Goal: Contribute content: Add original content to the website for others to see

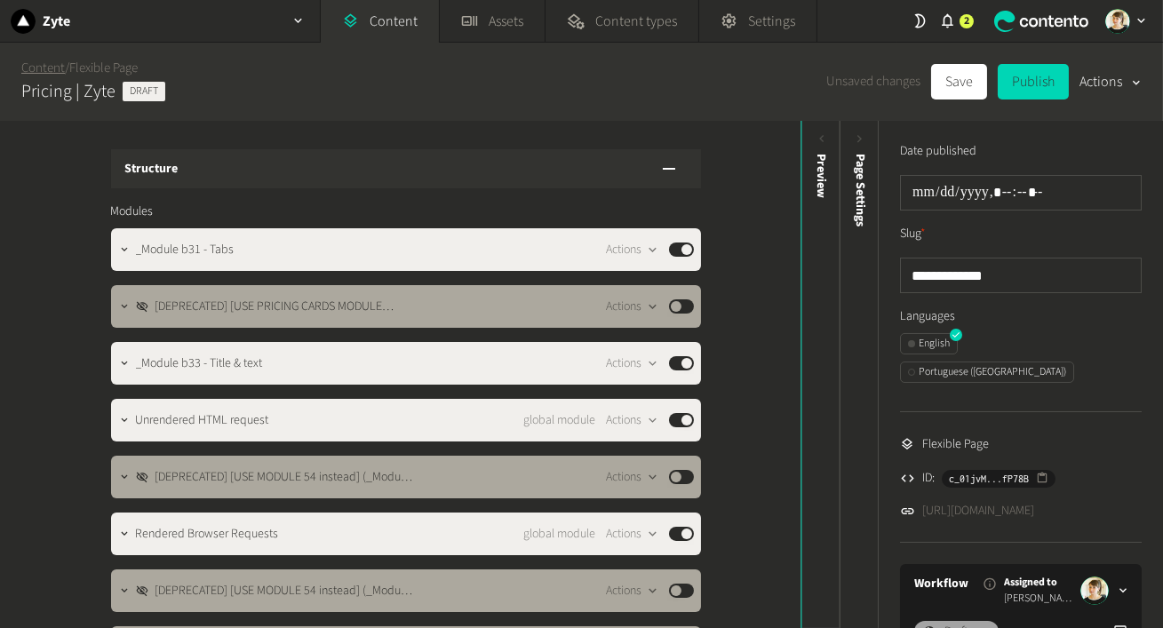
scroll to position [1395, 0]
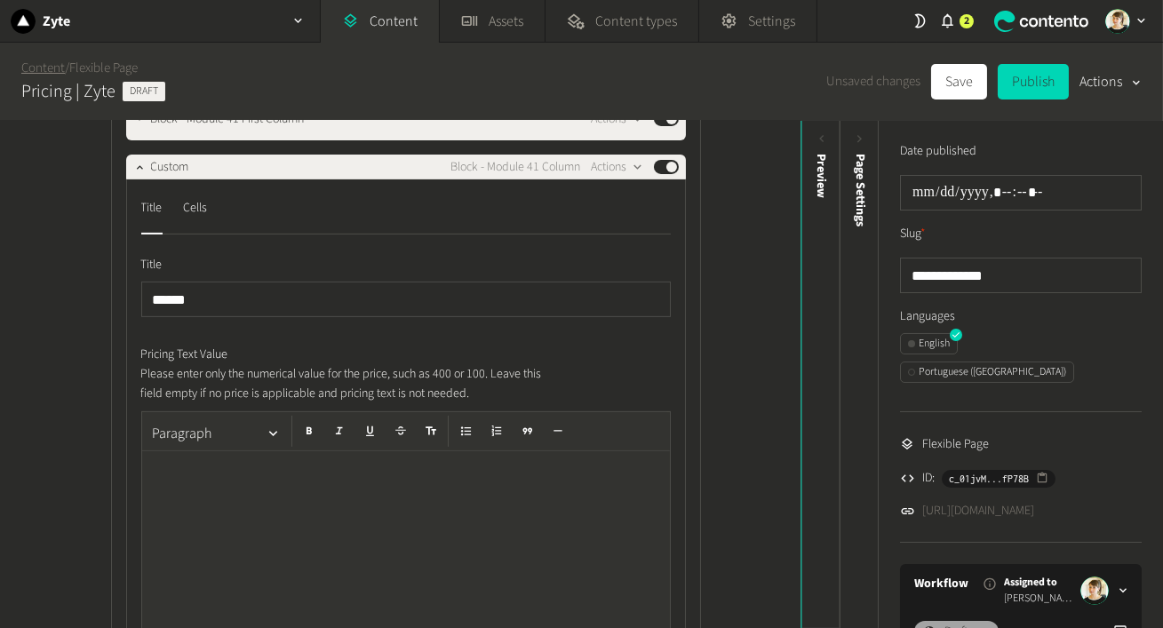
click at [49, 75] on link "Content" at bounding box center [43, 68] width 44 height 19
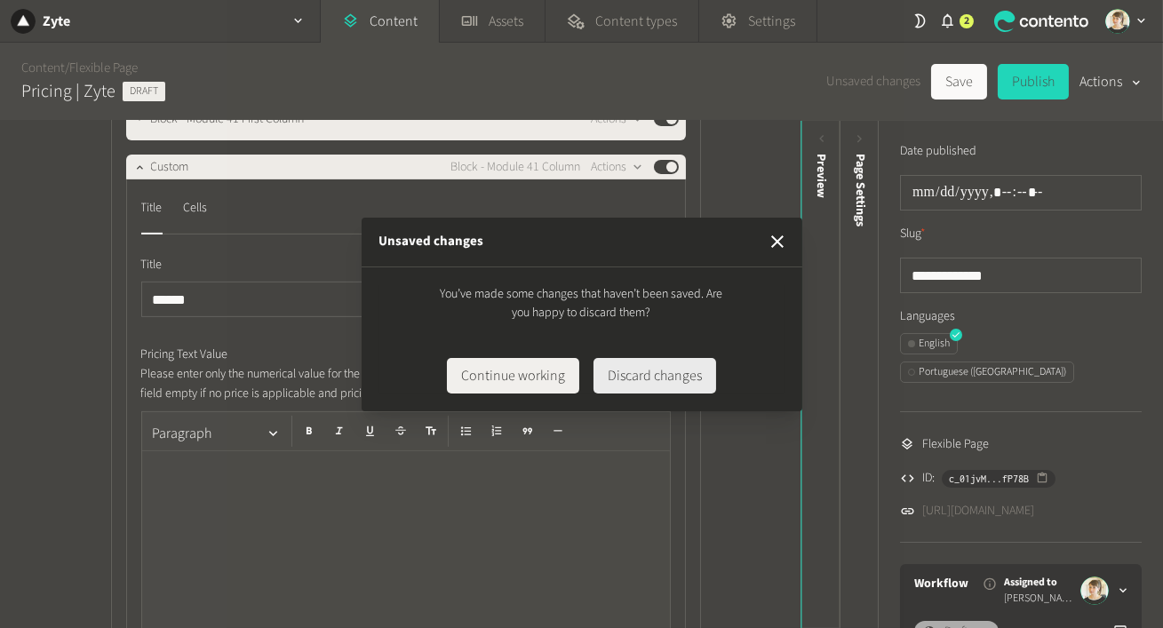
click at [673, 375] on button "Discard changes" at bounding box center [655, 376] width 123 height 36
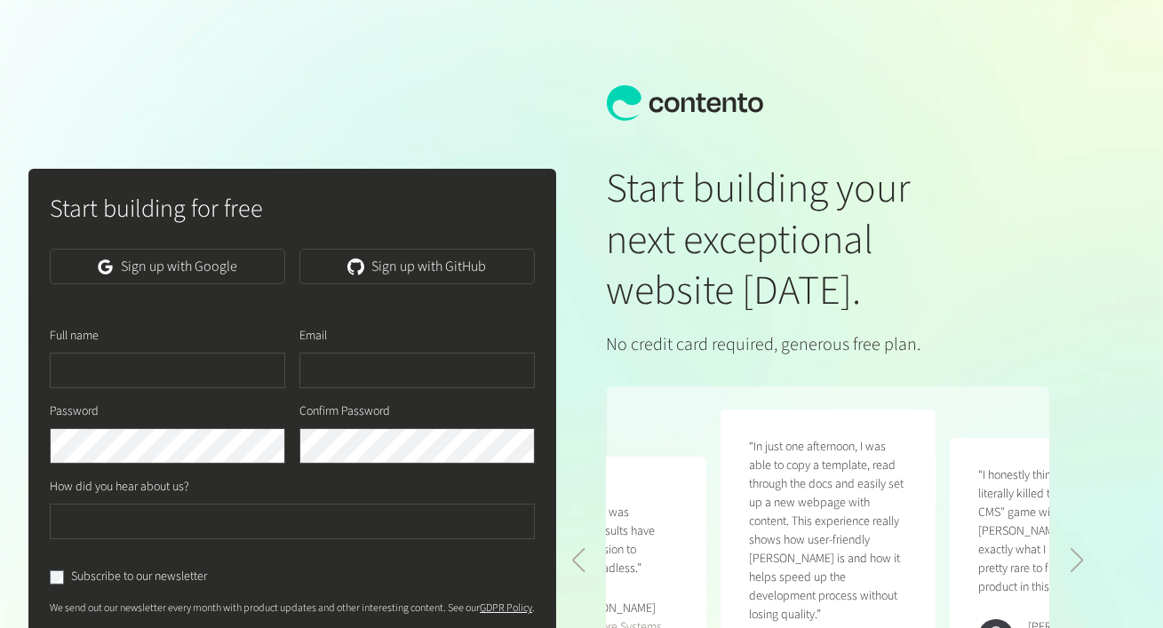
scroll to position [261, 0]
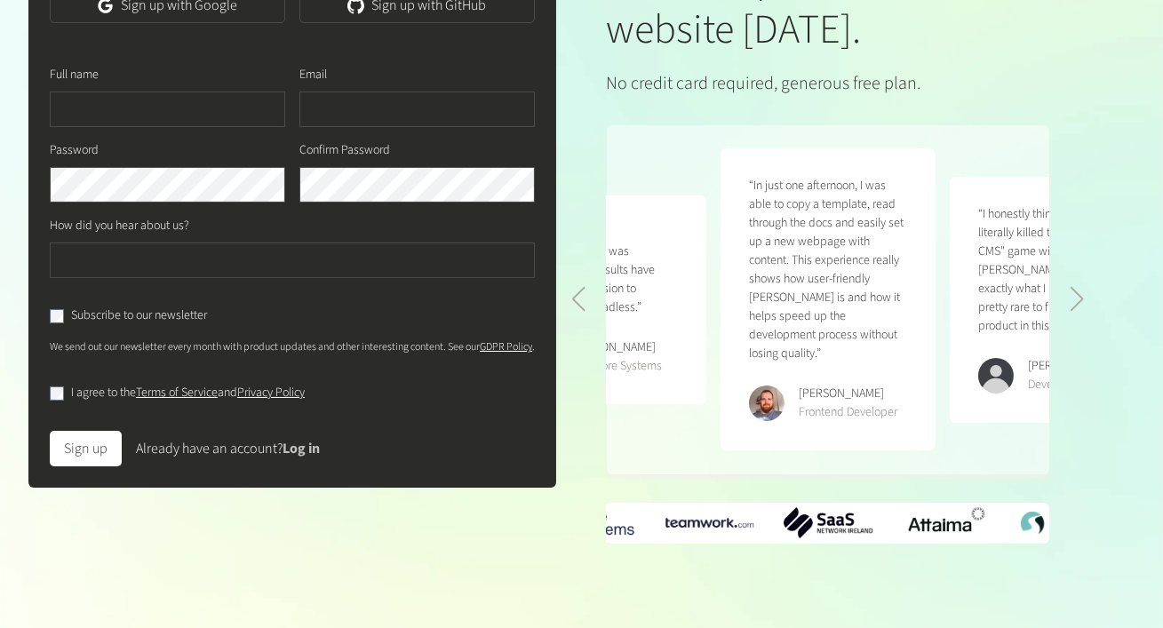
click at [295, 446] on link "Log in" at bounding box center [301, 449] width 37 height 20
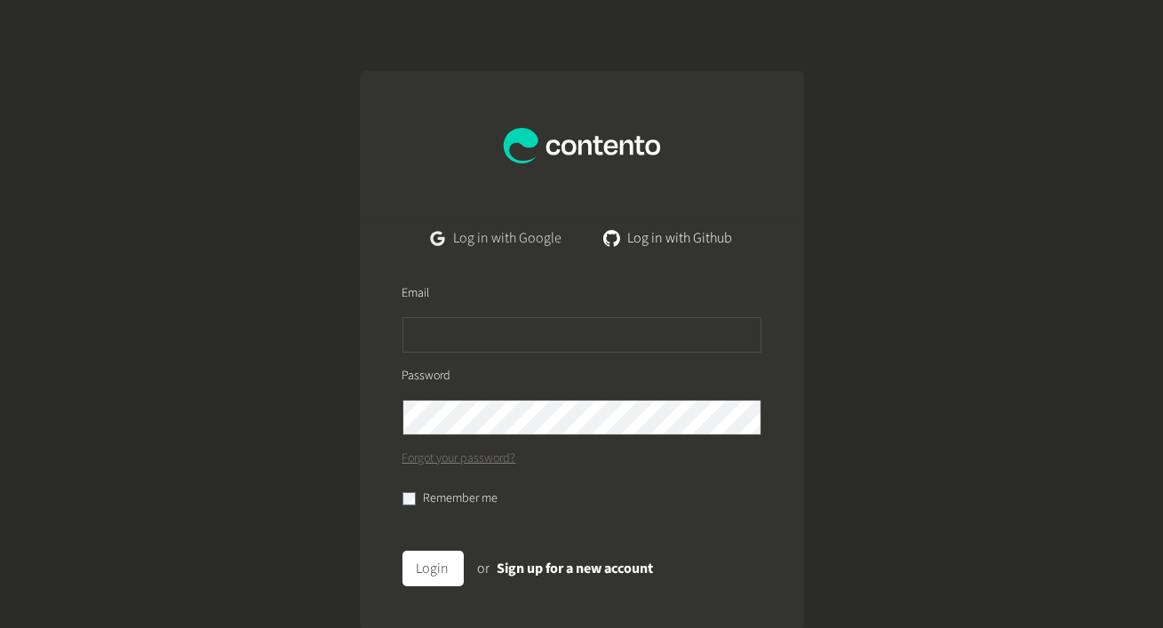
click at [489, 239] on link "Log in with Google" at bounding box center [496, 238] width 159 height 36
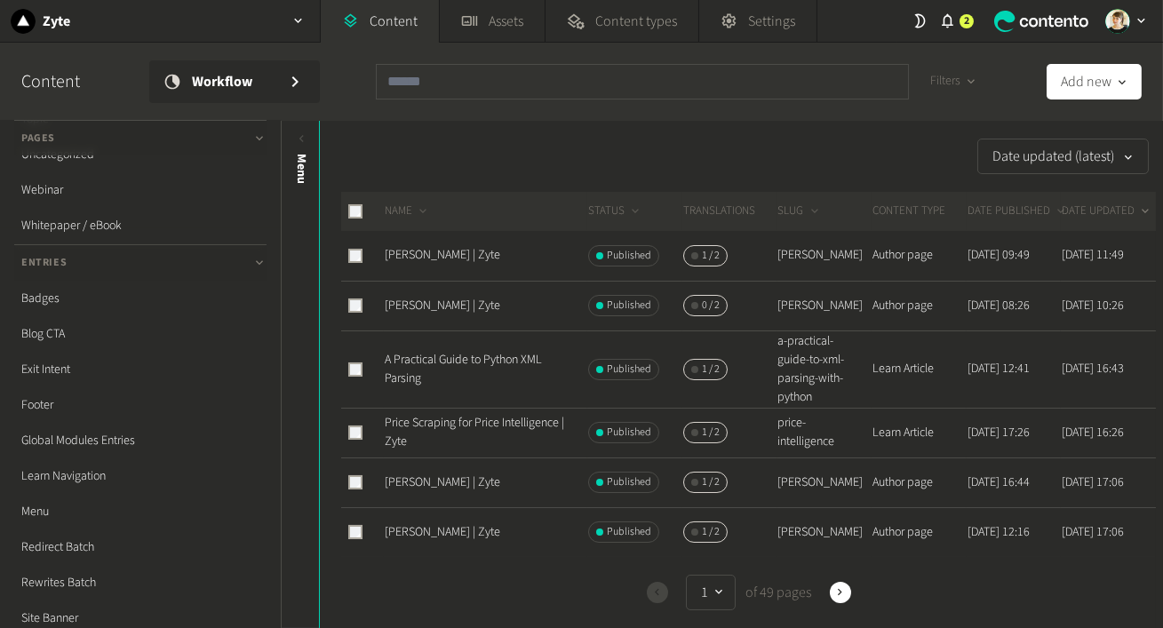
scroll to position [565, 0]
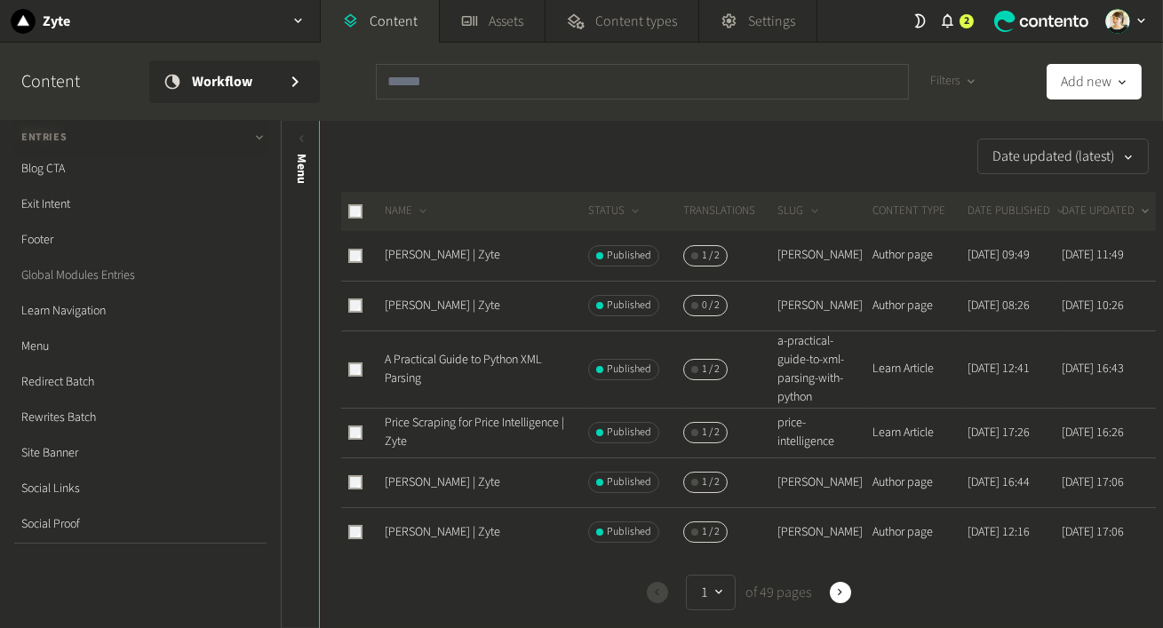
click at [118, 279] on link "Global Modules Entries" at bounding box center [140, 276] width 252 height 36
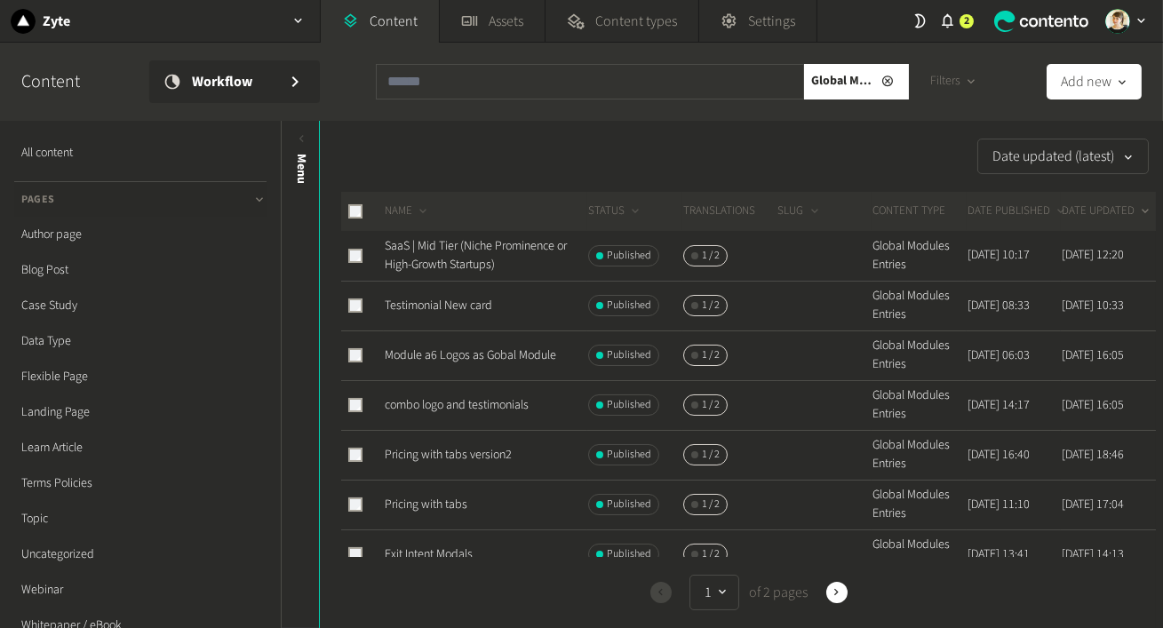
click at [548, 106] on div "Global Modules Entries" at bounding box center [642, 89] width 533 height 50
click at [474, 148] on div "Date updated (latest)" at bounding box center [738, 157] width 836 height 36
click at [473, 253] on link "SaaS | Mid Tier (Niche Prominence or High-Growth Startups)" at bounding box center [476, 255] width 182 height 36
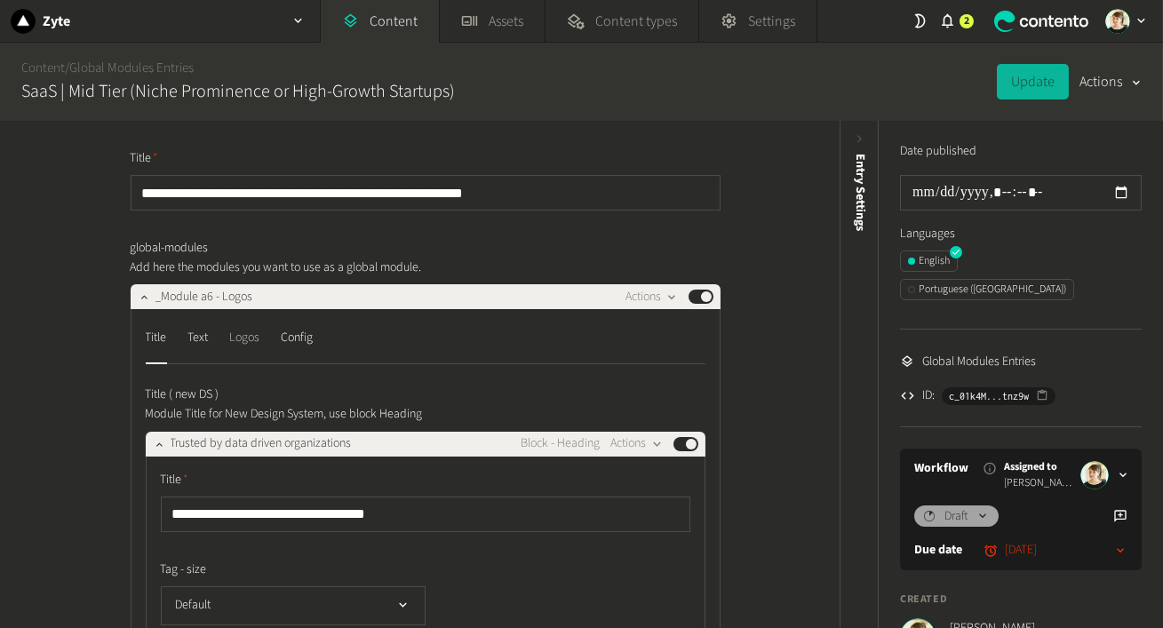
click at [249, 332] on div "Logos" at bounding box center [245, 337] width 30 height 28
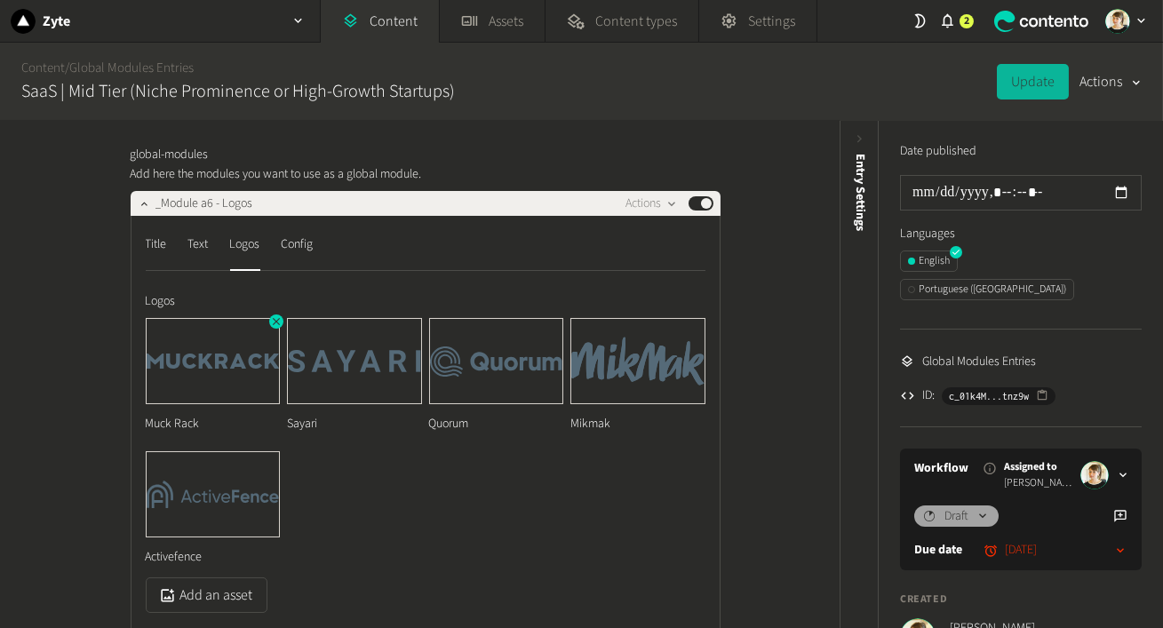
scroll to position [102, 0]
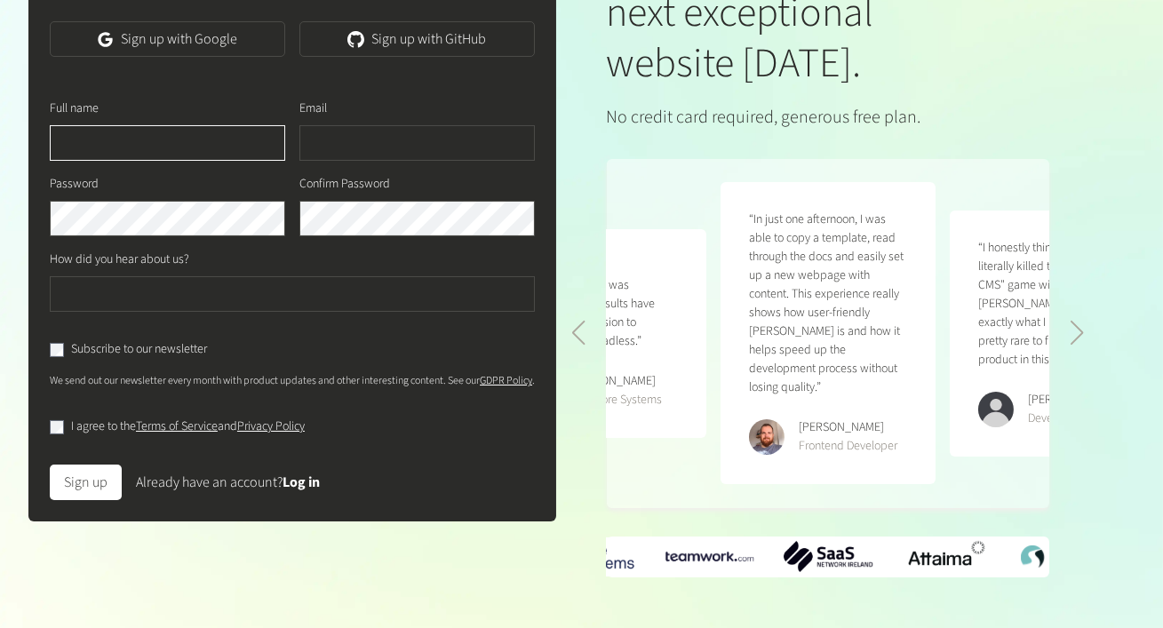
scroll to position [231, 0]
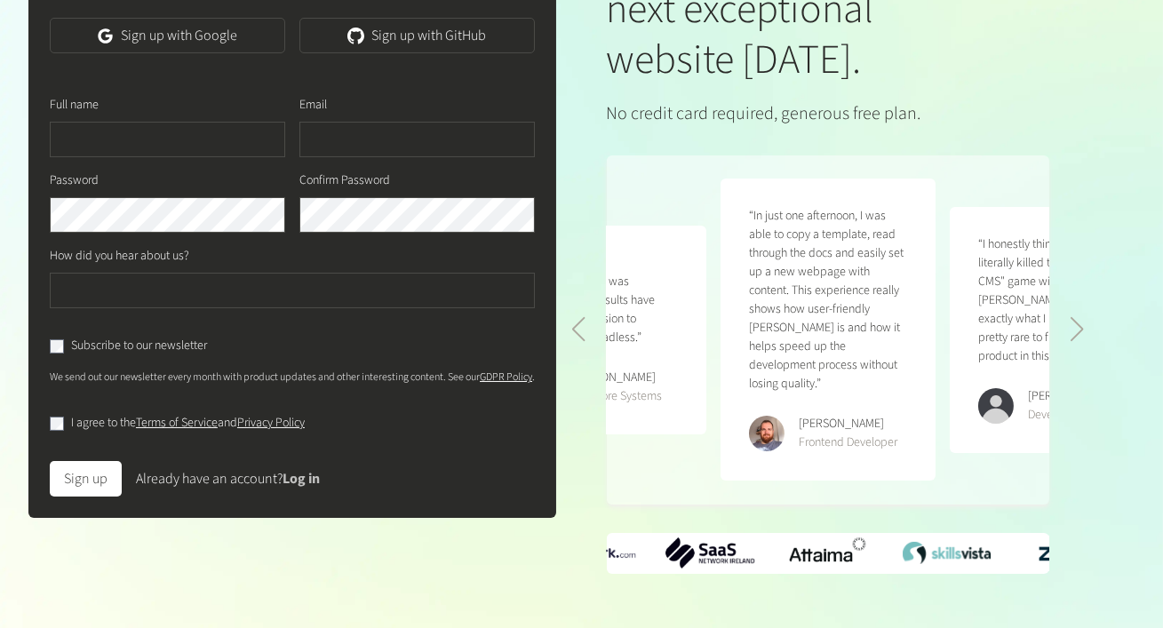
click at [303, 489] on link "Log in" at bounding box center [301, 479] width 37 height 20
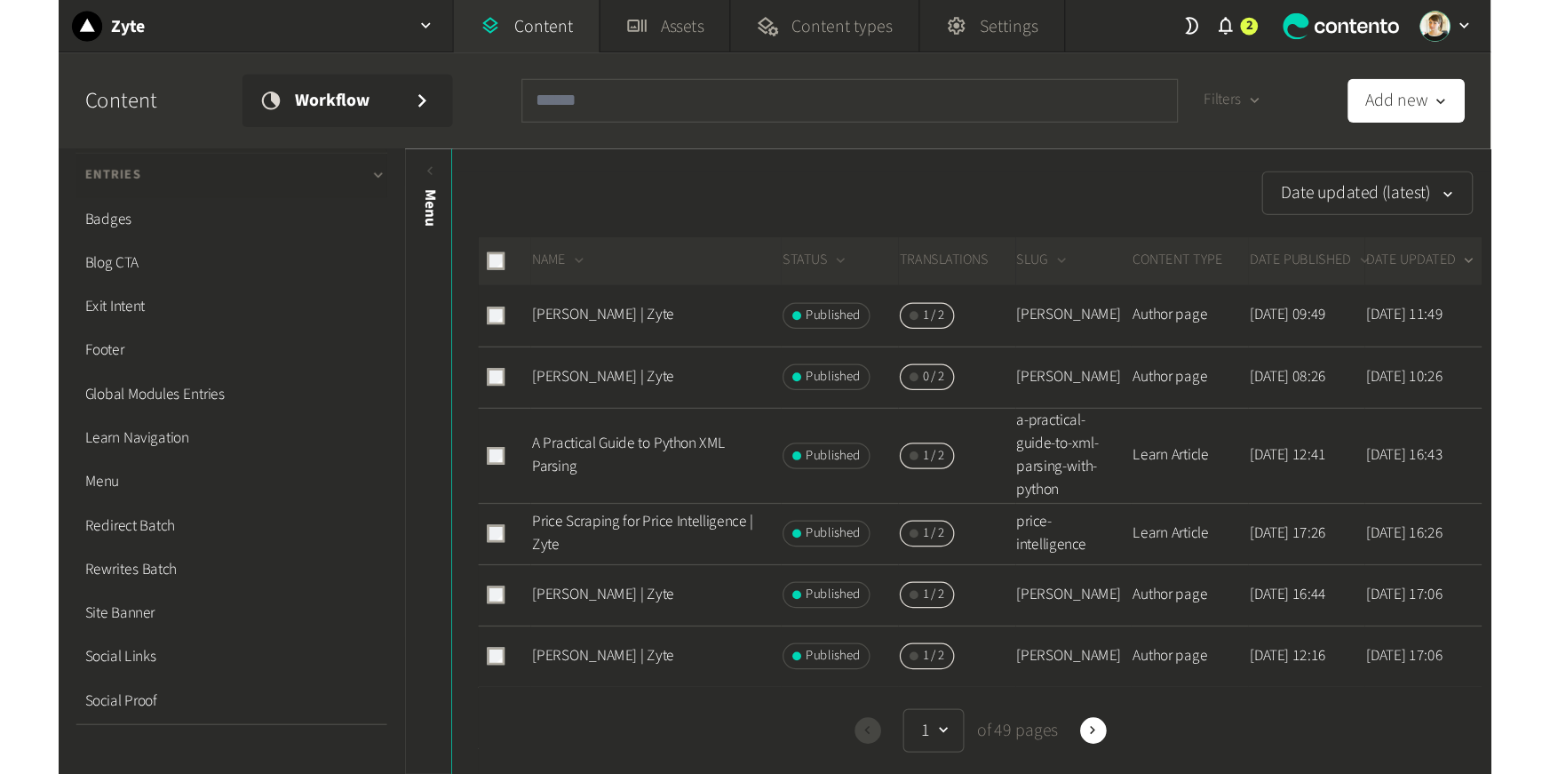
scroll to position [520, 0]
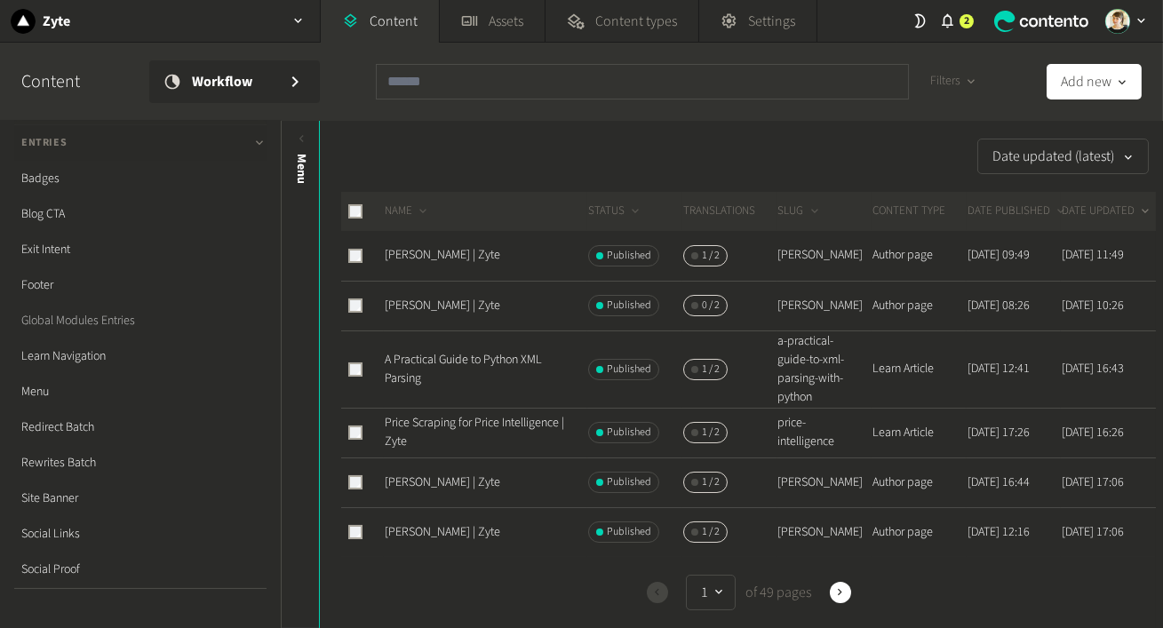
click at [152, 319] on link "Global Modules Entries" at bounding box center [140, 321] width 252 height 36
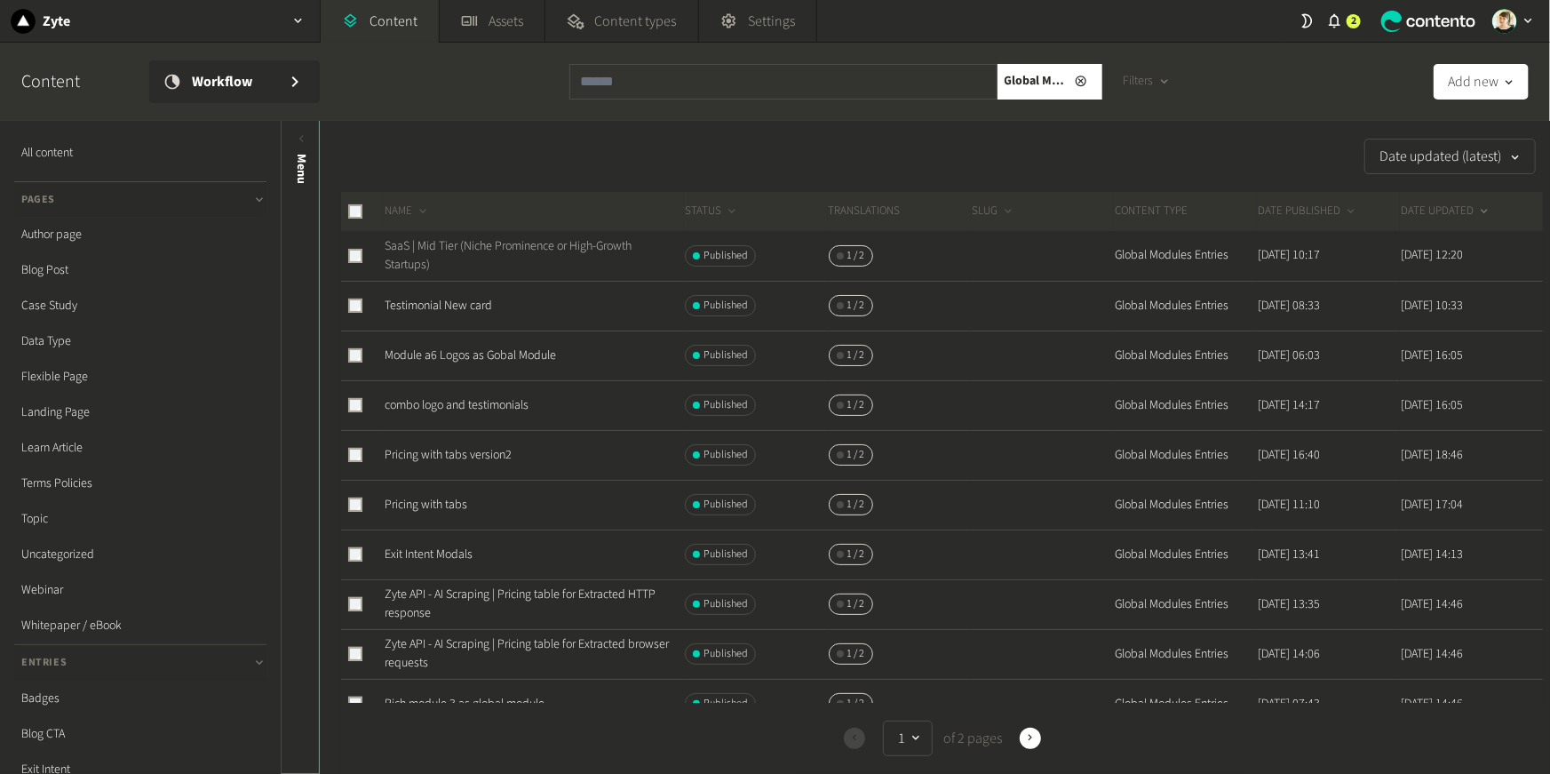
click at [413, 245] on link "SaaS | Mid Tier (Niche Prominence or High-Growth Startups)" at bounding box center [508, 255] width 247 height 36
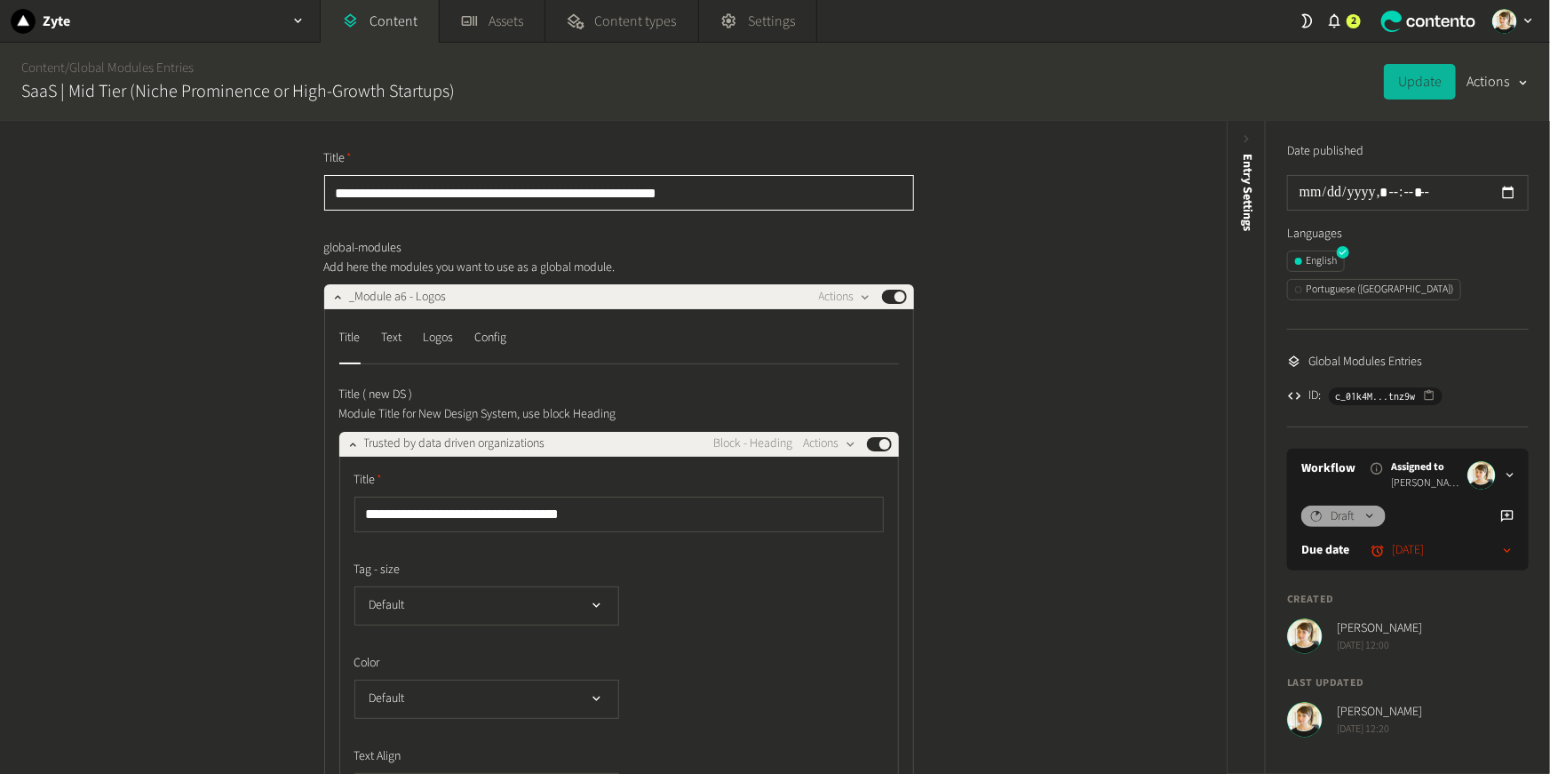
click at [407, 184] on input "**********" at bounding box center [619, 193] width 590 height 36
click at [441, 343] on div "Logos" at bounding box center [439, 337] width 30 height 28
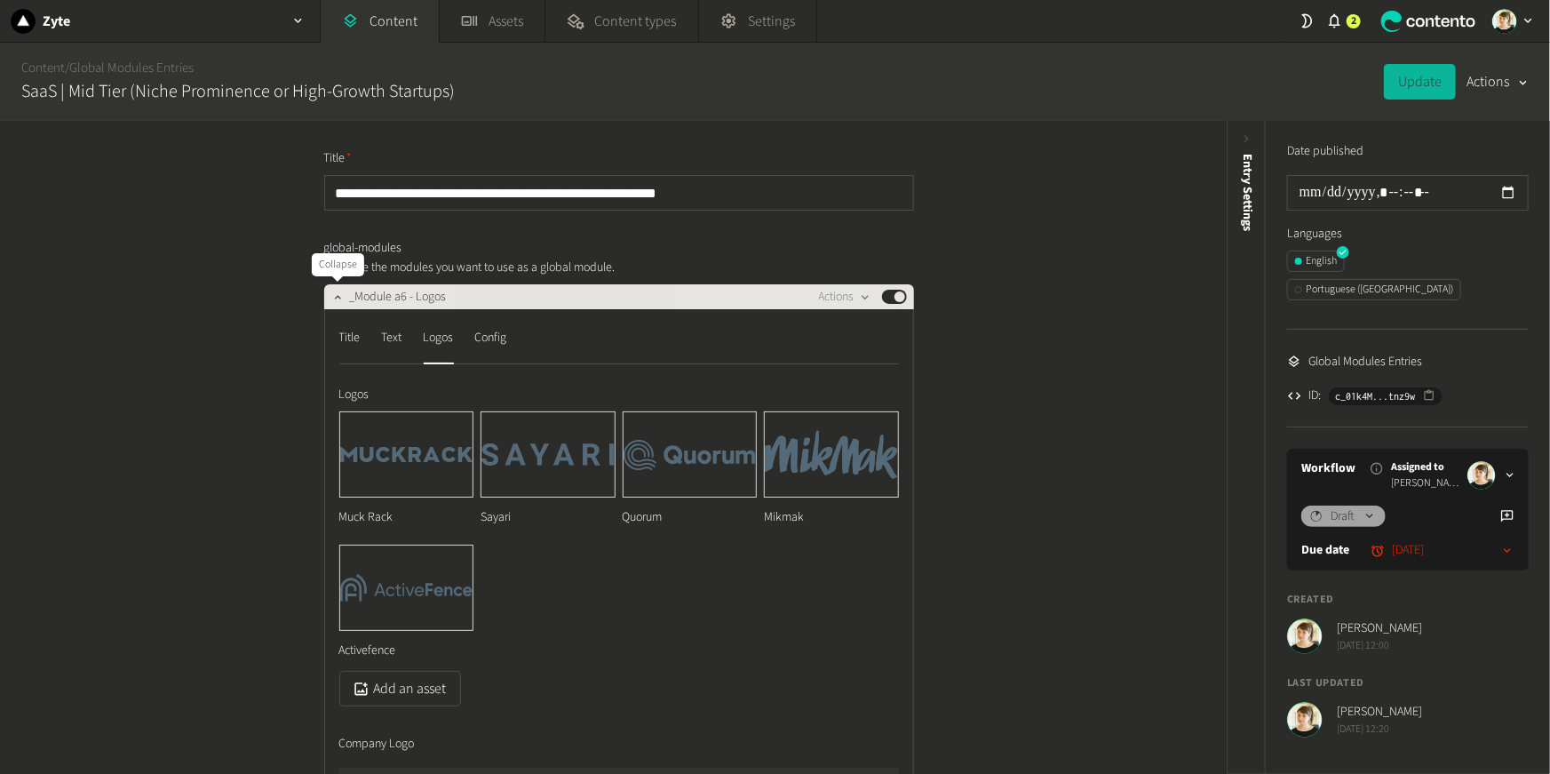
click at [340, 302] on icon "button" at bounding box center [337, 297] width 12 height 12
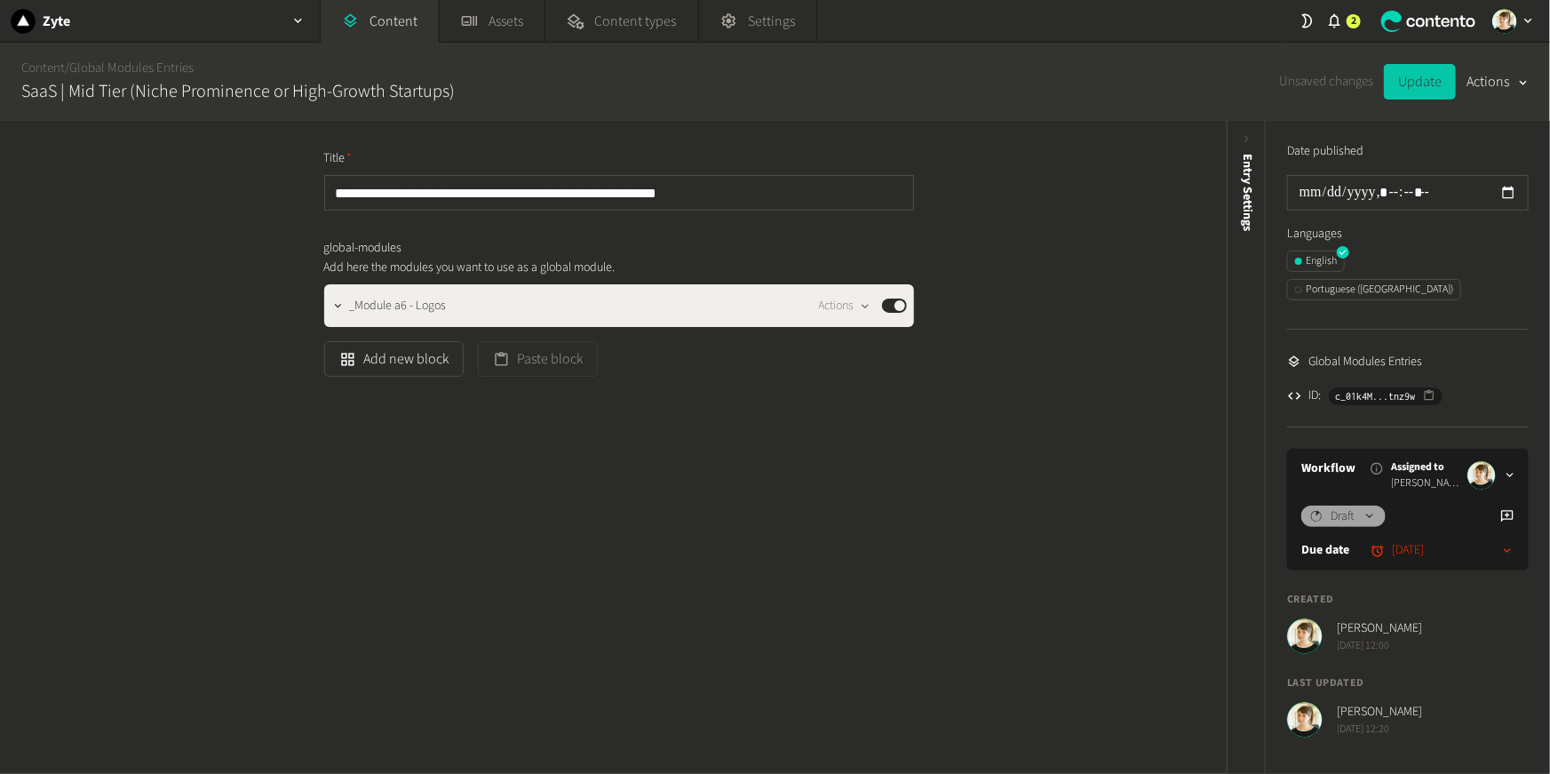
click at [1162, 72] on button "Update" at bounding box center [1420, 82] width 72 height 36
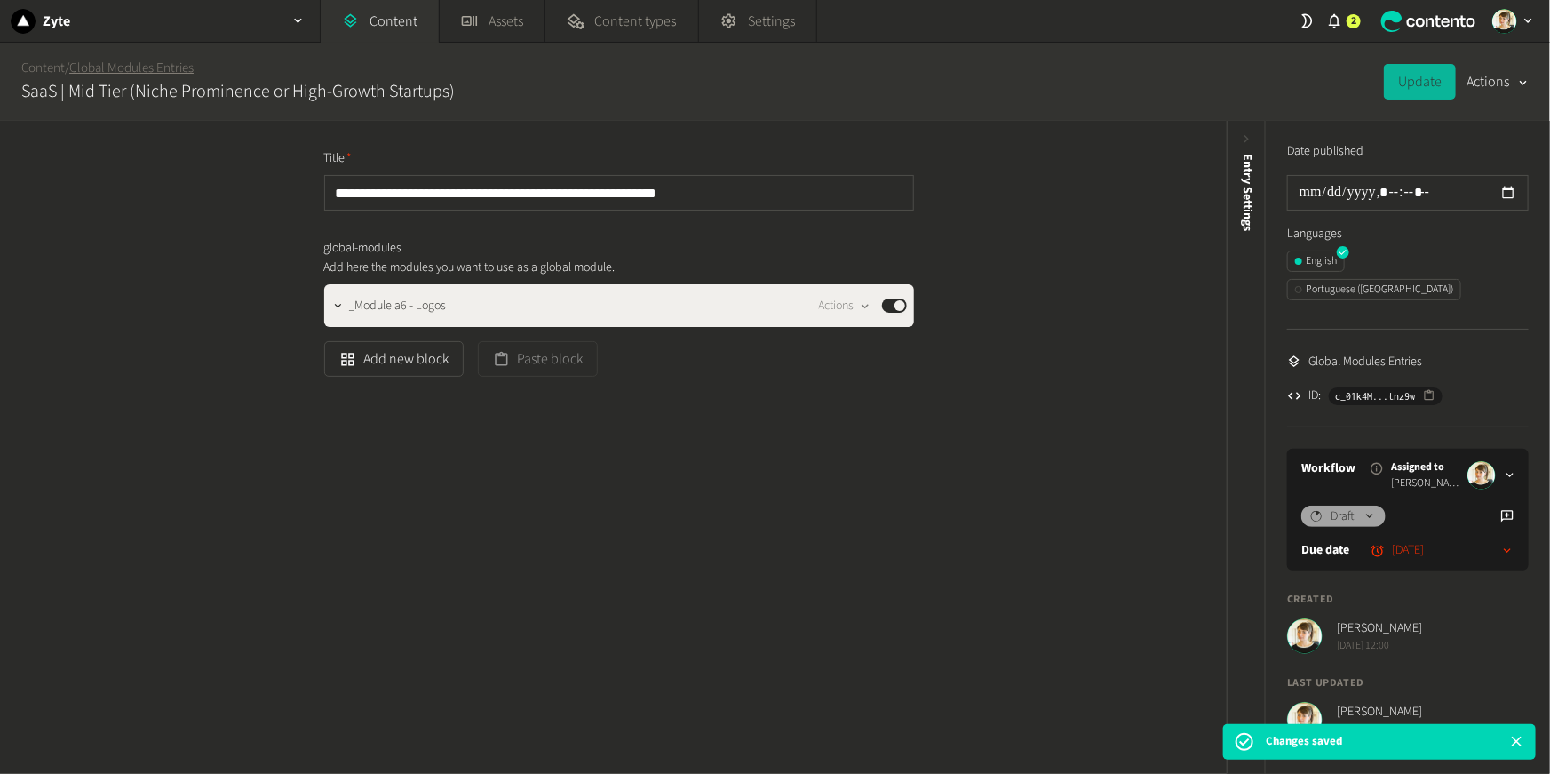
click at [92, 75] on link "Global Modules Entries" at bounding box center [131, 68] width 124 height 19
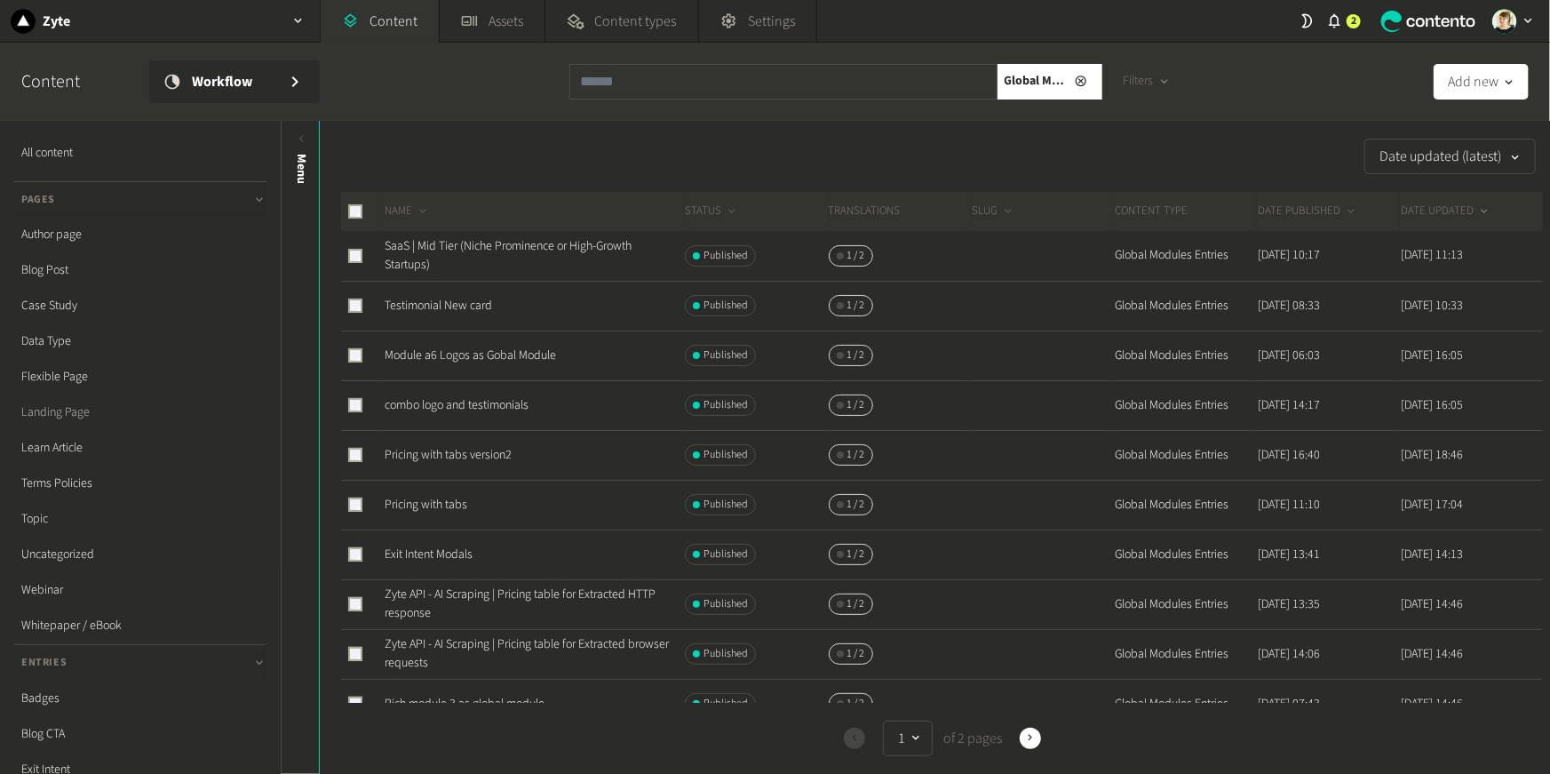
click at [94, 411] on link "Landing Page" at bounding box center [140, 412] width 252 height 36
click at [67, 415] on link "Landing Page" at bounding box center [140, 412] width 252 height 36
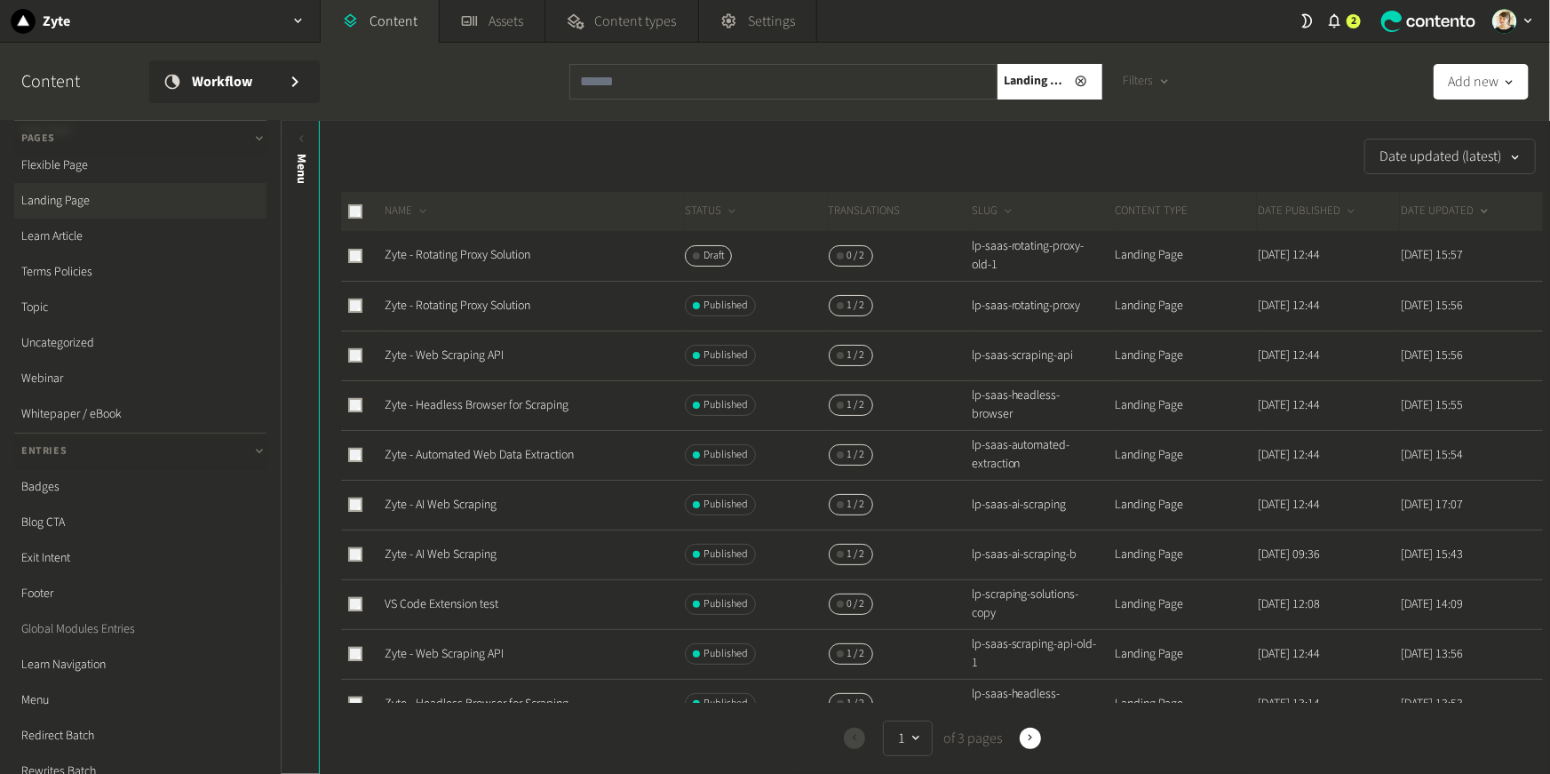
scroll to position [419, 0]
click at [481, 251] on link "Zyte - Rotating Proxy Solution" at bounding box center [458, 255] width 146 height 18
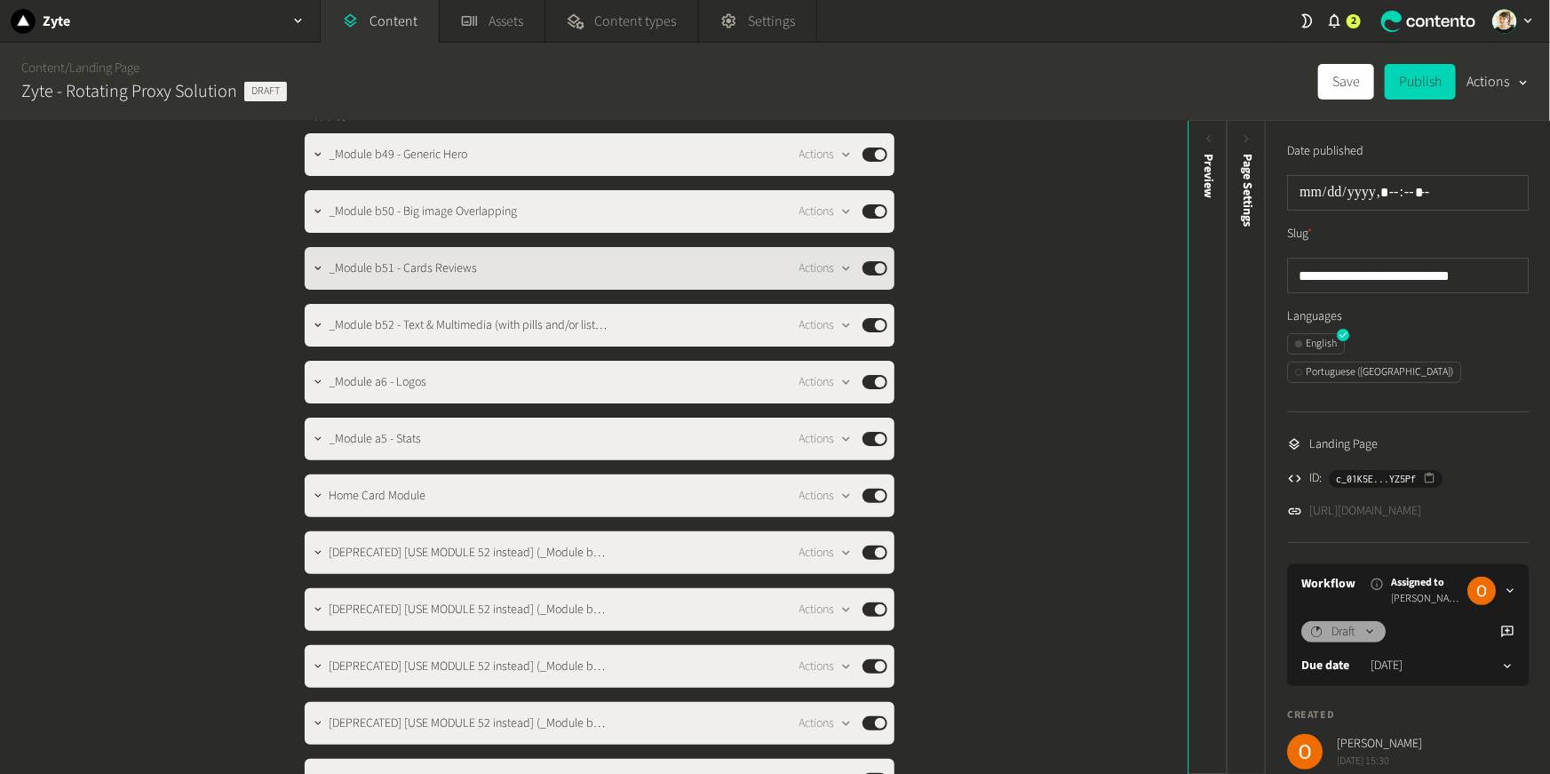
scroll to position [114, 0]
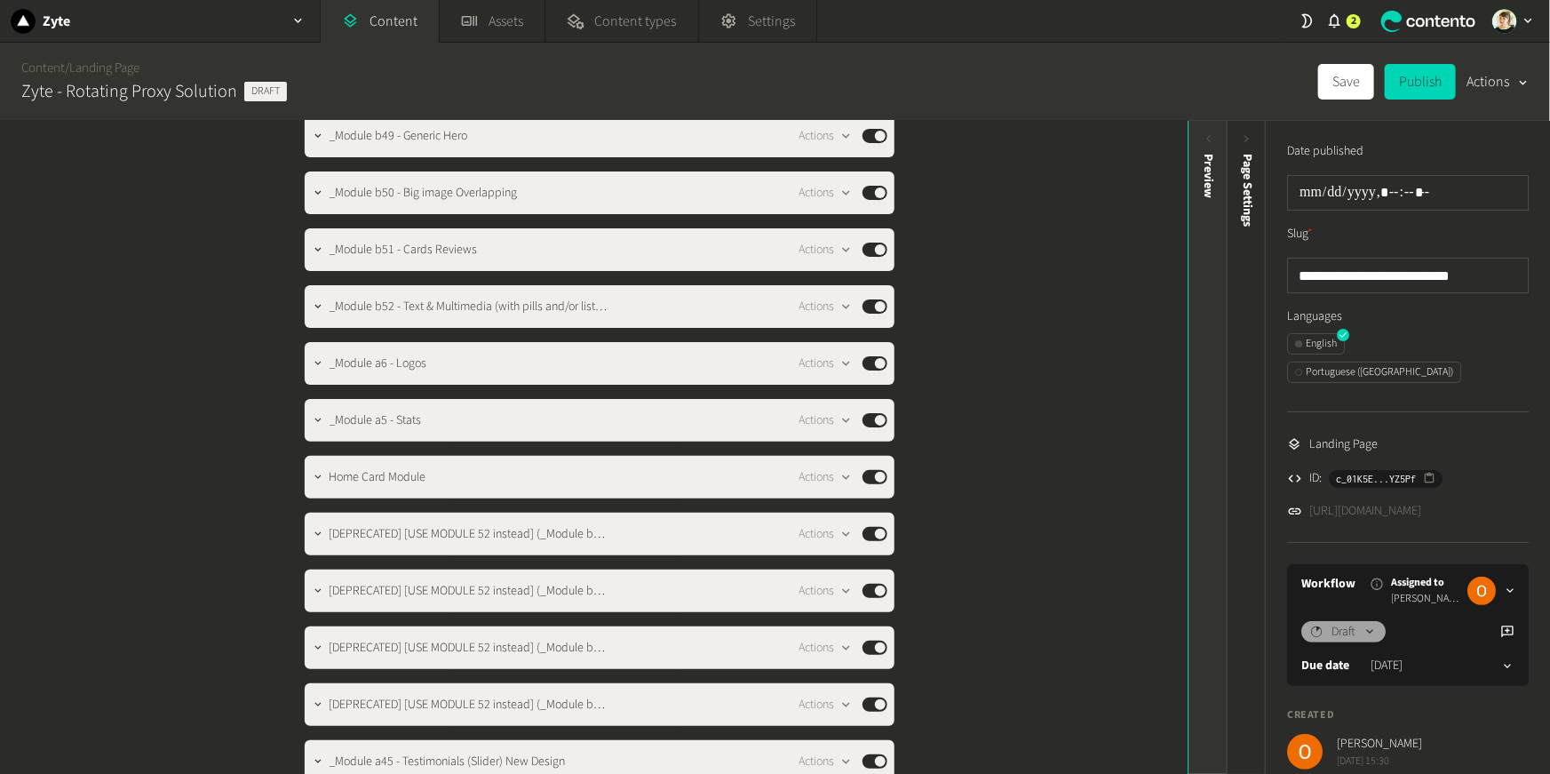
click at [1162, 389] on div "Preview" at bounding box center [1208, 291] width 39 height 320
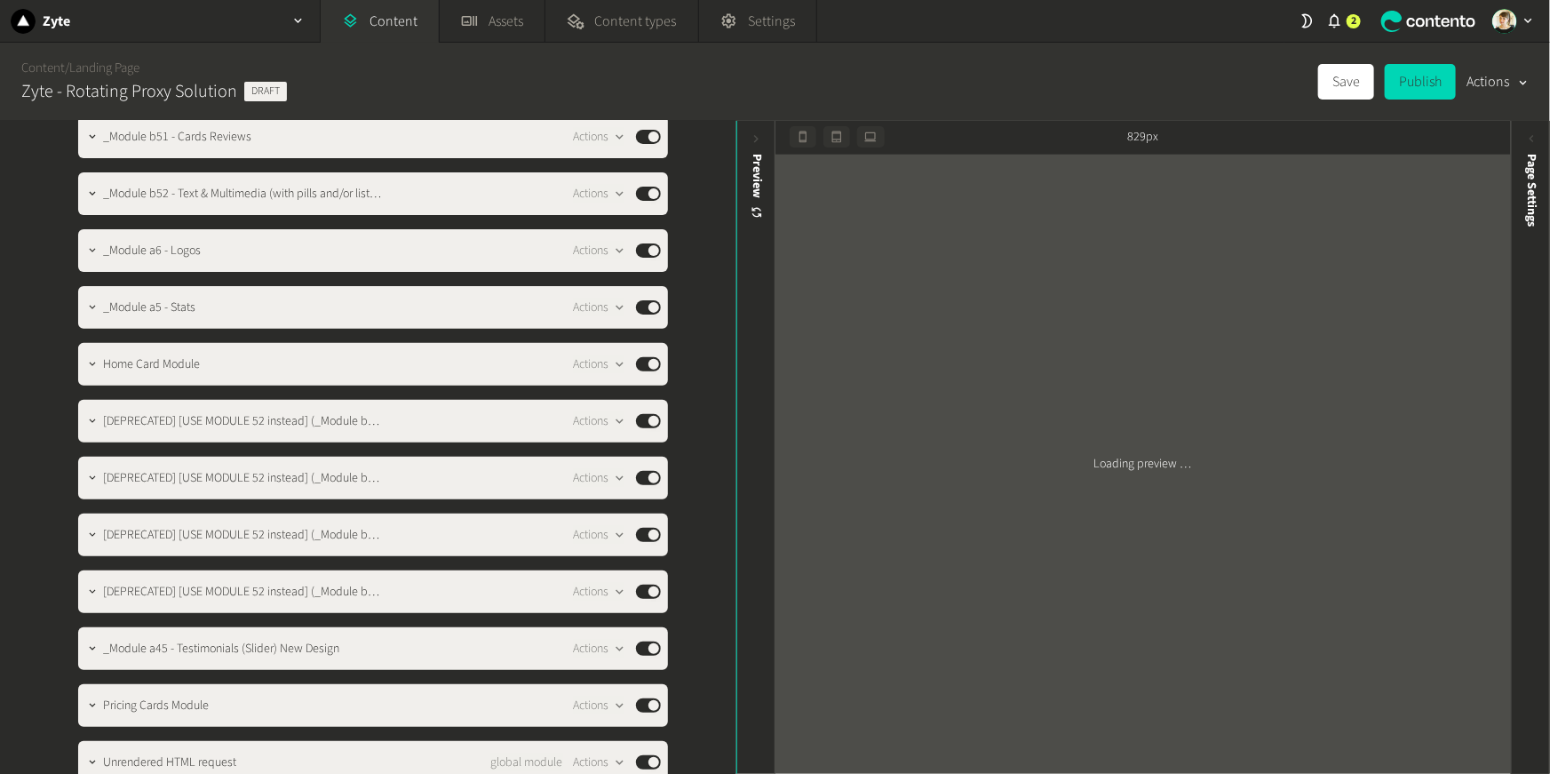
scroll to position [232, 0]
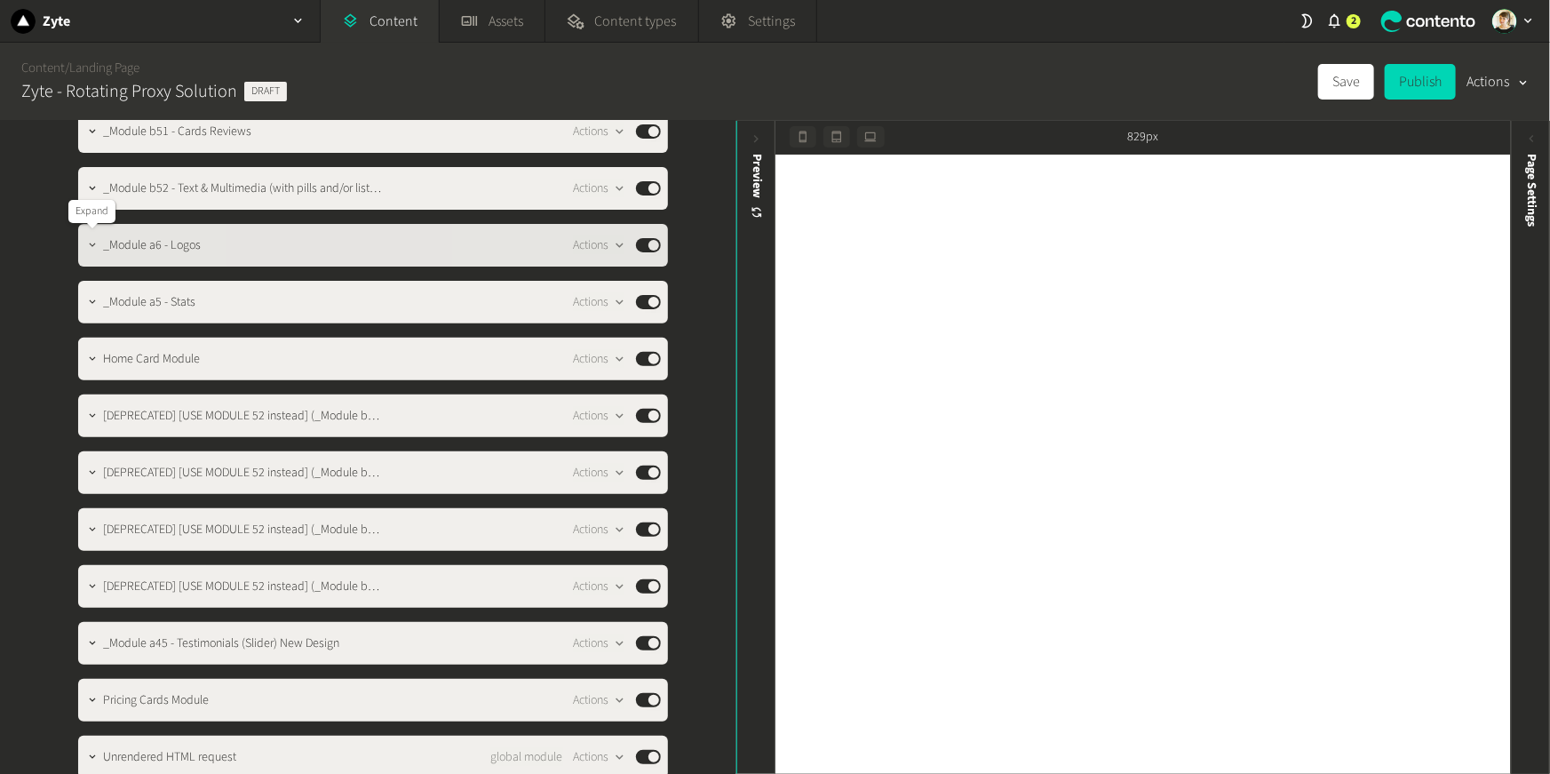
click at [86, 235] on button "button" at bounding box center [92, 243] width 21 height 21
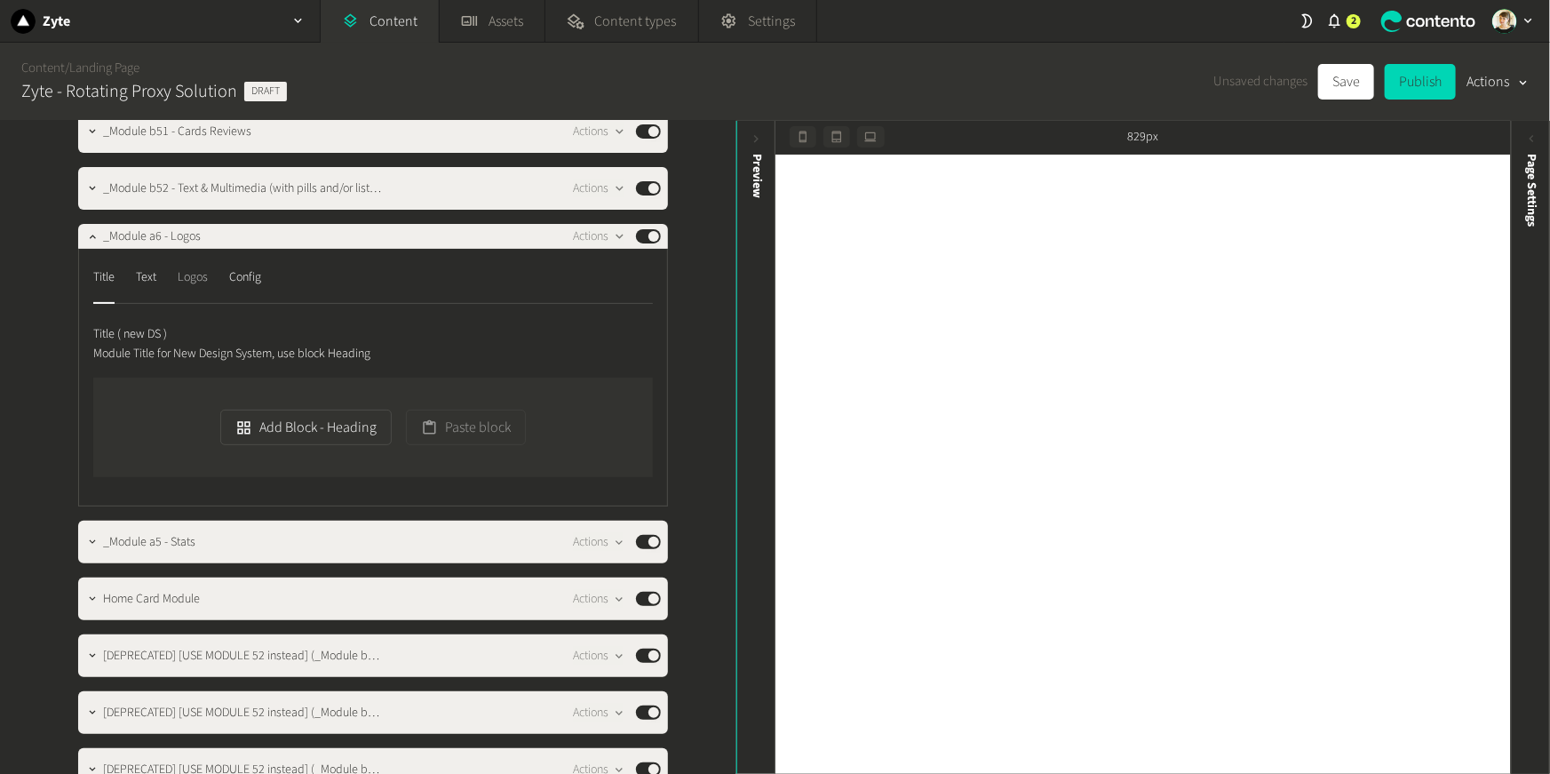
click at [185, 283] on div "Logos" at bounding box center [193, 277] width 30 height 28
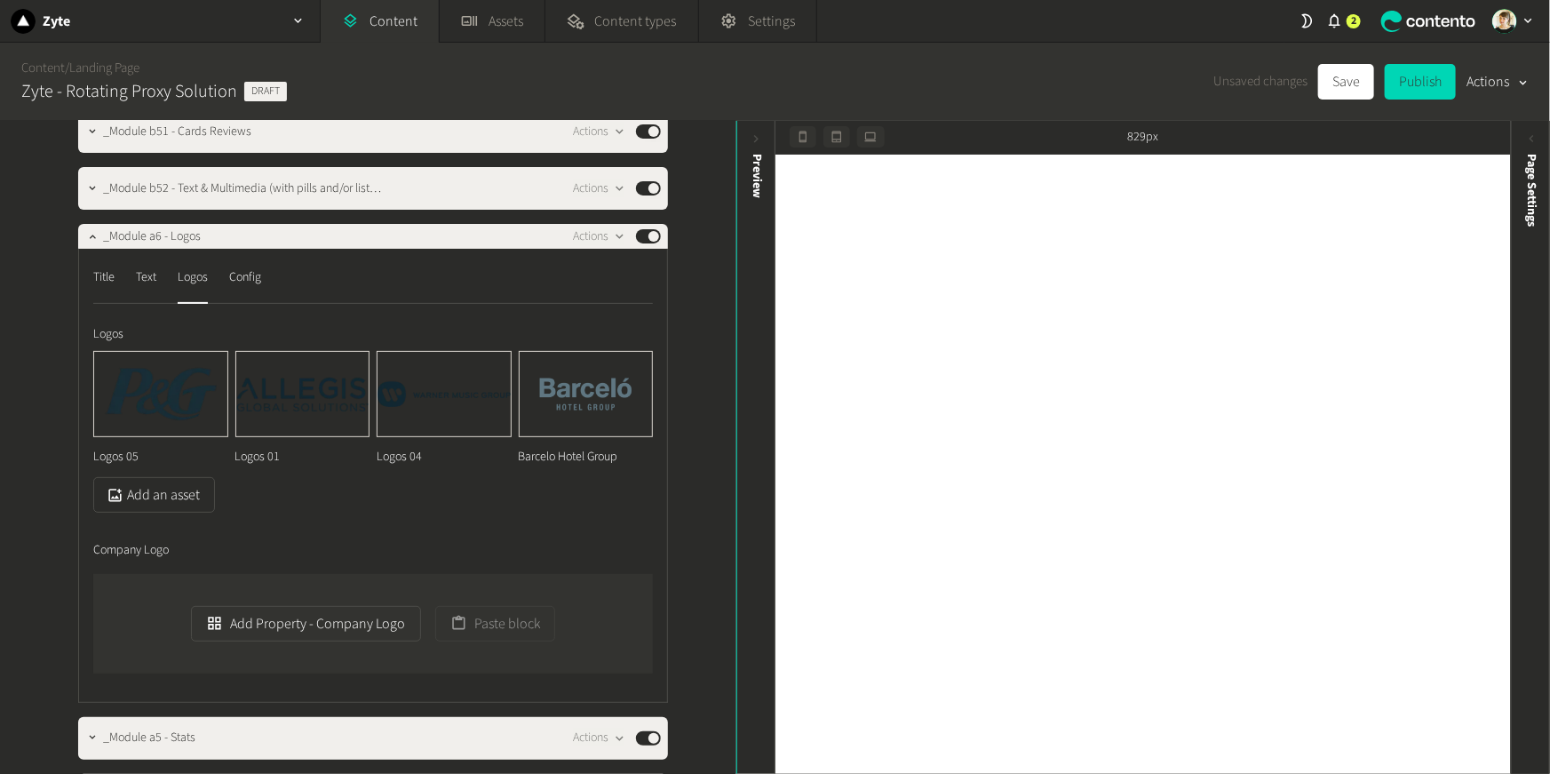
click at [307, 500] on div "Logos 05 Logos 01 Logos 04 Barcelo Hotel Group Add an asset" at bounding box center [373, 432] width 560 height 162
click at [128, 493] on button "Add an asset" at bounding box center [154, 495] width 122 height 36
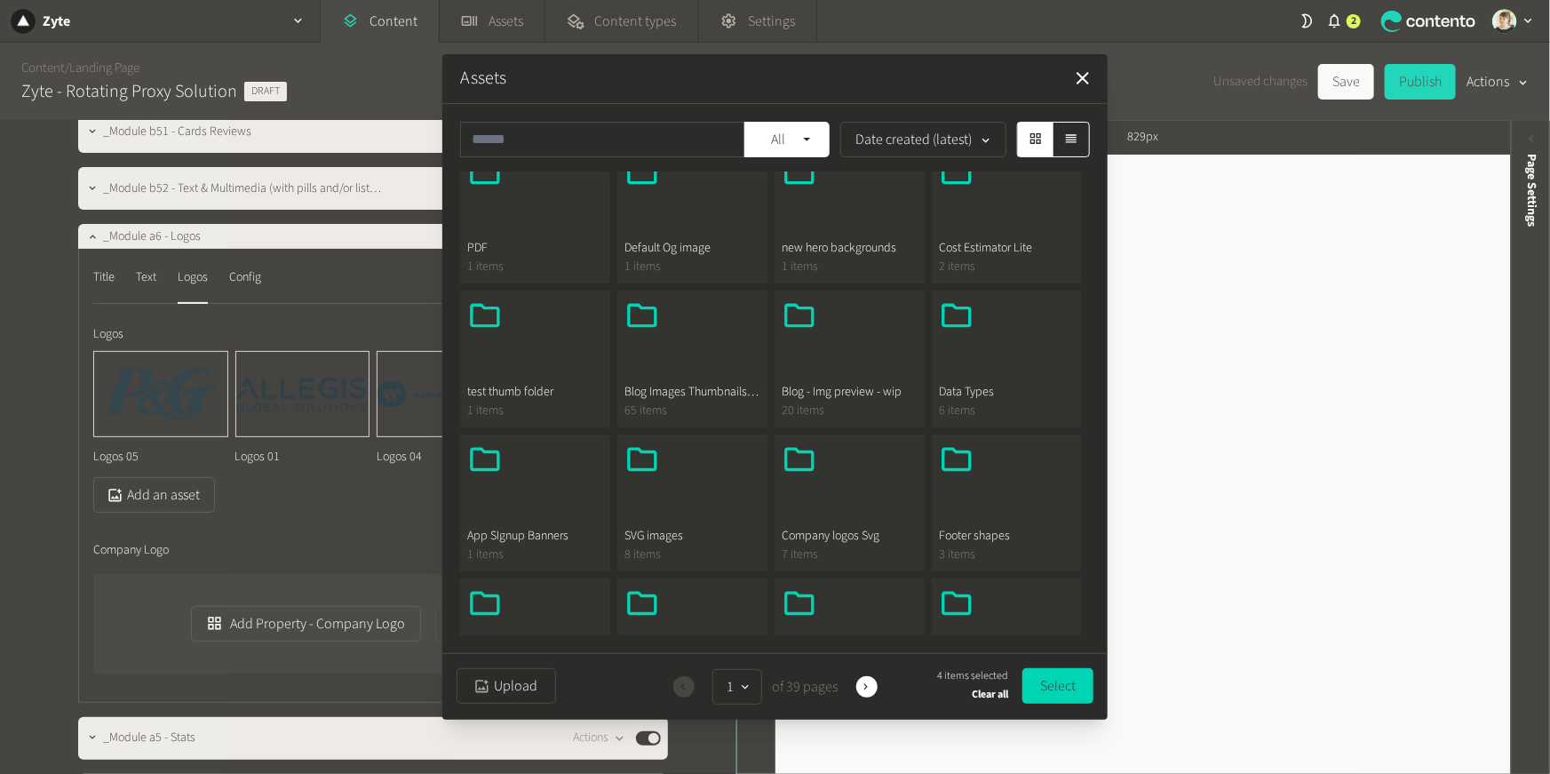
scroll to position [0, 0]
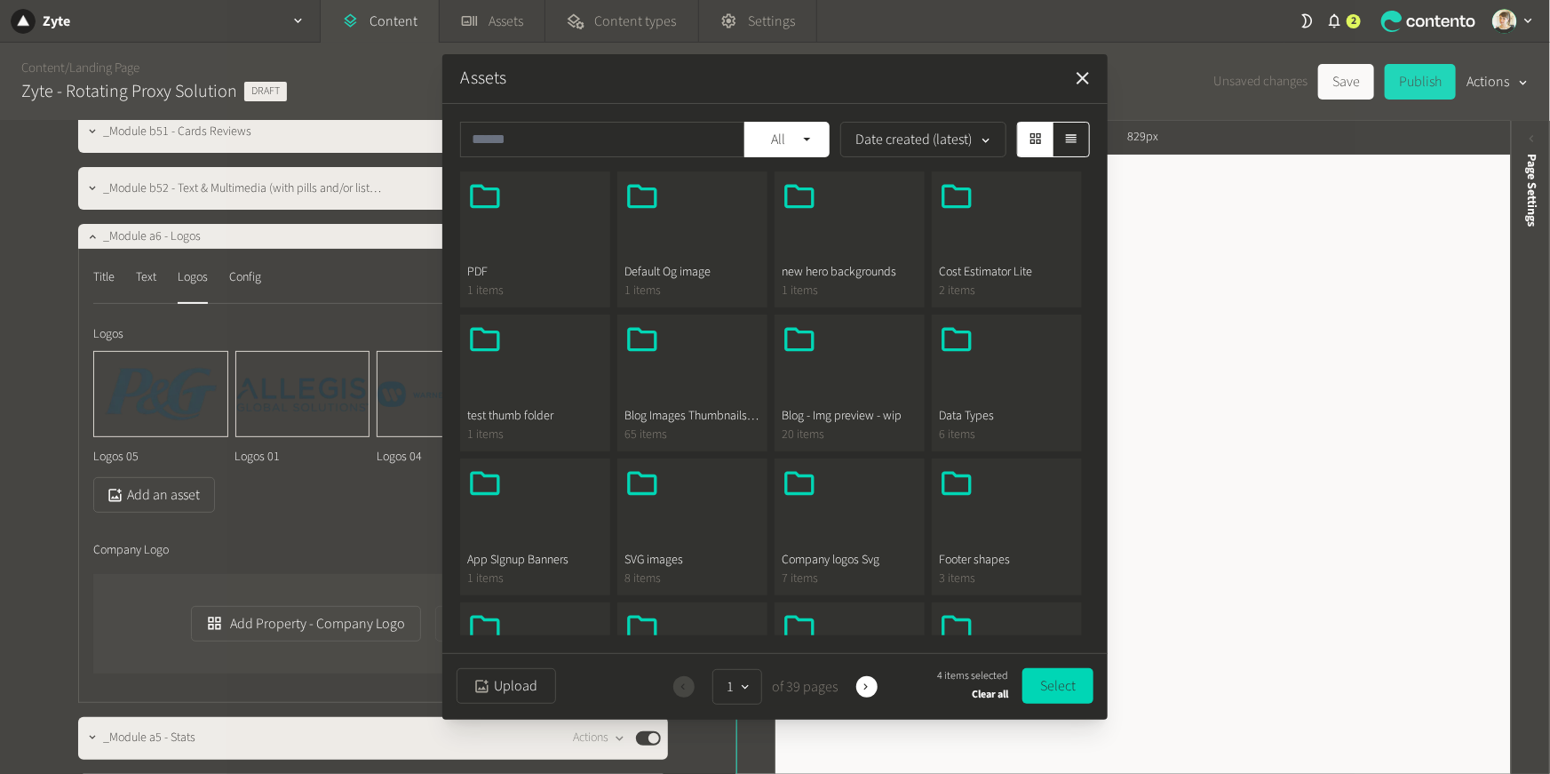
click at [1088, 80] on icon "button" at bounding box center [1082, 78] width 21 height 21
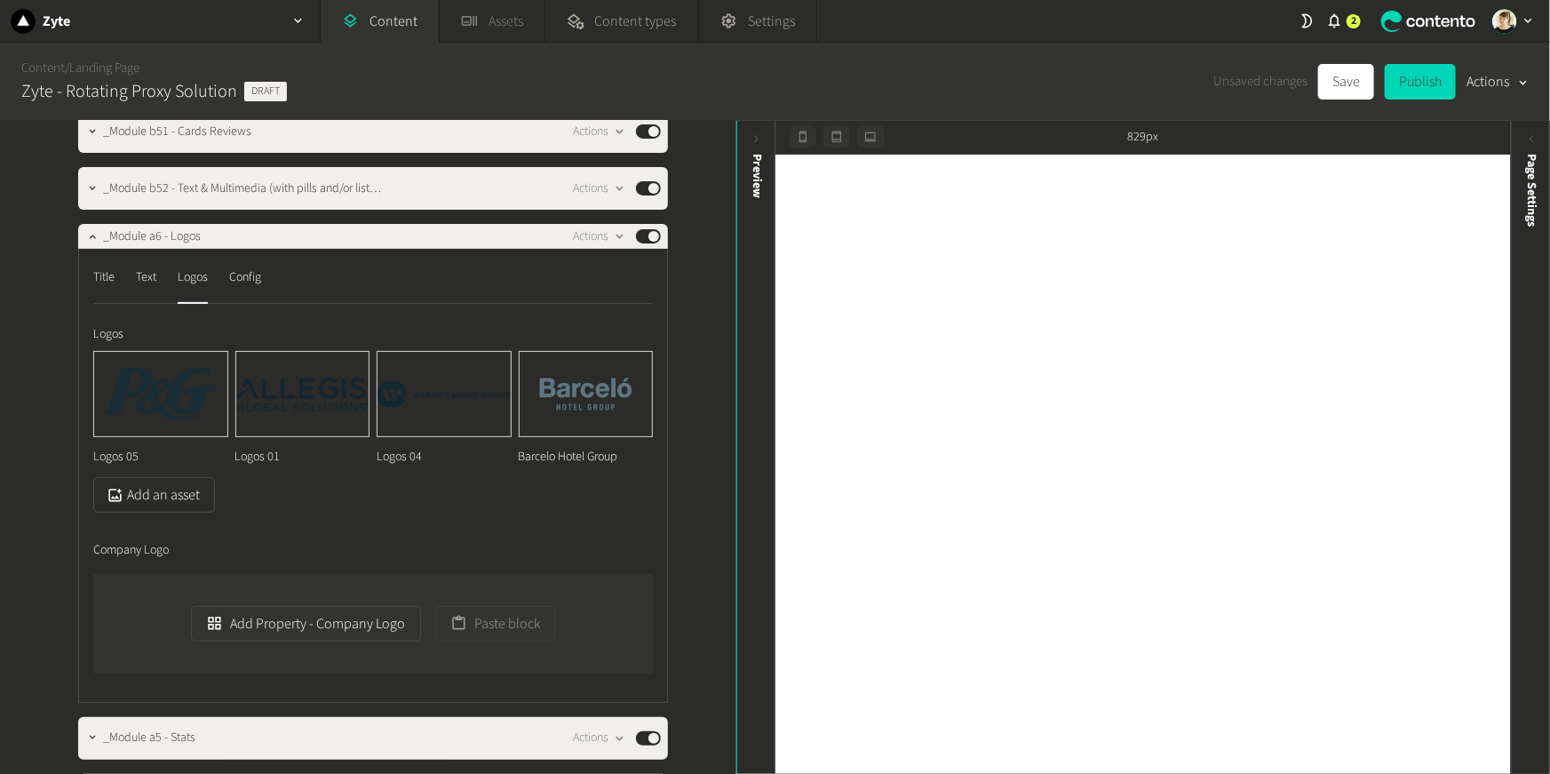
click at [481, 27] on link "Assets" at bounding box center [492, 21] width 105 height 43
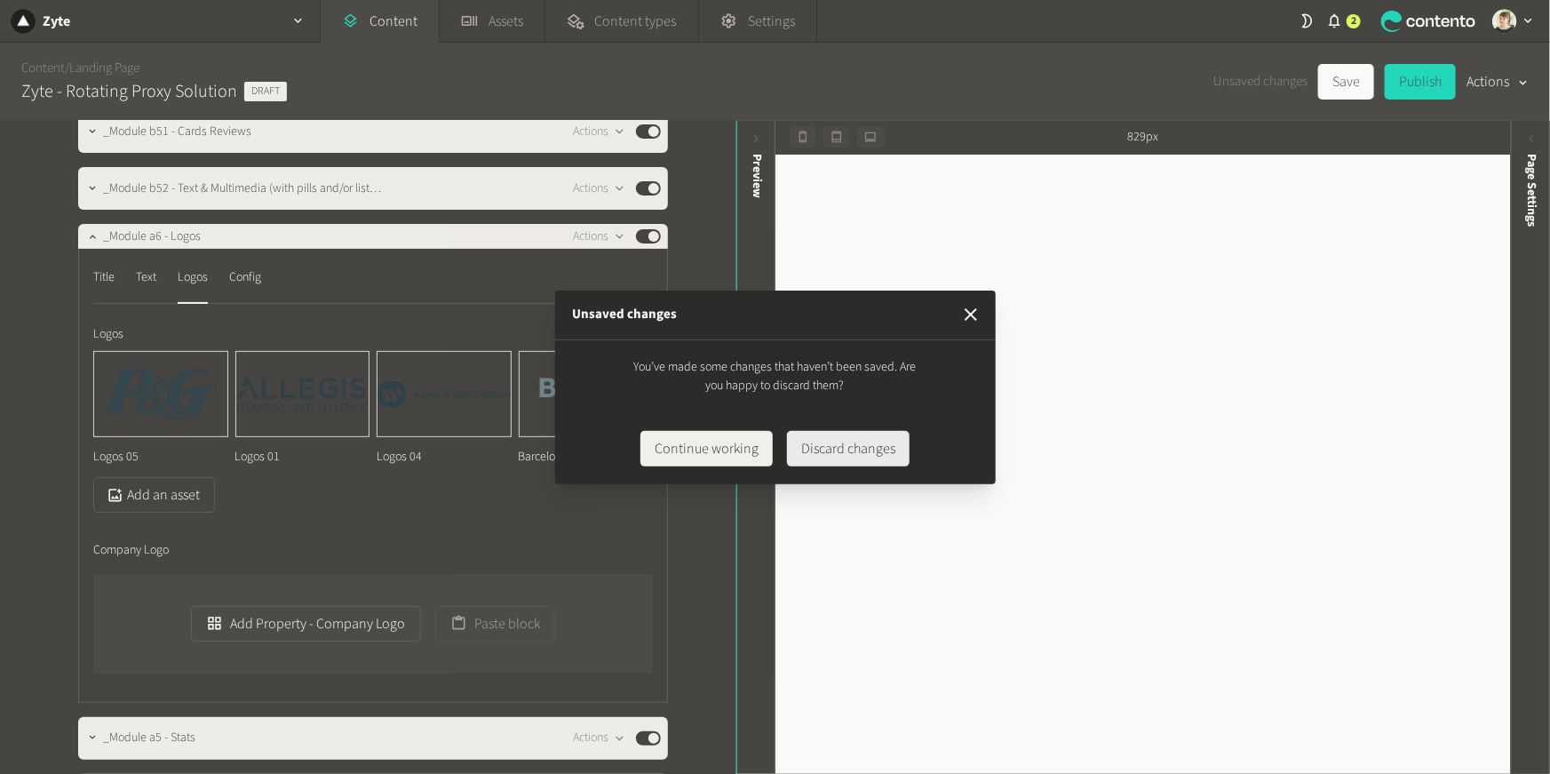
click at [839, 462] on button "Discard changes" at bounding box center [848, 449] width 123 height 36
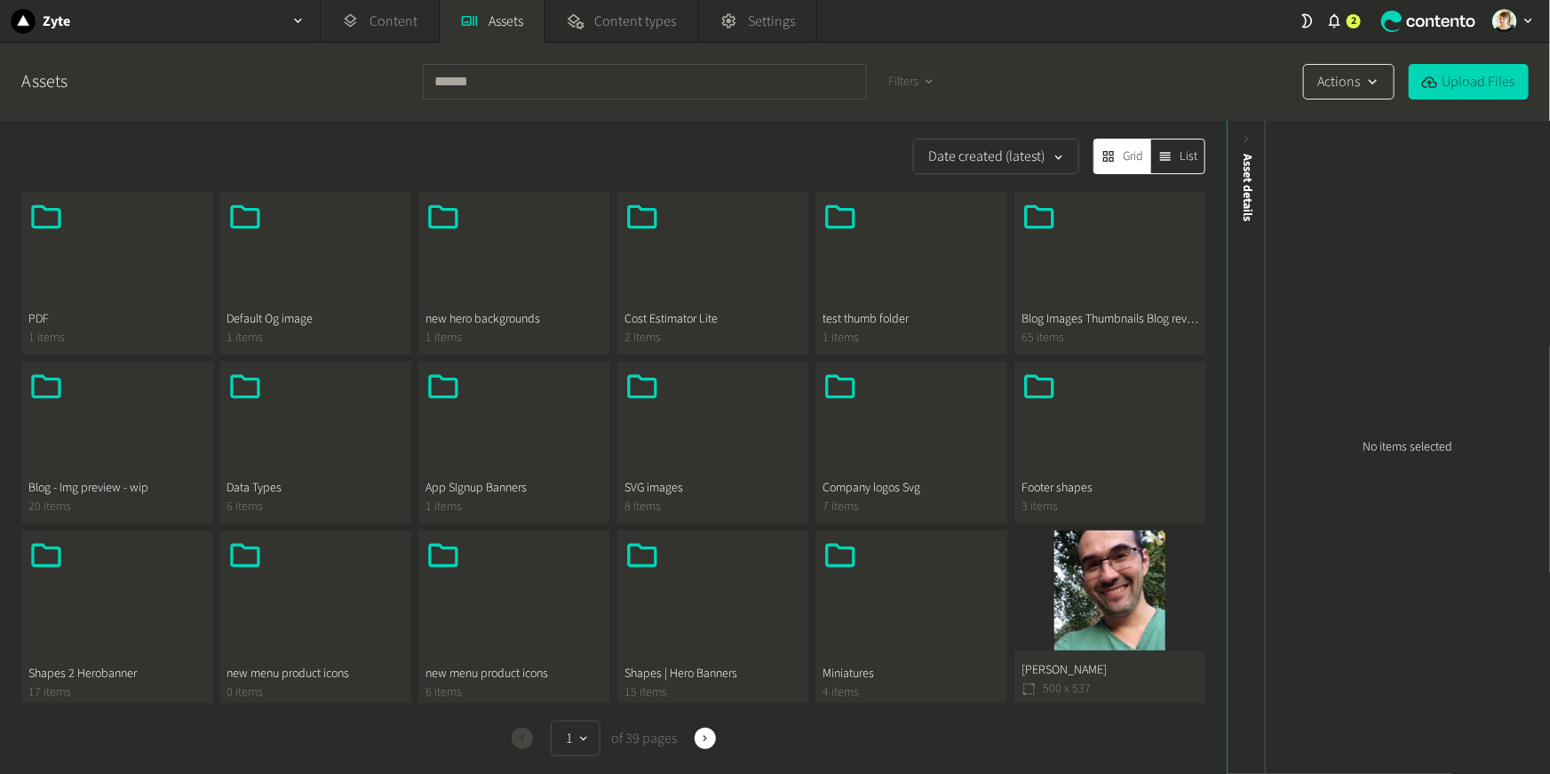
click at [1162, 71] on button "Actions" at bounding box center [1349, 82] width 92 height 36
click at [1162, 128] on button "New folder" at bounding box center [1345, 127] width 84 height 33
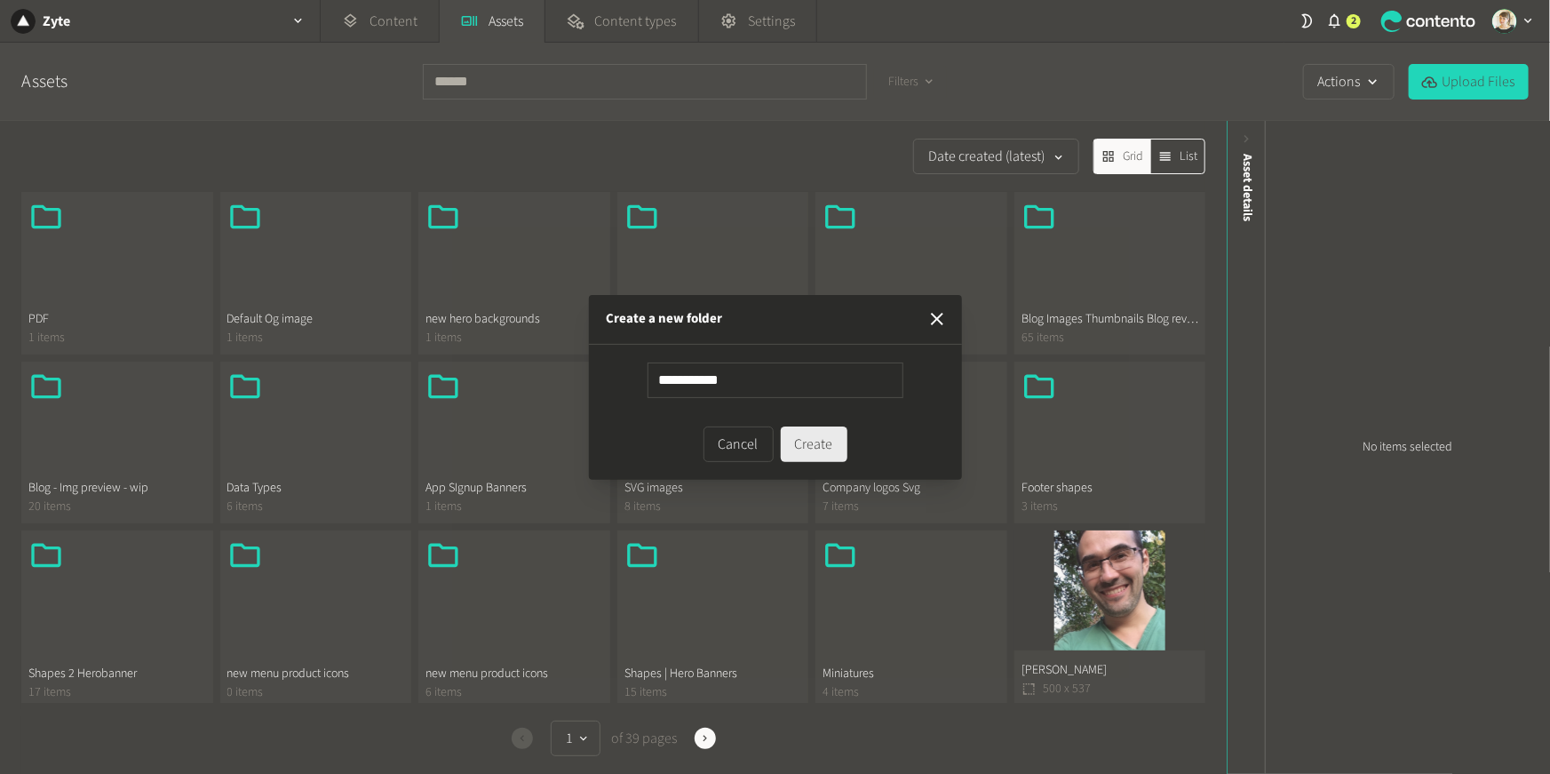
type input "**********"
click at [792, 445] on button "Create" at bounding box center [814, 444] width 67 height 36
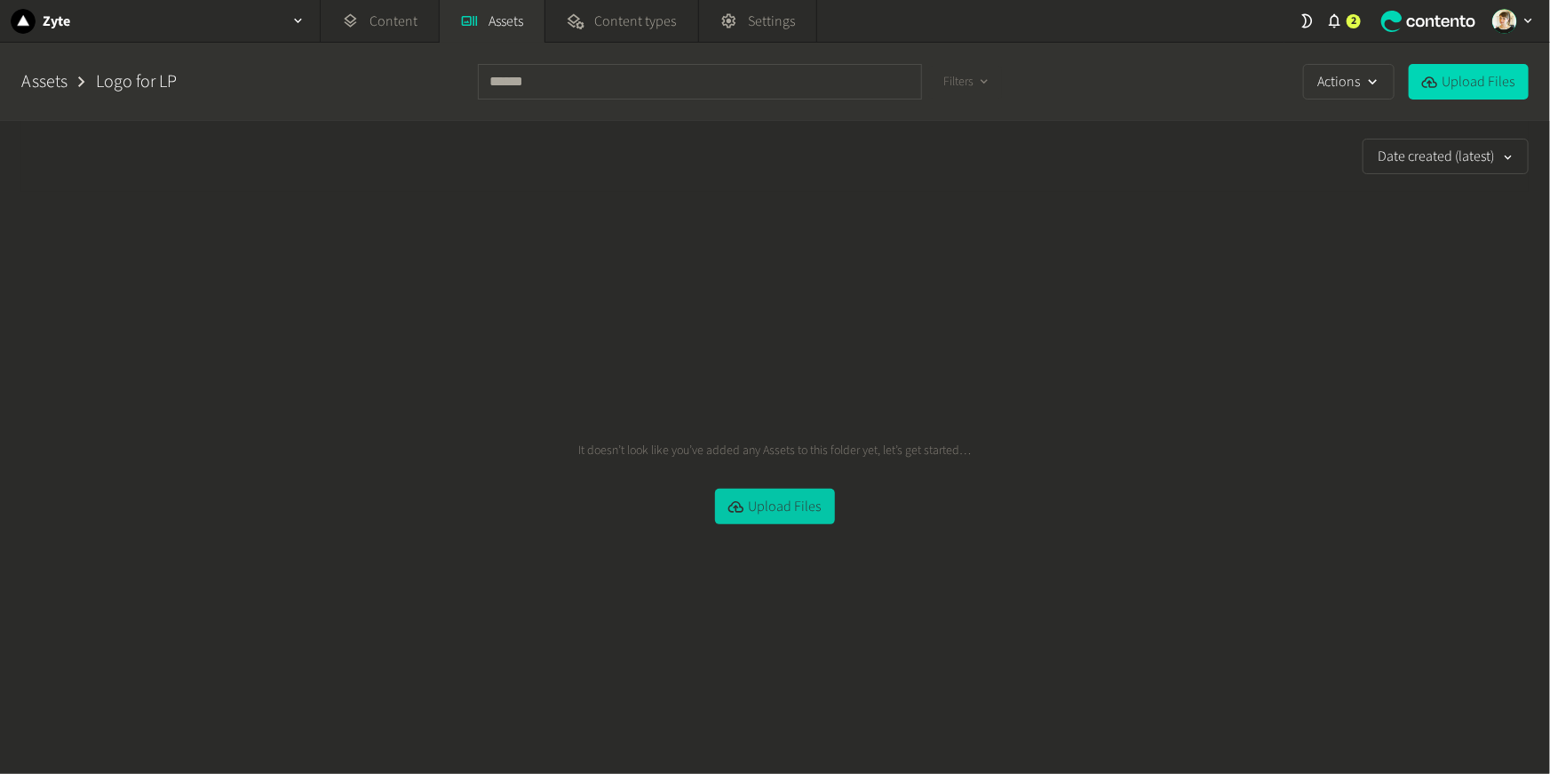
click at [752, 511] on button "Upload Files" at bounding box center [775, 507] width 120 height 36
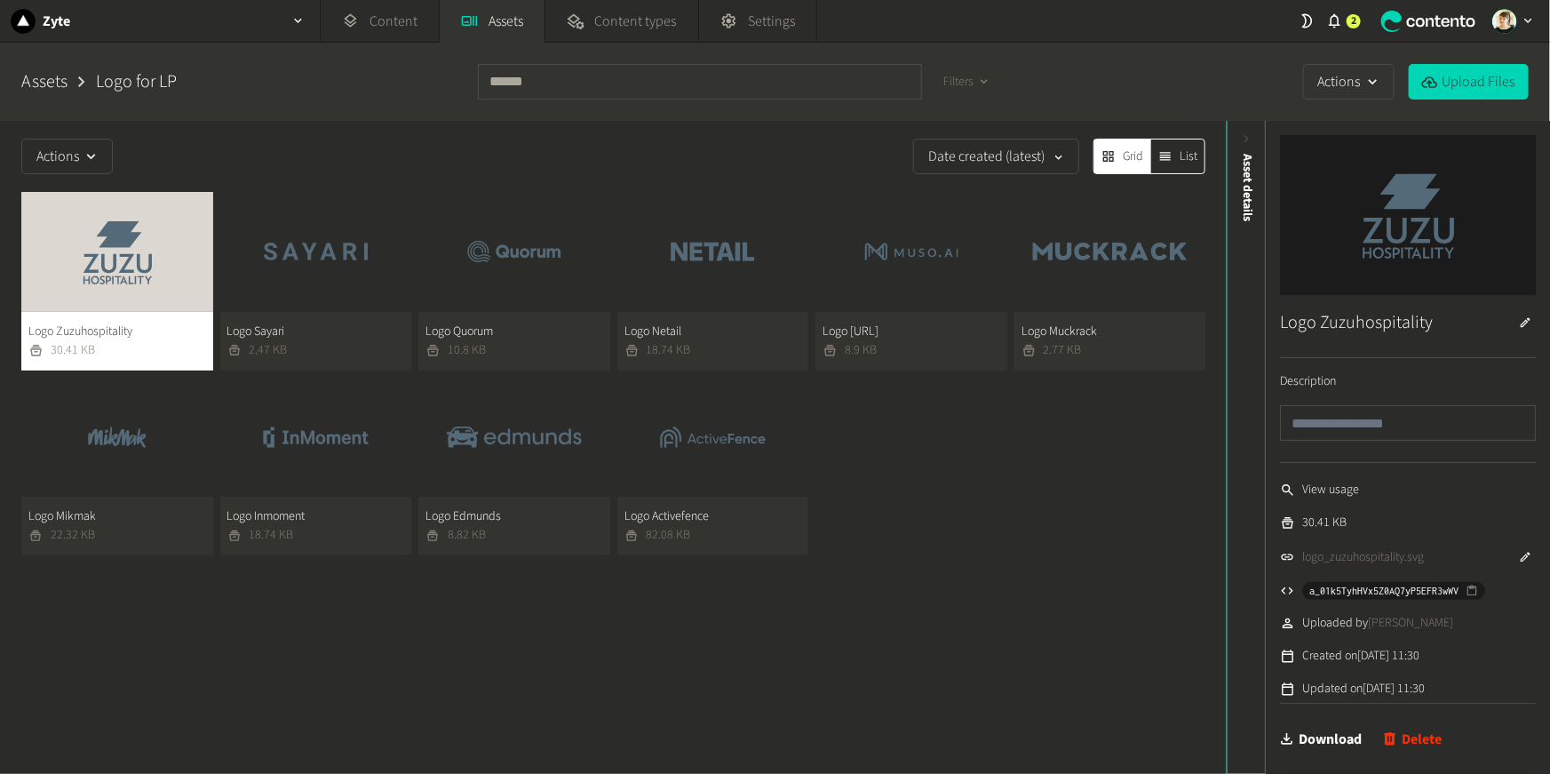
click at [980, 519] on div "Logo Zuzuhospitality 30.41 KB Logo Sayari 2.47 KB Logo Quorum 10.8 KB Logo Neta…" at bounding box center [613, 373] width 1184 height 363
click at [332, 130] on div "Actions Date created (latest) Grid List" at bounding box center [613, 156] width 1184 height 71
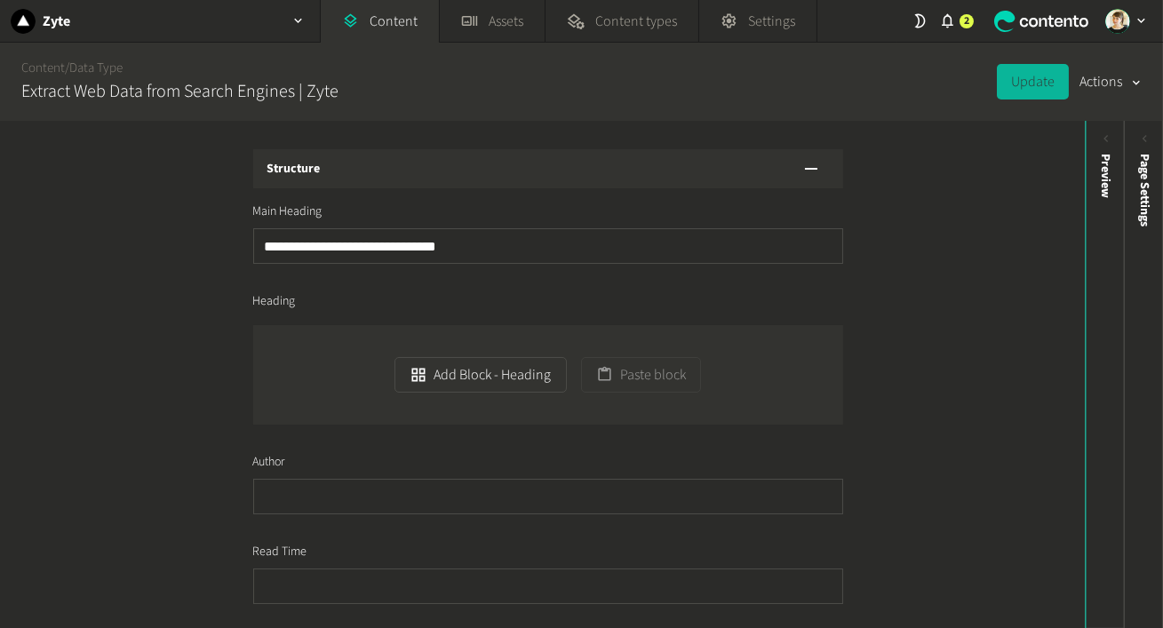
scroll to position [217, 0]
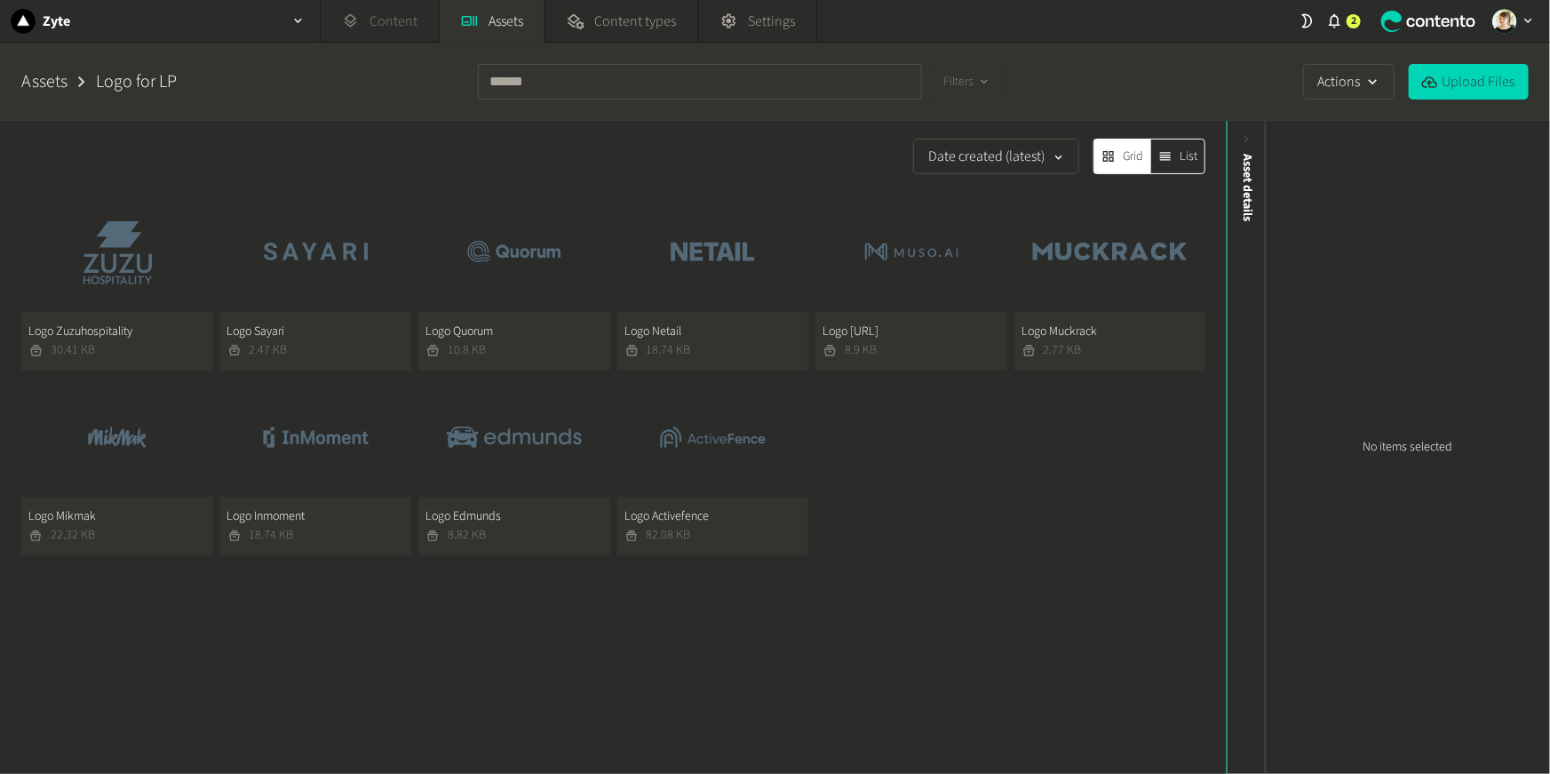
click at [396, 24] on link "Content" at bounding box center [380, 21] width 118 height 43
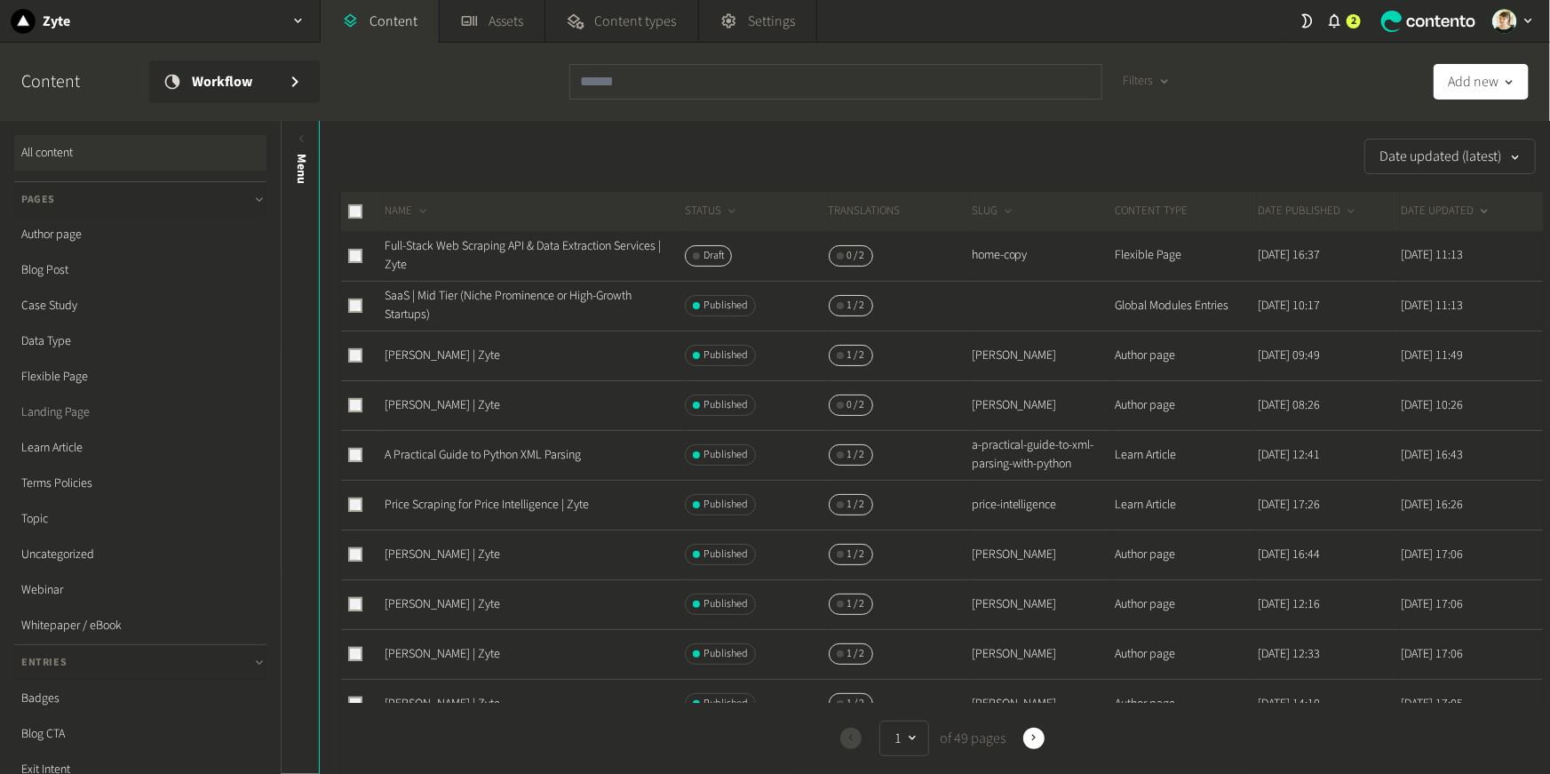
click at [53, 418] on link "Landing Page" at bounding box center [140, 412] width 252 height 36
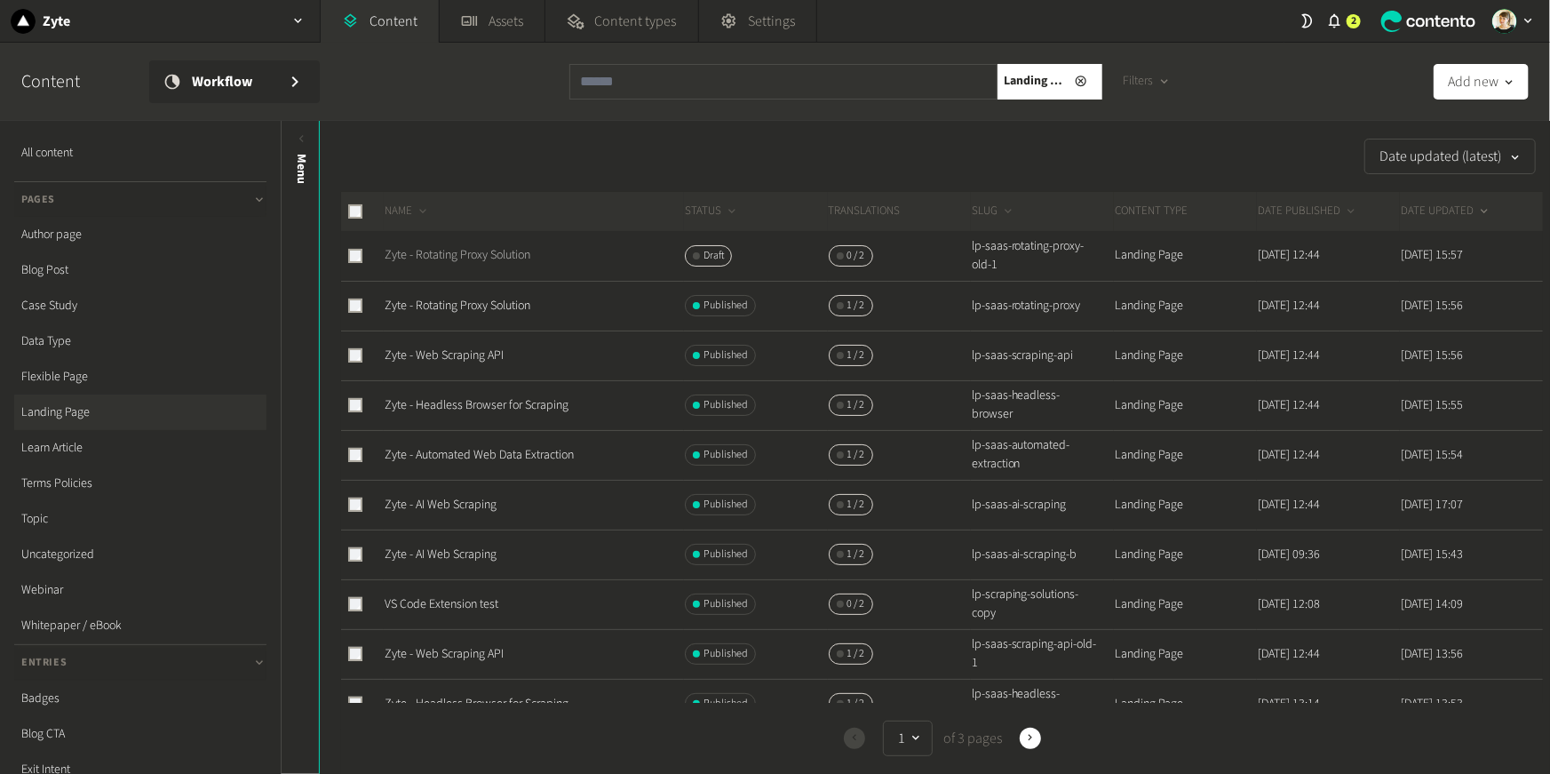
click at [470, 251] on link "Zyte - Rotating Proxy Solution" at bounding box center [458, 255] width 146 height 18
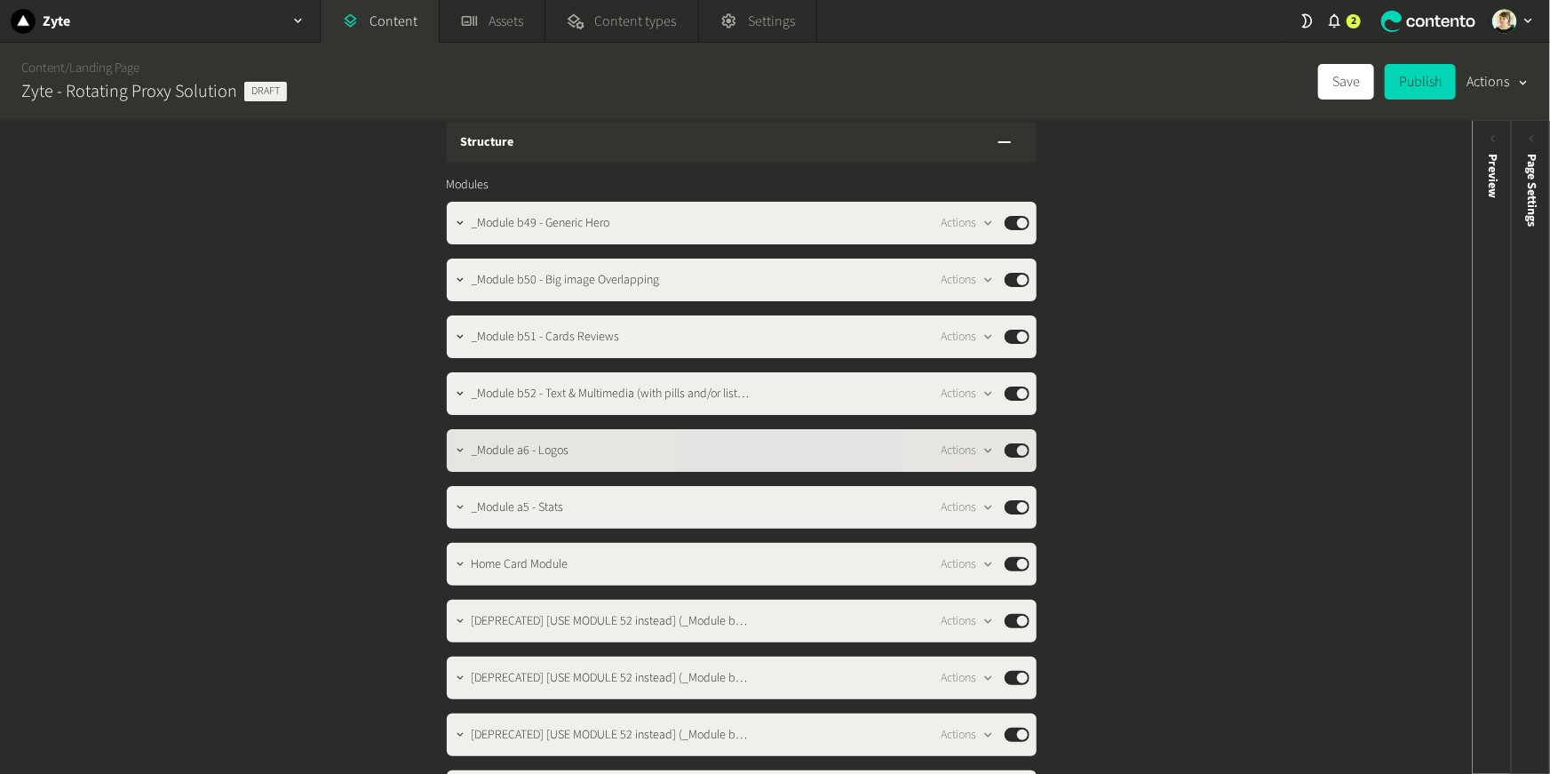
scroll to position [29, 0]
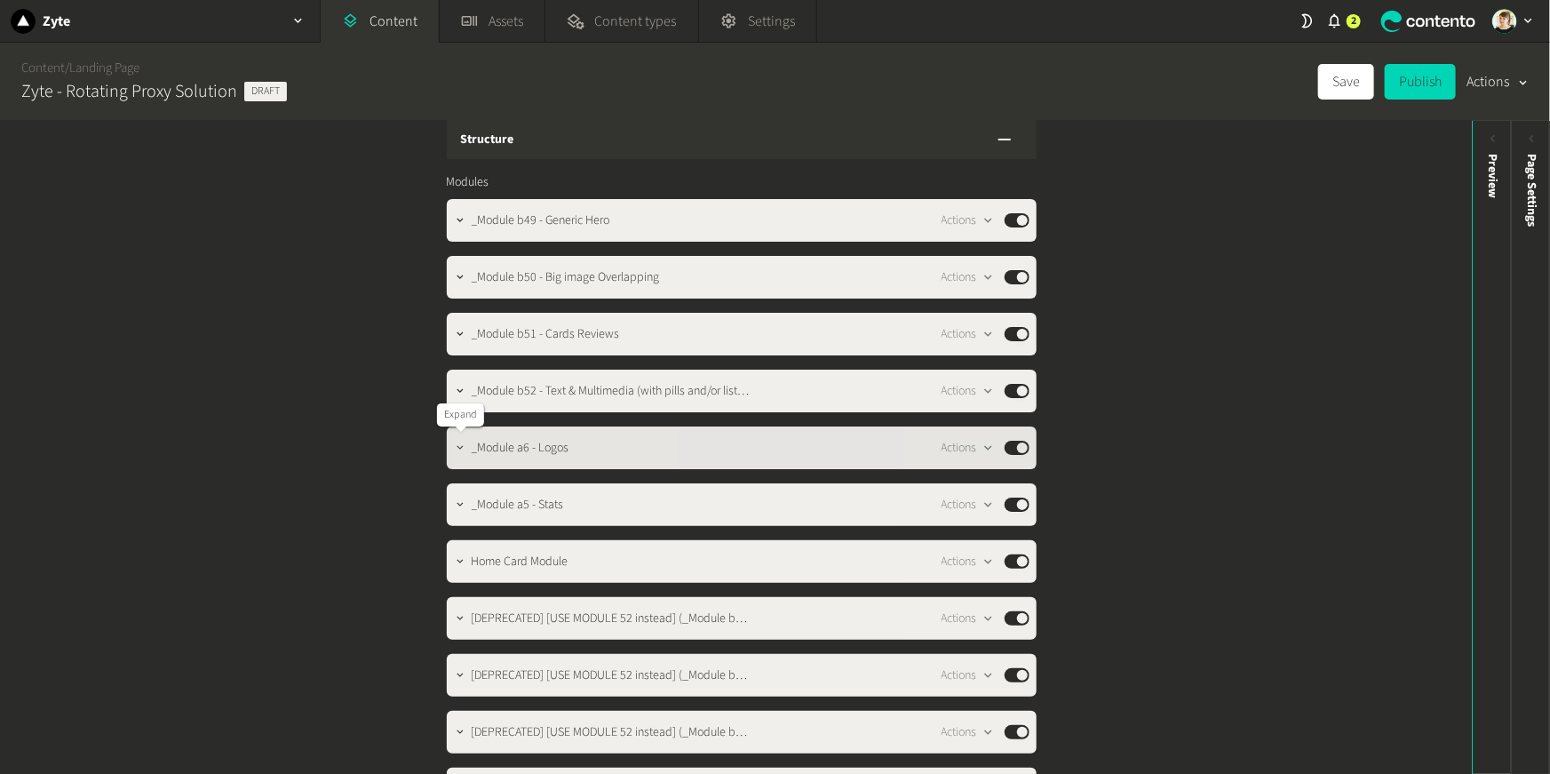
click at [458, 442] on icon "button" at bounding box center [460, 448] width 12 height 12
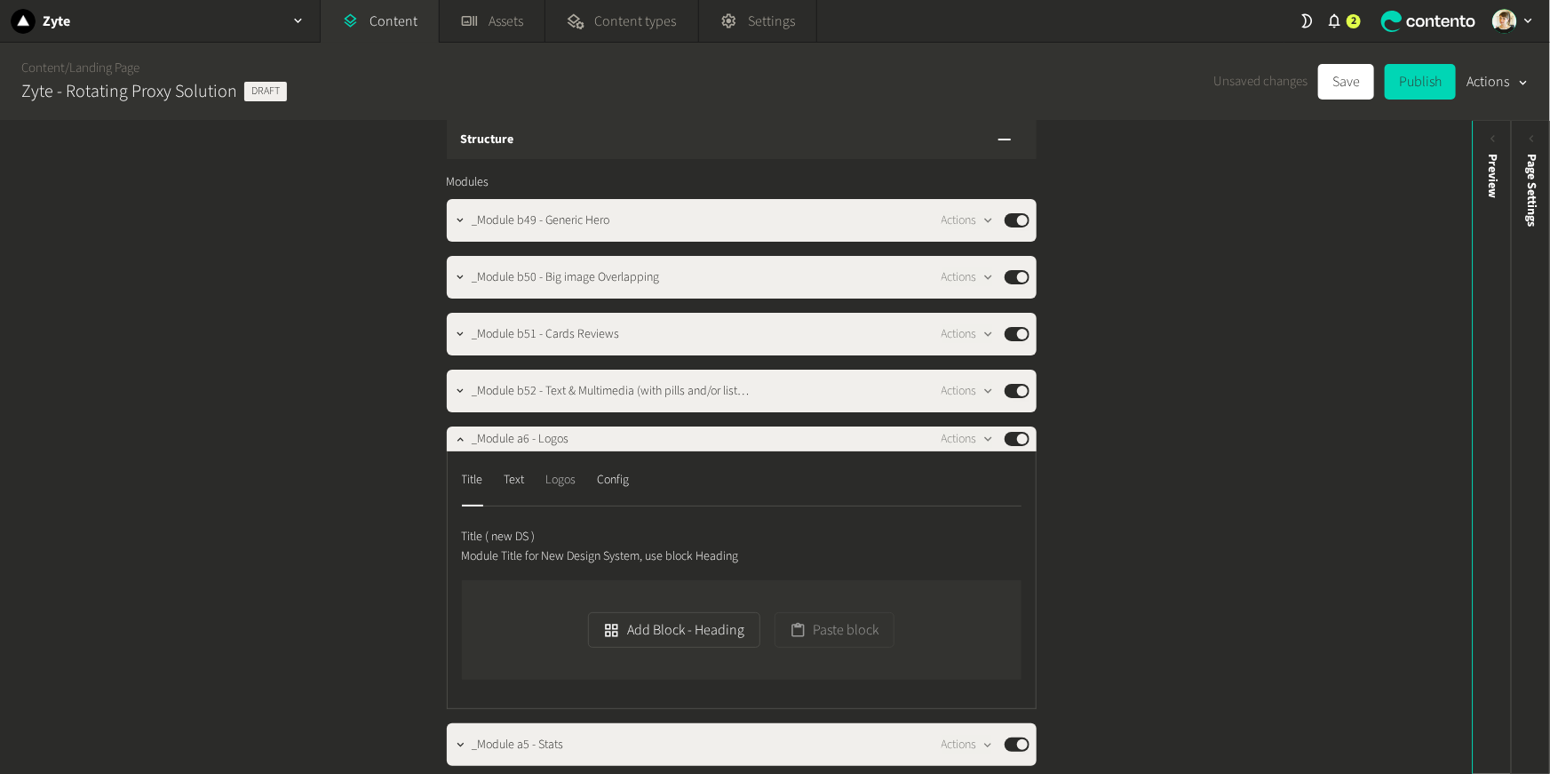
click at [554, 483] on div "Logos" at bounding box center [561, 480] width 30 height 28
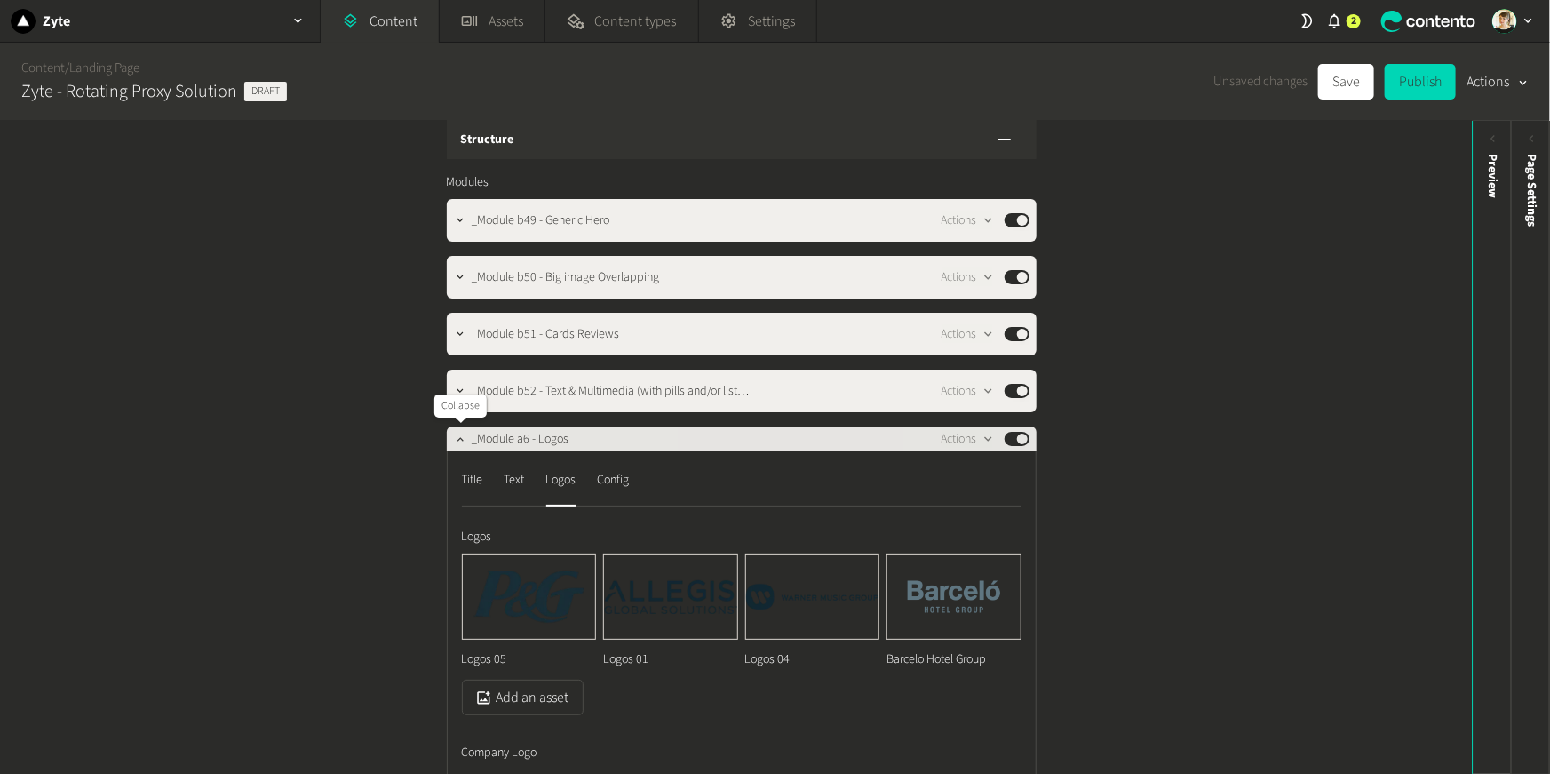
click at [463, 439] on icon "button" at bounding box center [460, 439] width 12 height 12
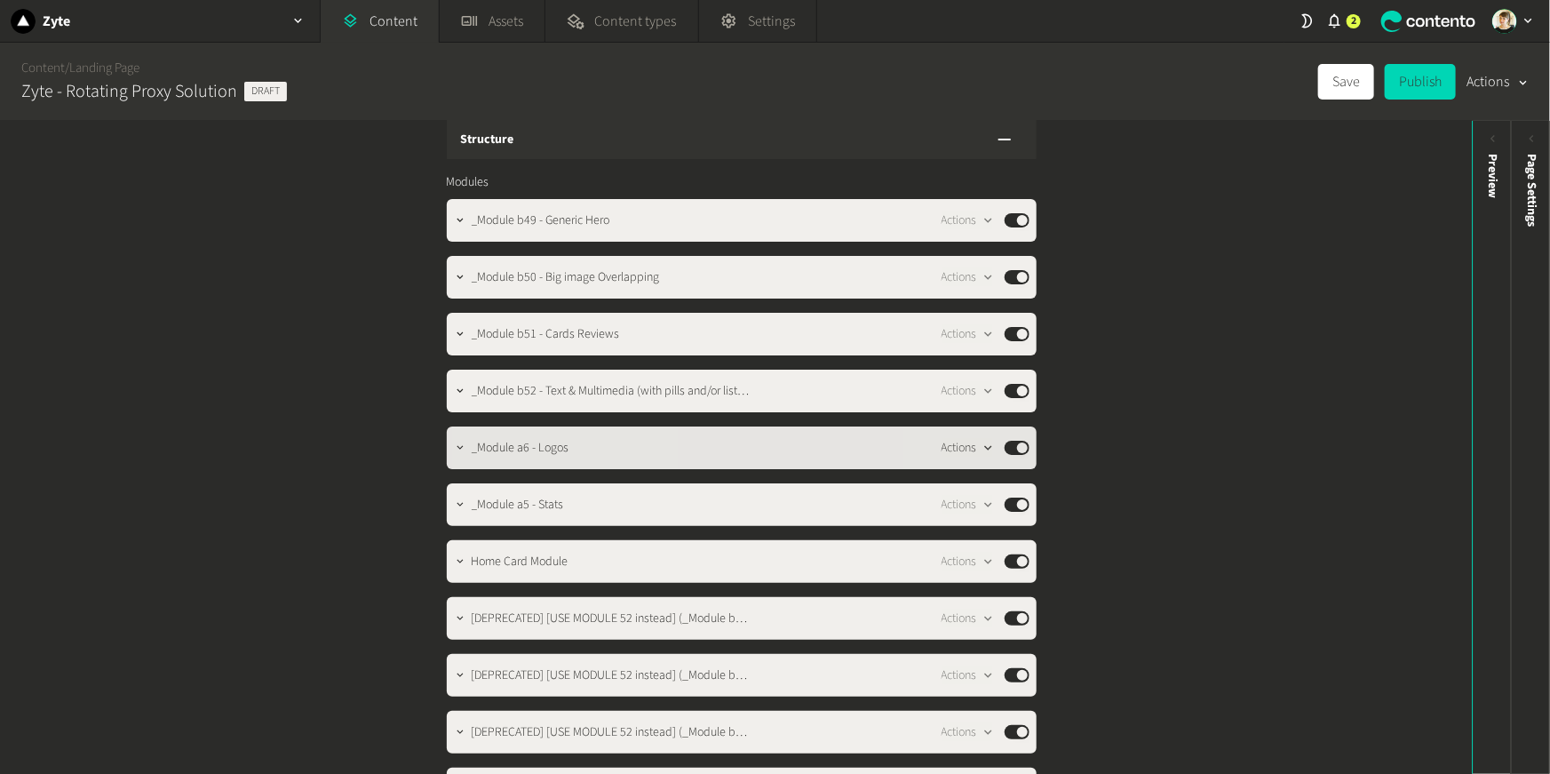
click at [990, 441] on icon "button" at bounding box center [988, 448] width 15 height 15
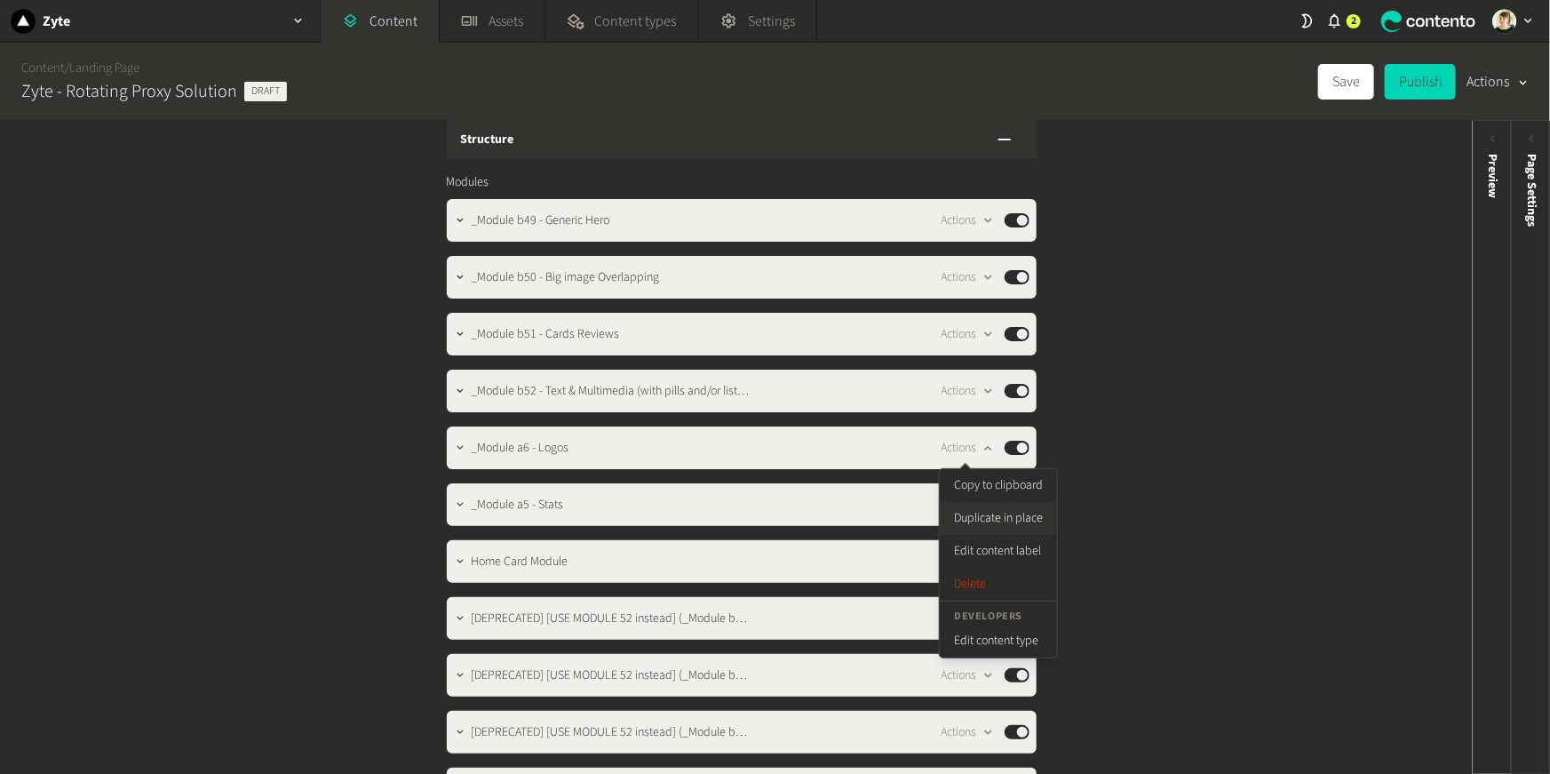
click at [991, 511] on button "Duplicate in place" at bounding box center [998, 518] width 117 height 33
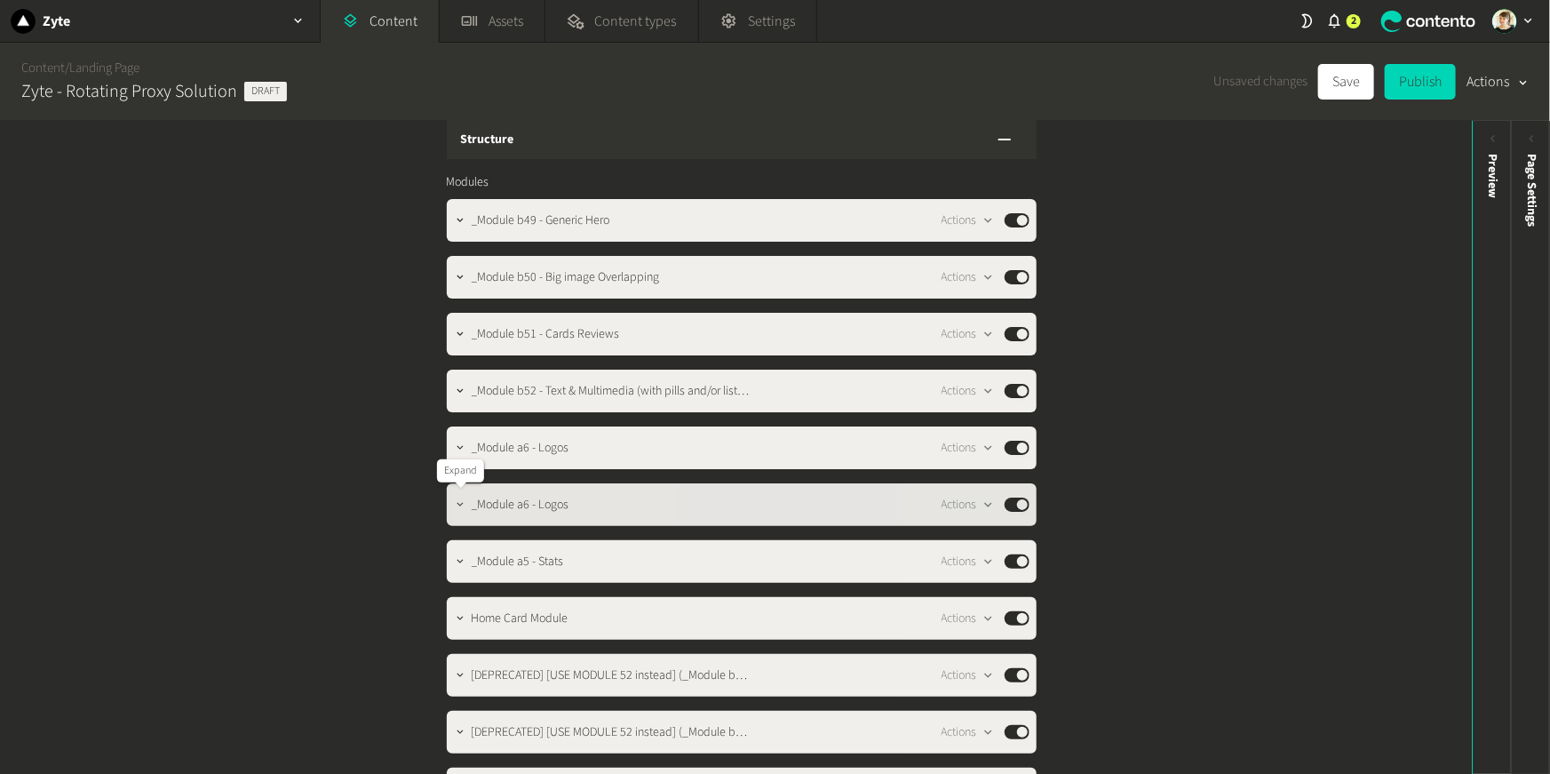
click at [458, 503] on icon "button" at bounding box center [461, 504] width 6 height 4
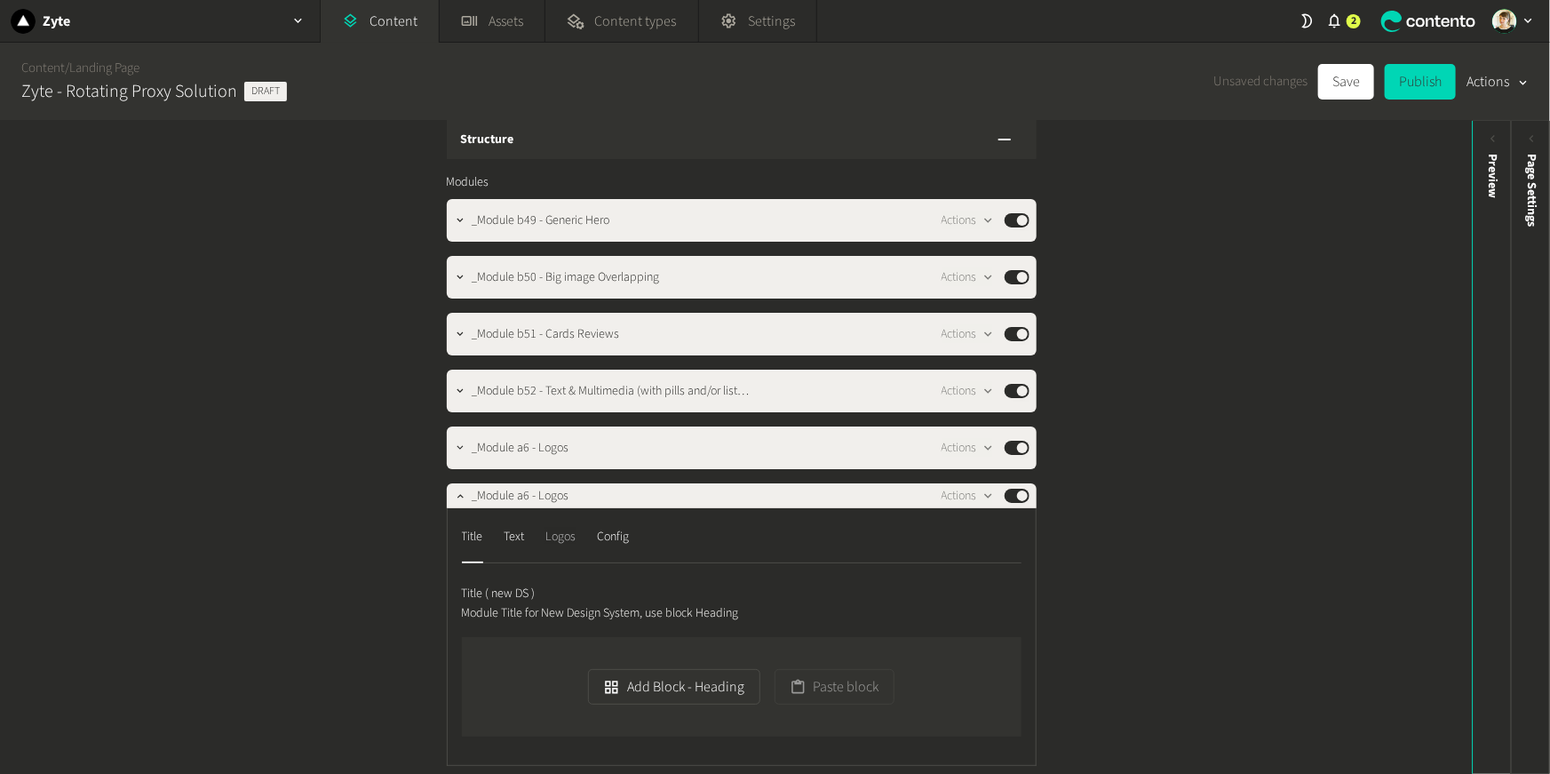
click at [571, 543] on div "Logos" at bounding box center [561, 536] width 30 height 28
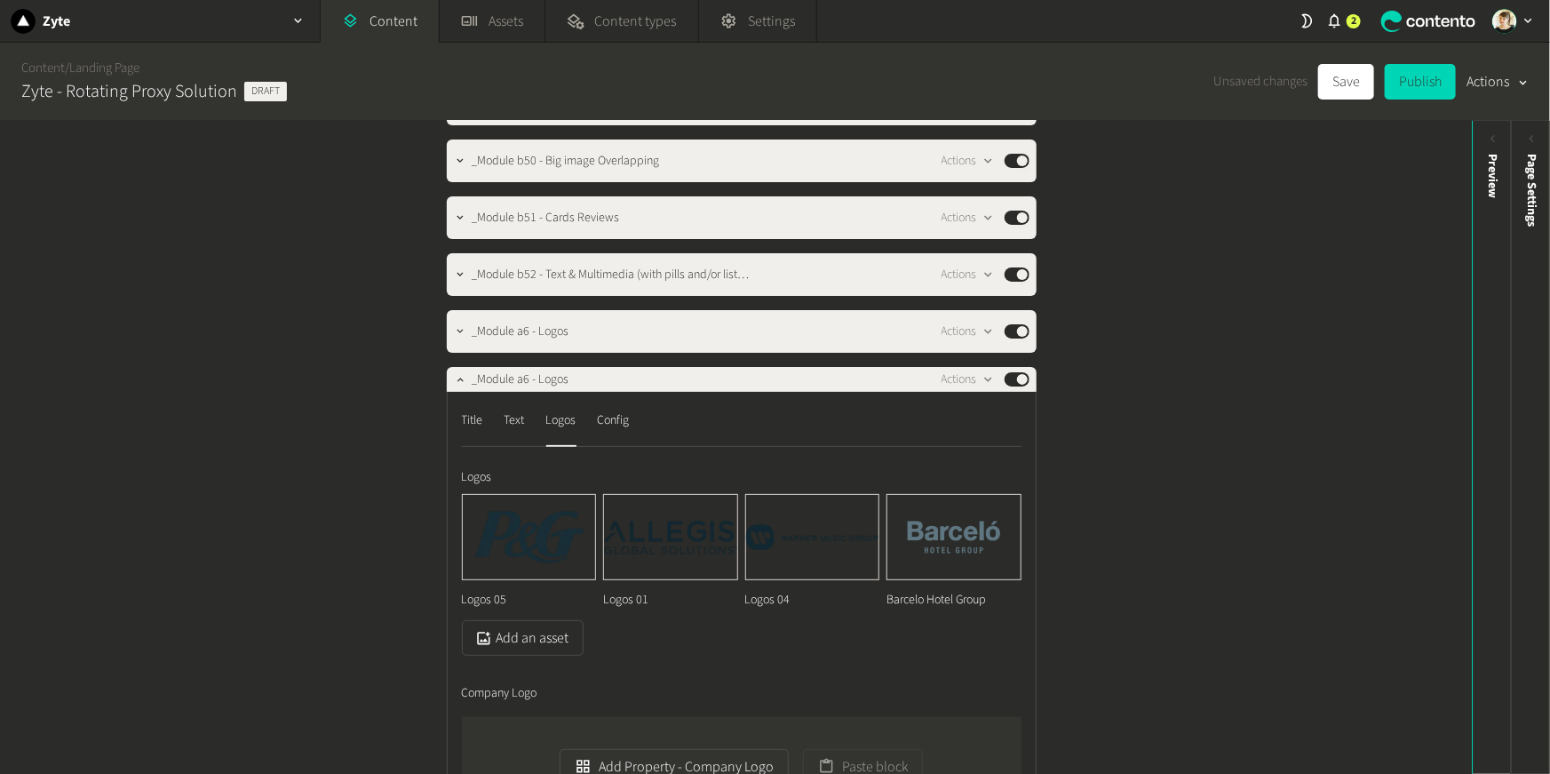
scroll to position [151, 0]
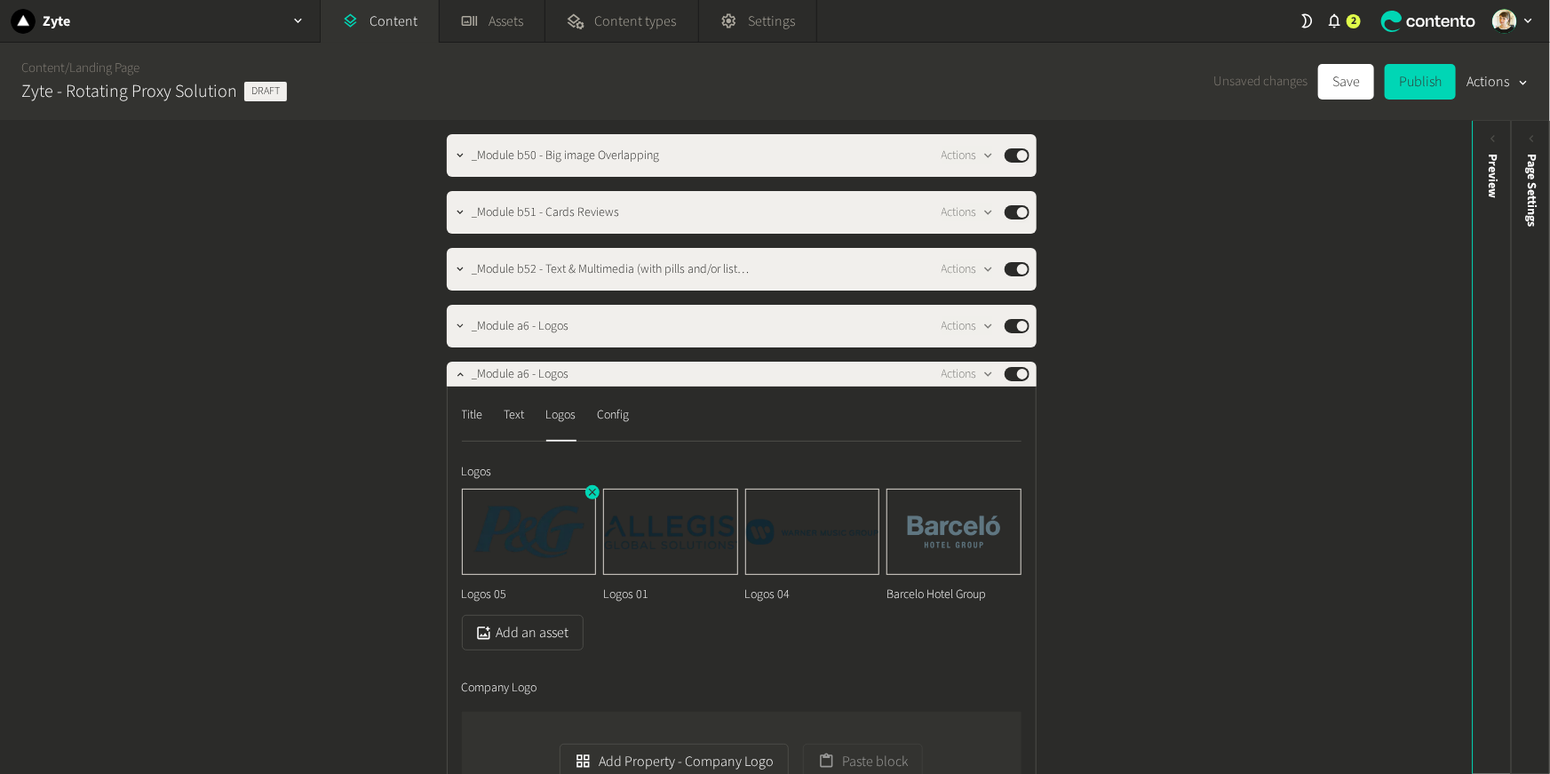
click at [590, 504] on img at bounding box center [529, 532] width 133 height 84
click at [590, 497] on icon "button" at bounding box center [592, 492] width 12 height 12
click at [589, 488] on icon "button" at bounding box center [592, 492] width 12 height 12
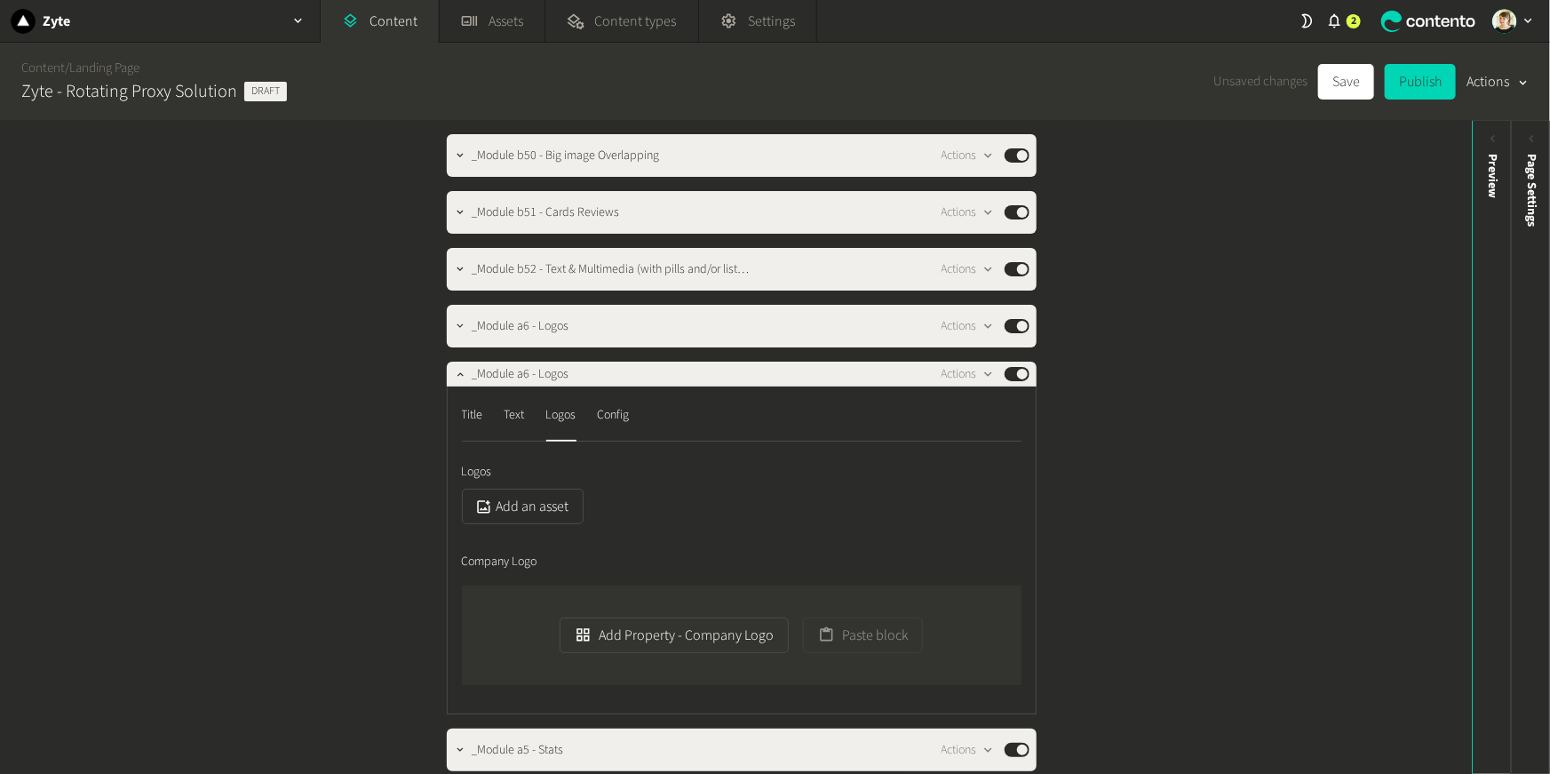
click at [597, 489] on div "Add an asset" at bounding box center [742, 507] width 560 height 36
click at [522, 514] on button "Add an asset" at bounding box center [523, 507] width 122 height 36
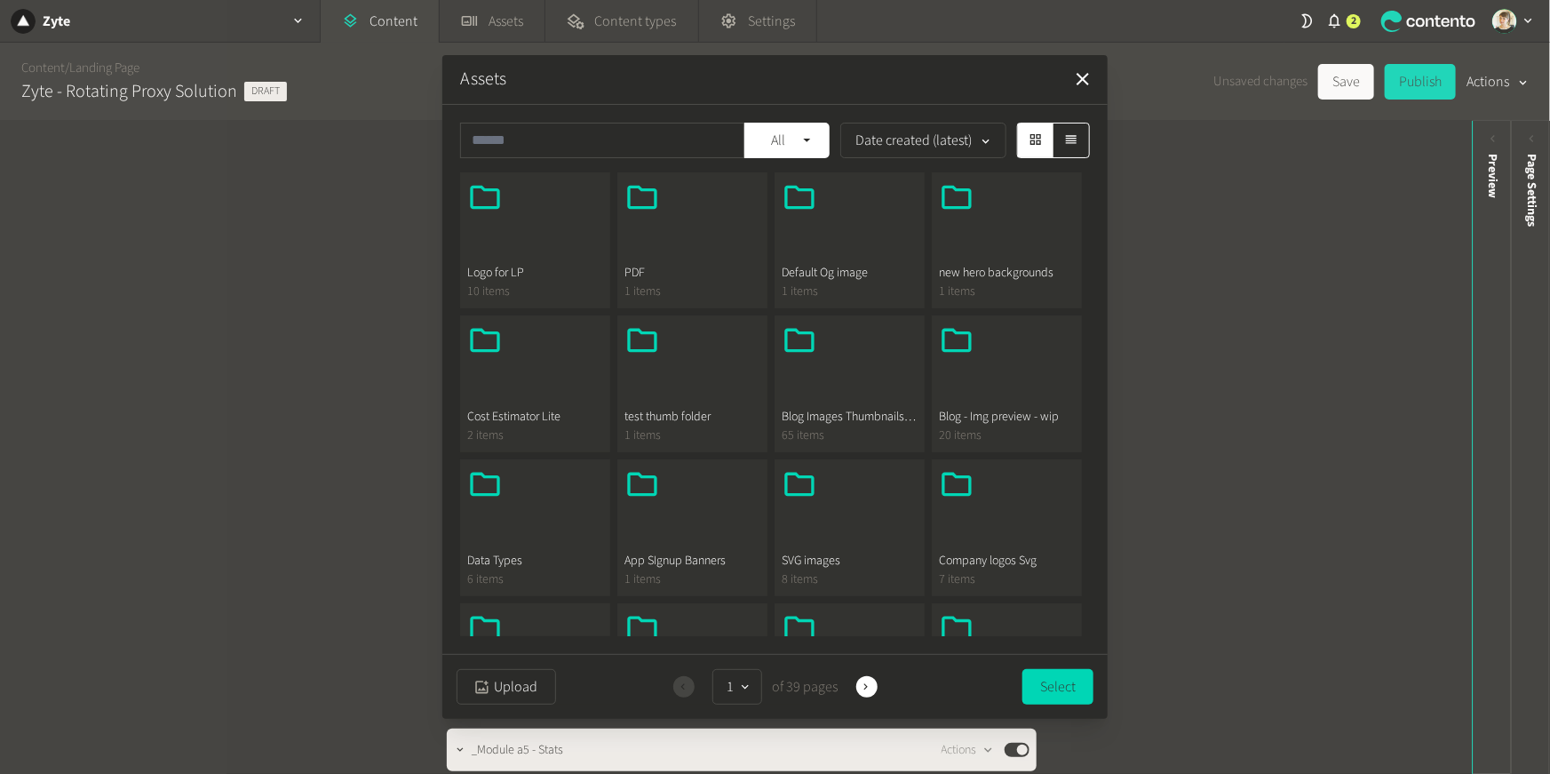
click at [506, 231] on div at bounding box center [535, 221] width 136 height 85
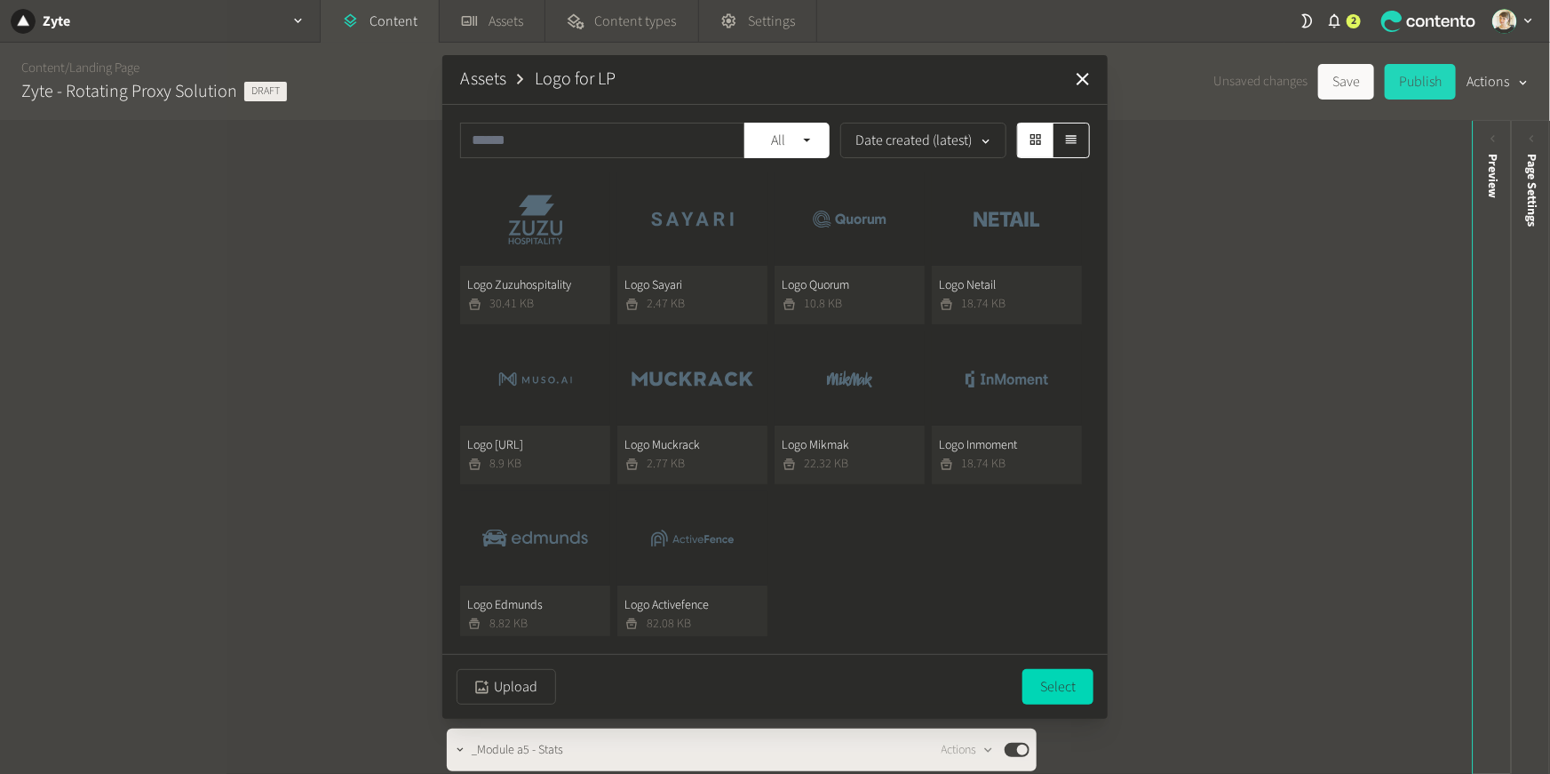
click at [724, 239] on button "Logo Sayari 2.47 KB" at bounding box center [692, 248] width 150 height 153
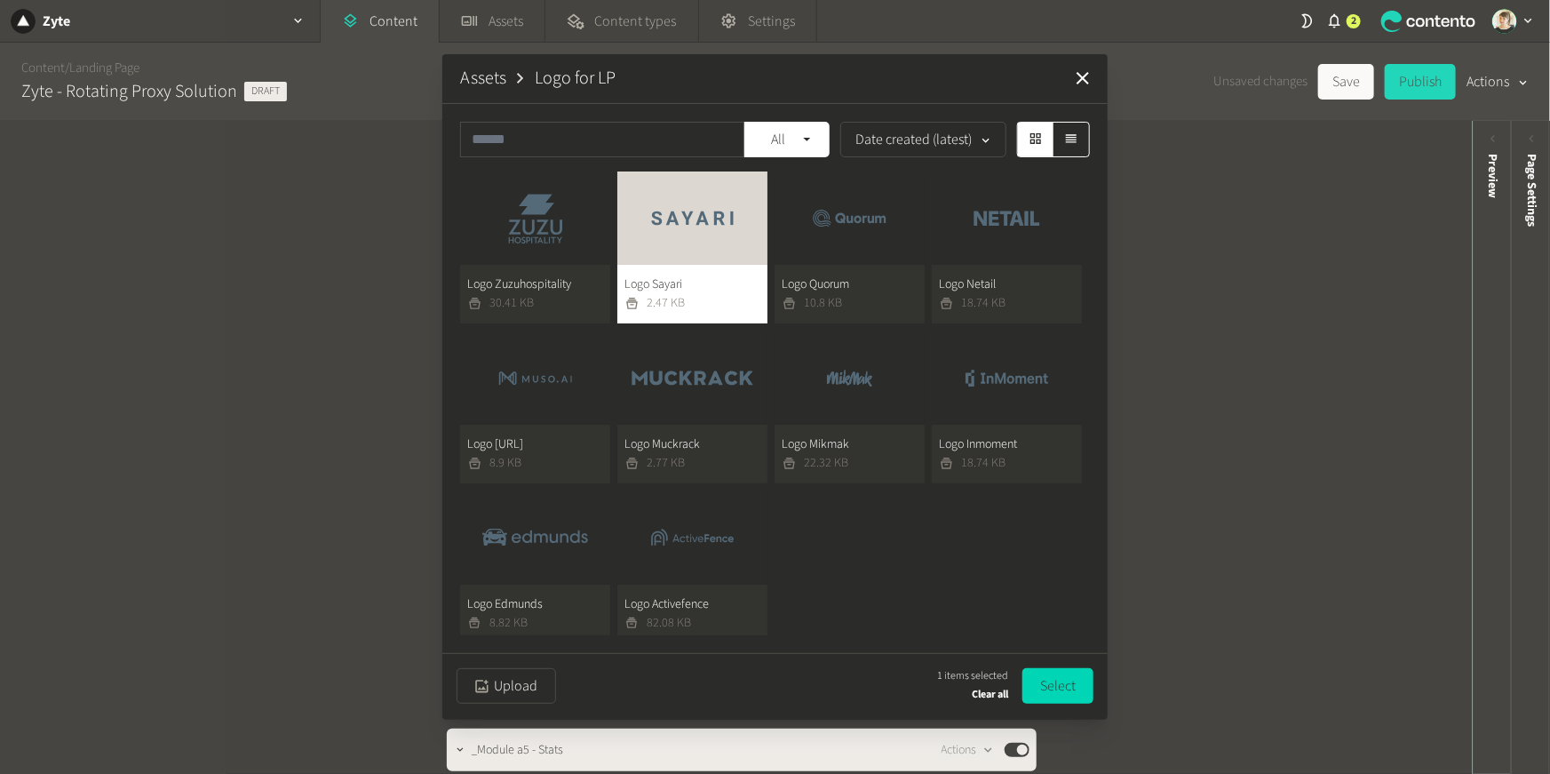
click at [851, 244] on button "Logo Quorum 10.8 KB" at bounding box center [850, 247] width 150 height 153
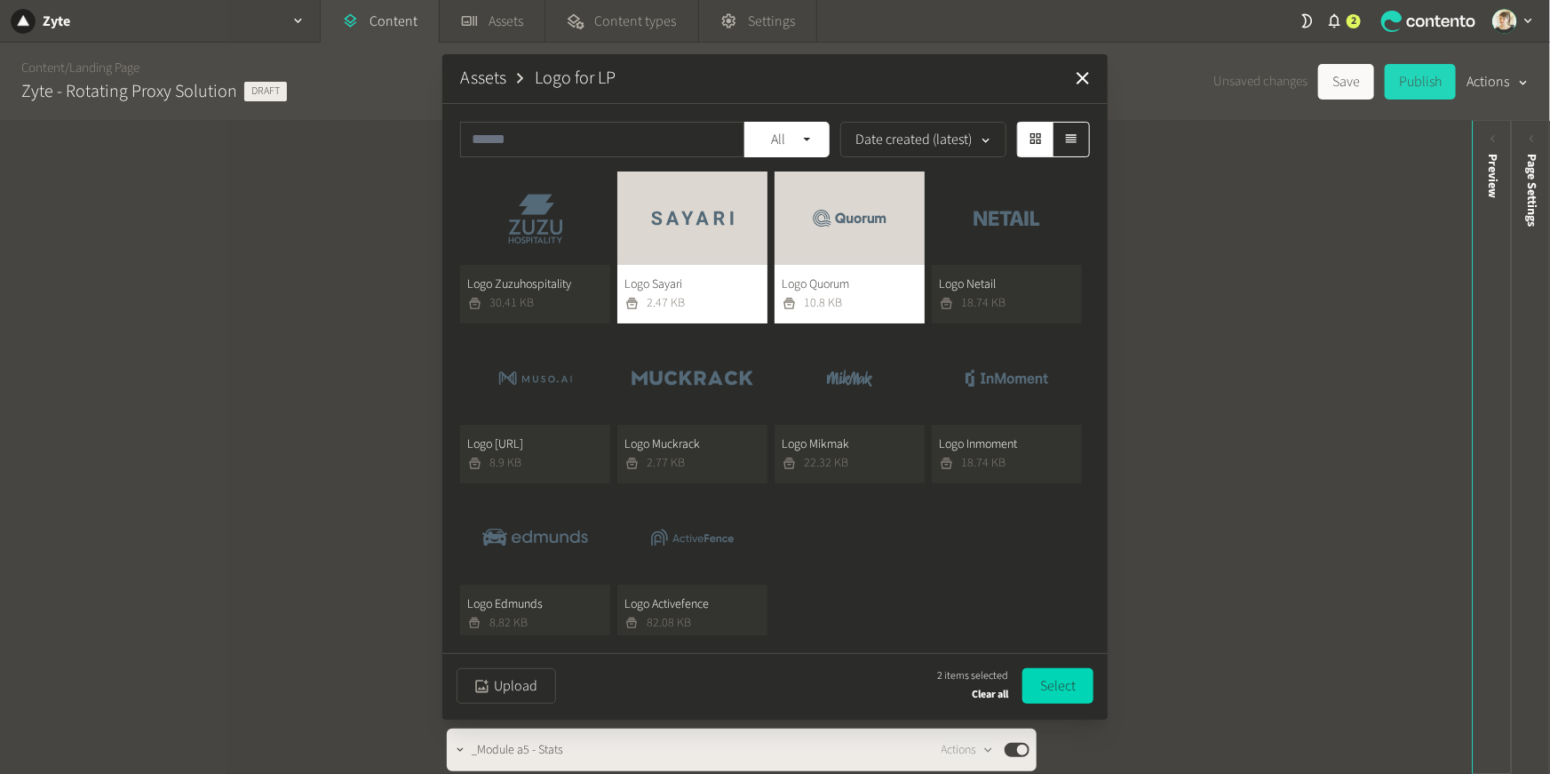
click at [974, 234] on button "Logo Netail 18.74 KB" at bounding box center [1007, 247] width 150 height 153
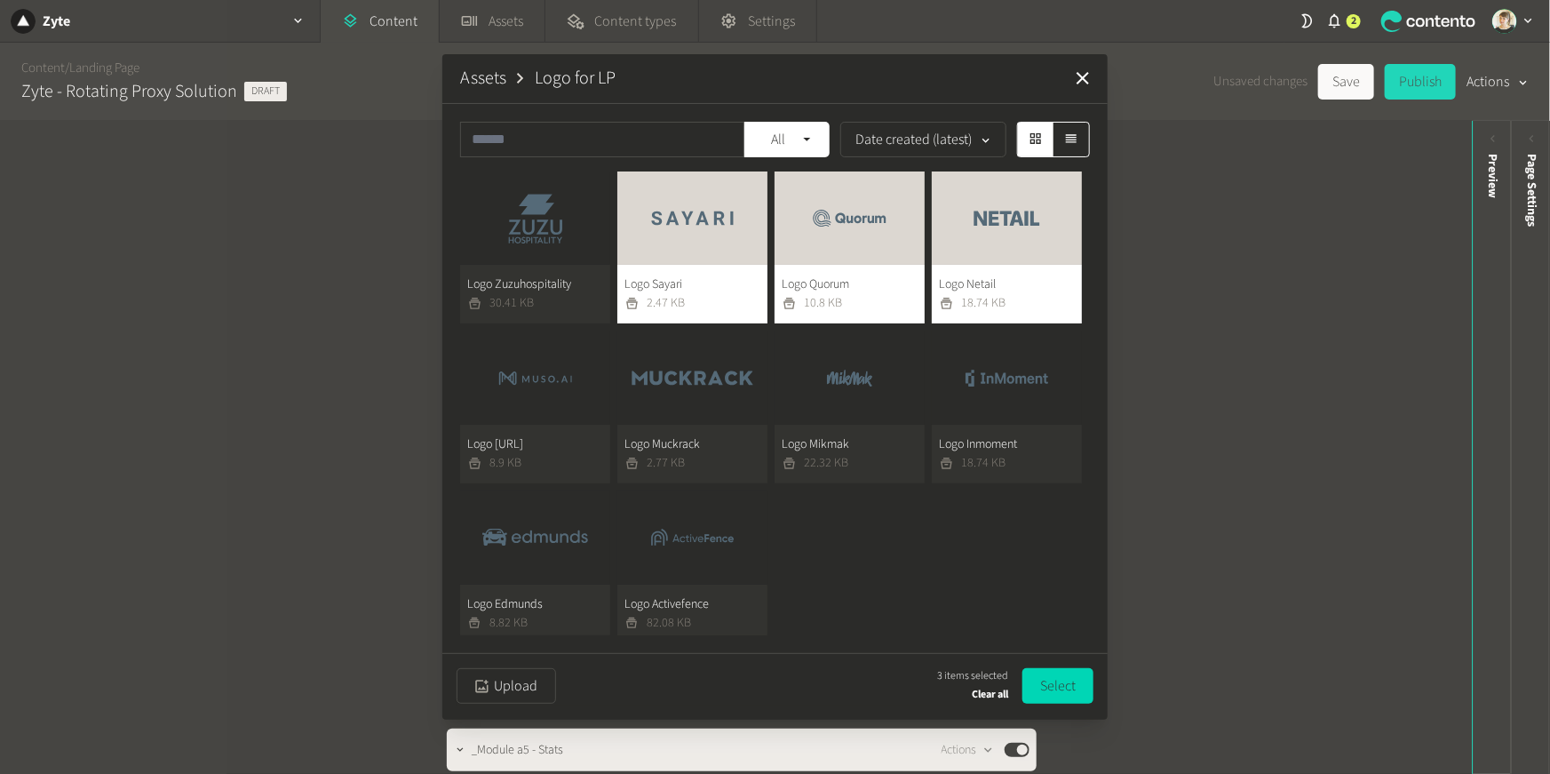
click at [828, 382] on button "Logo Mikmak 22.32 KB" at bounding box center [850, 407] width 150 height 153
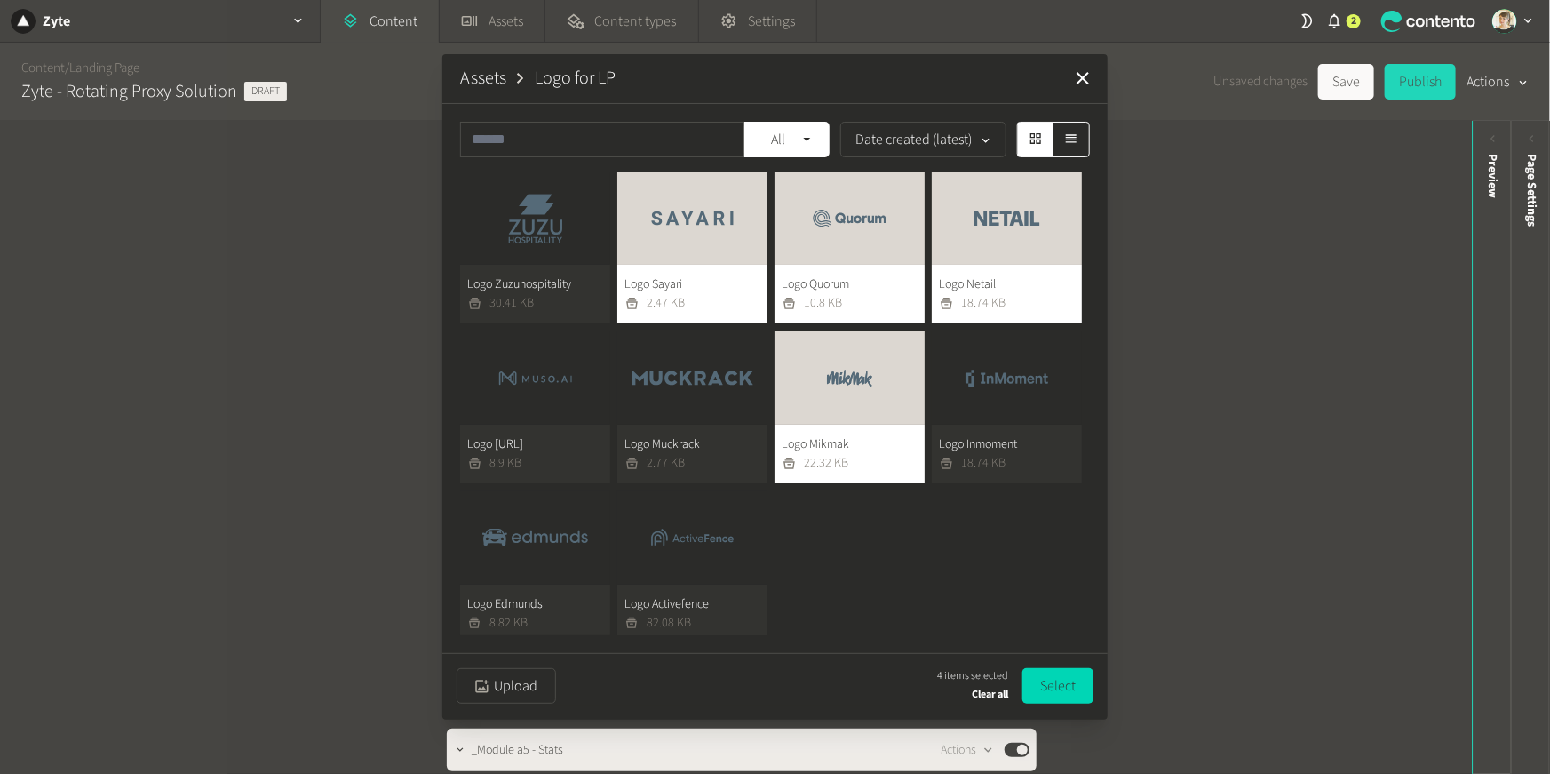
click at [670, 394] on button "Logo Muckrack 2.77 KB" at bounding box center [692, 407] width 150 height 153
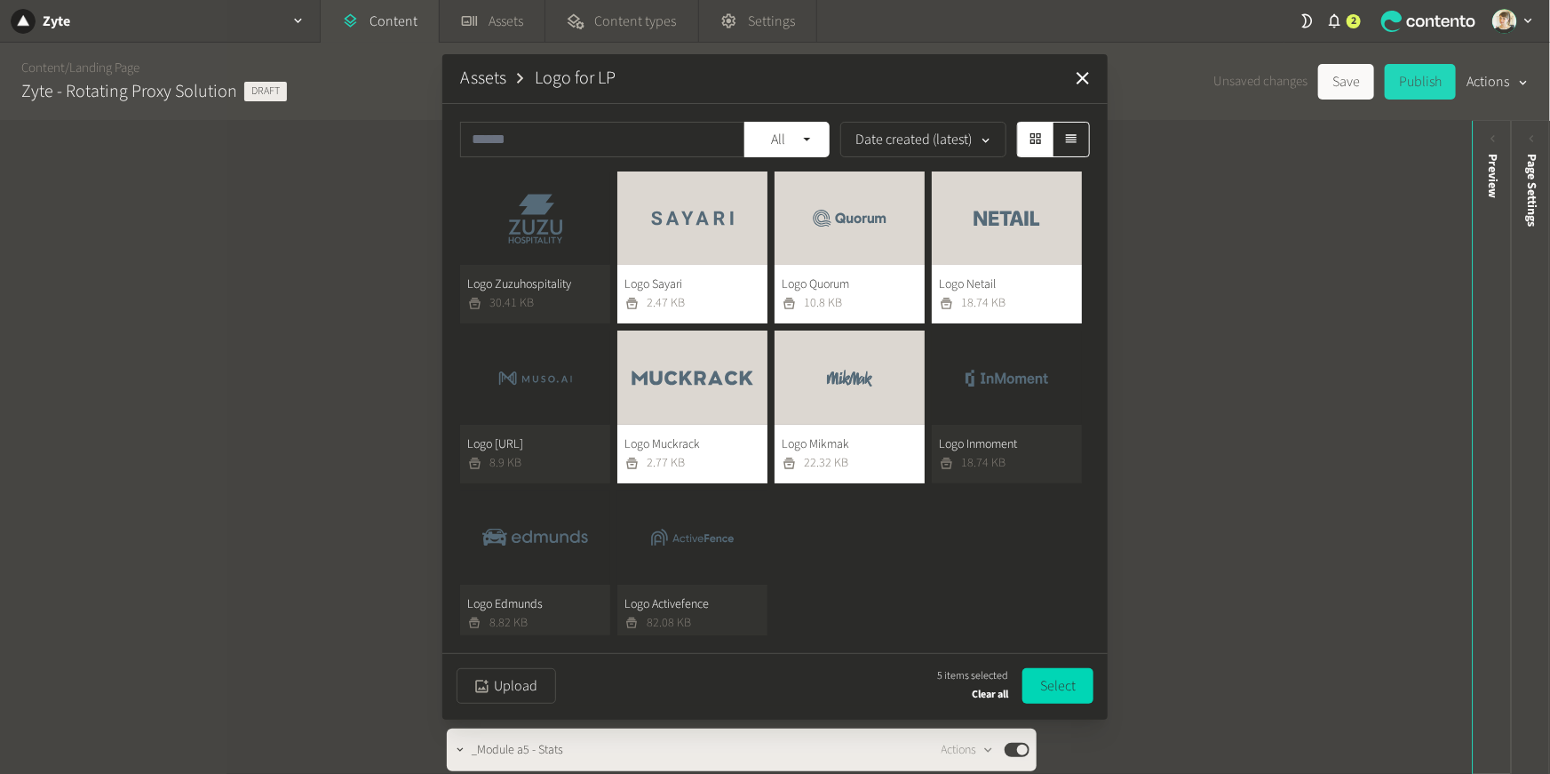
click at [507, 239] on button "Logo Zuzuhospitality 30.41 KB" at bounding box center [535, 247] width 150 height 153
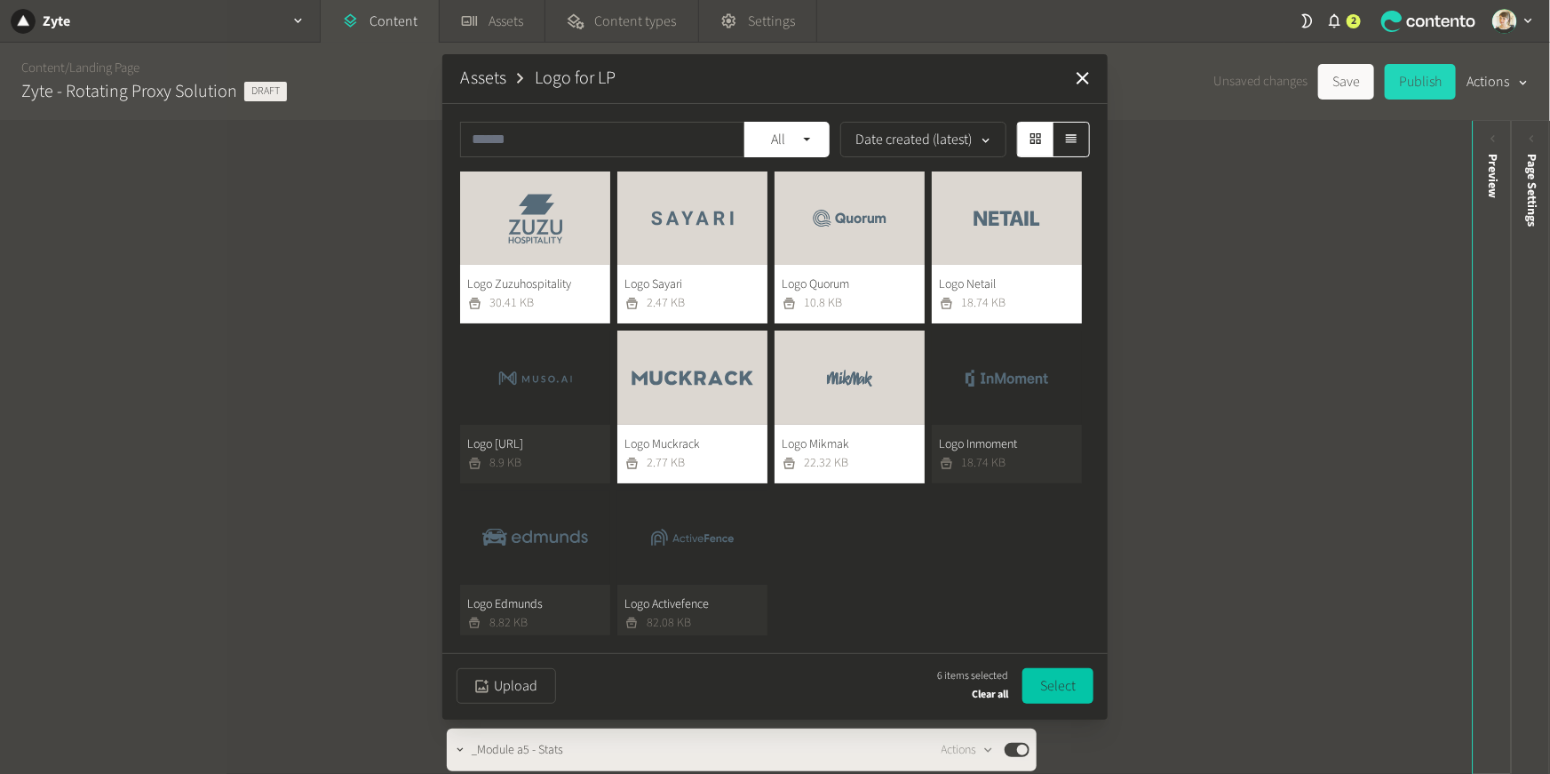
click at [1077, 697] on button "Select" at bounding box center [1058, 686] width 71 height 36
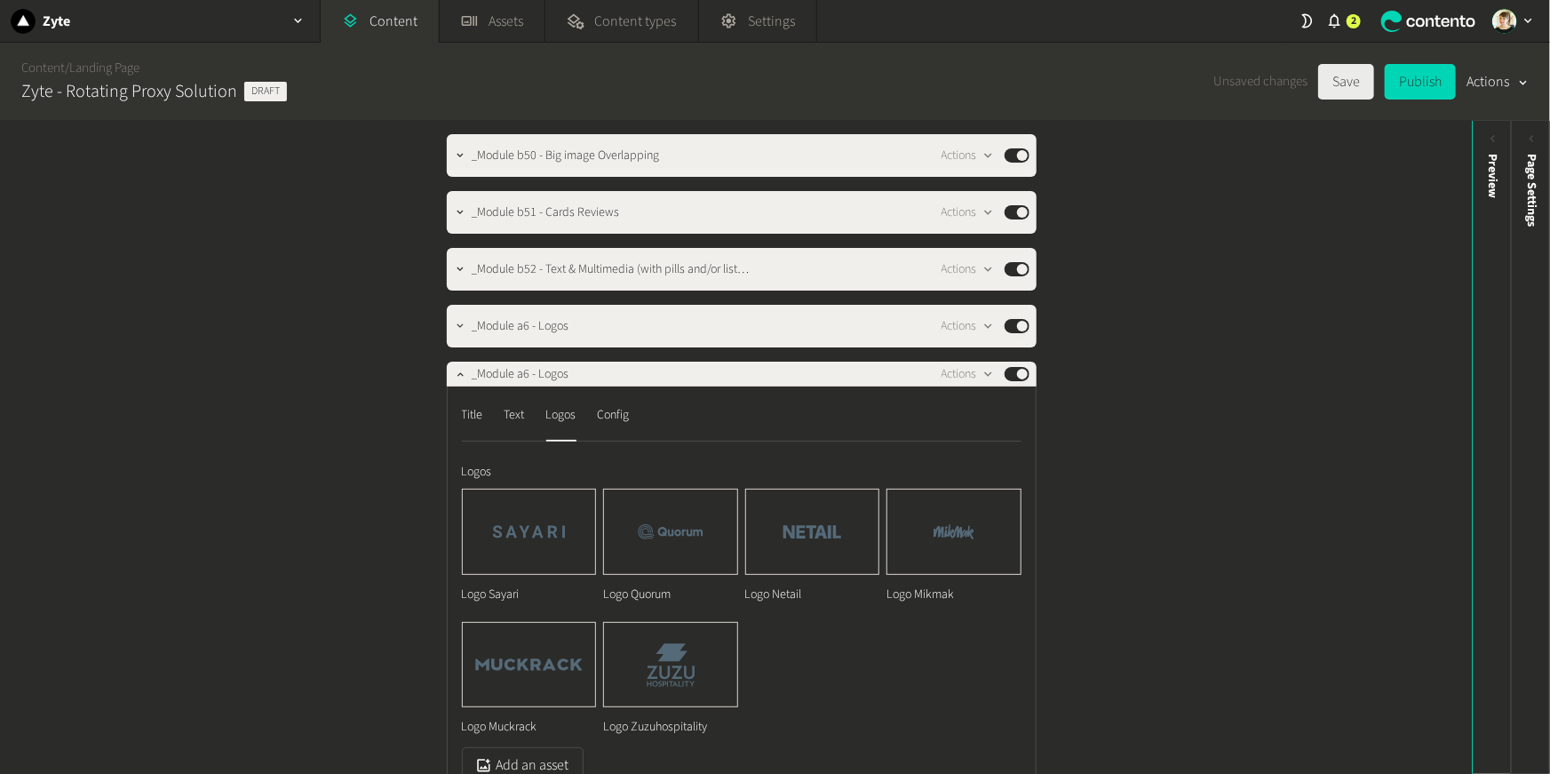
click at [1336, 89] on button "Save" at bounding box center [1347, 82] width 56 height 36
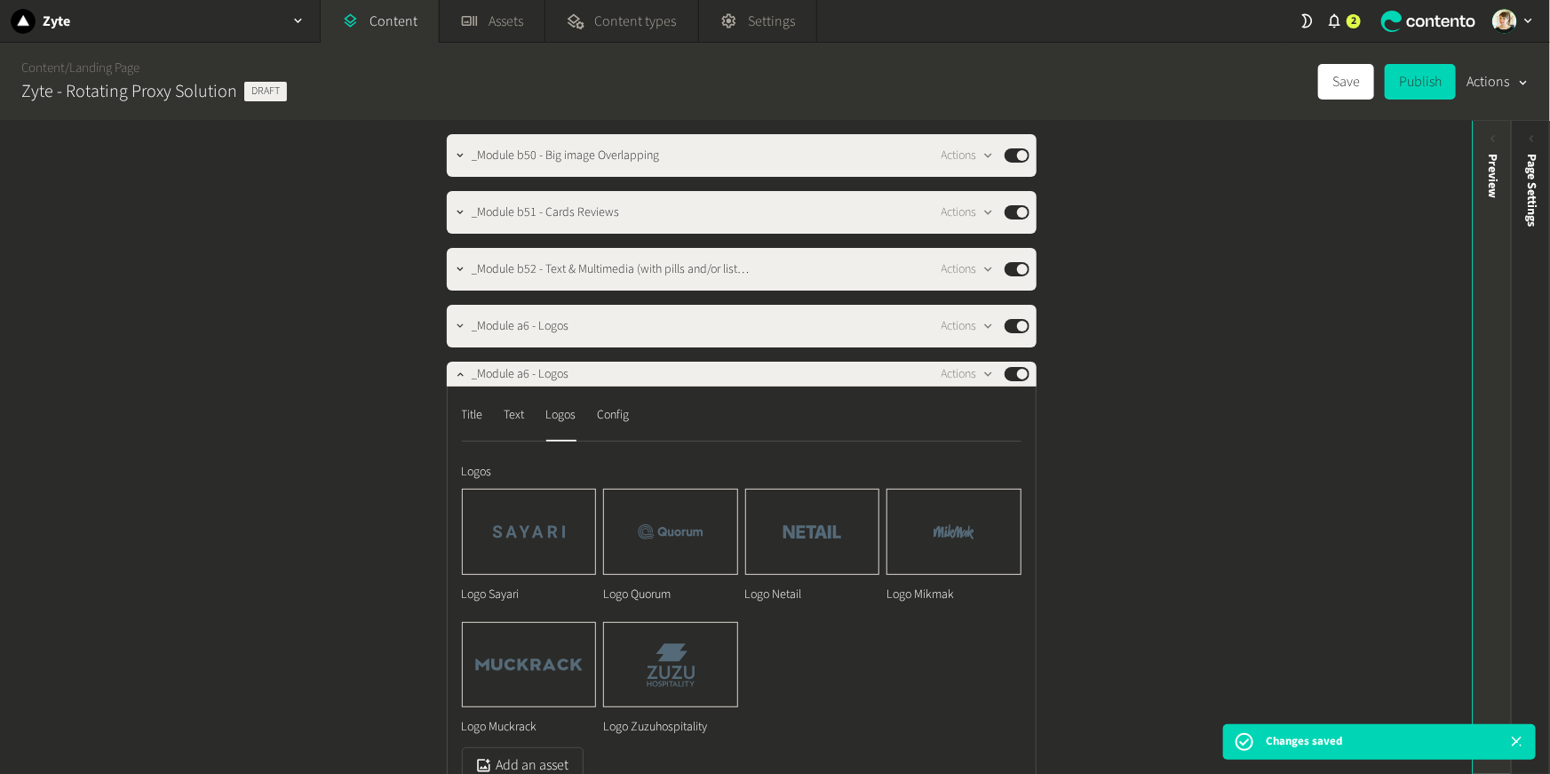
click at [1503, 174] on div "Preview" at bounding box center [1492, 291] width 39 height 320
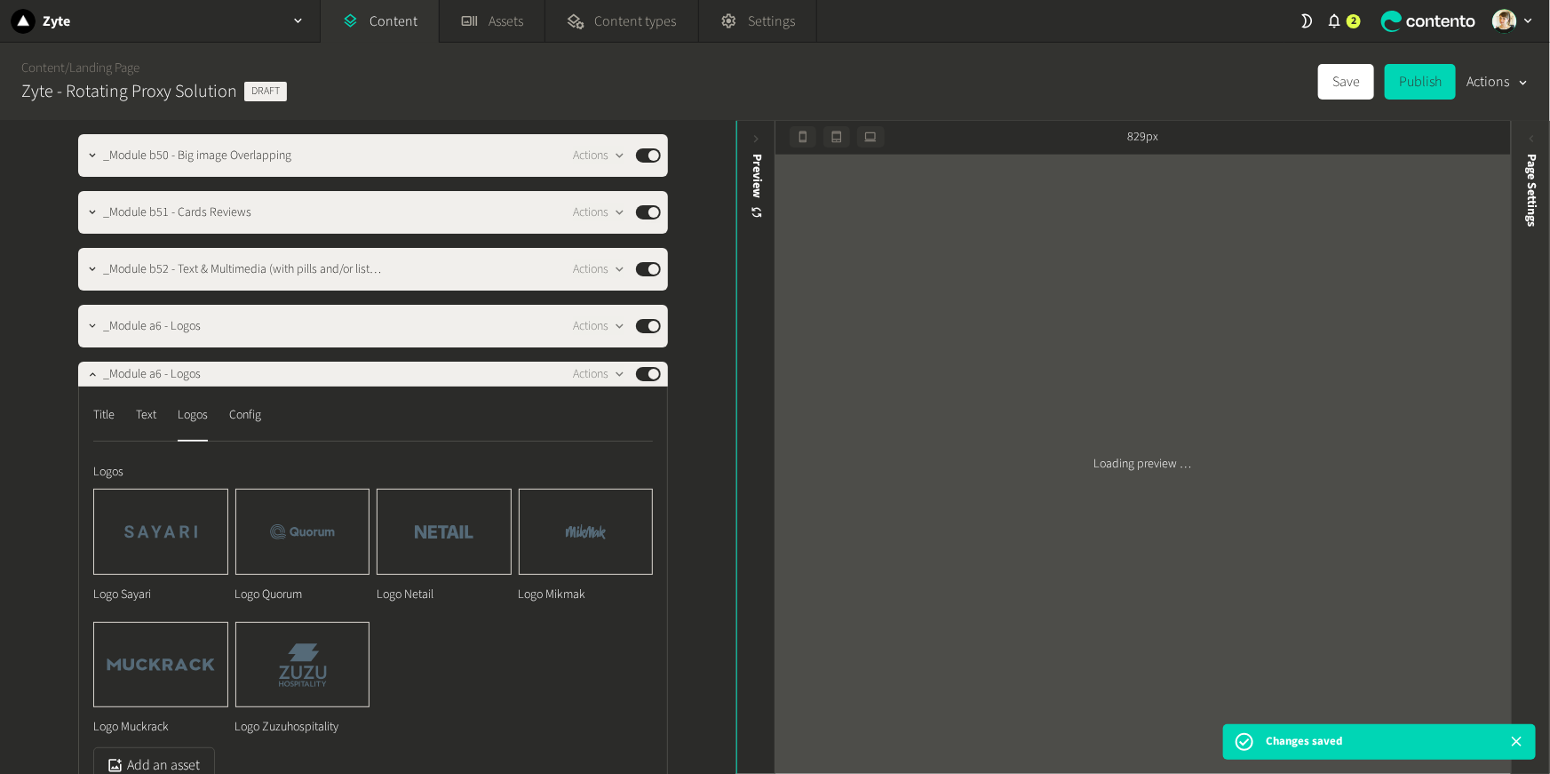
click at [1549, 164] on div "Page Settings" at bounding box center [1531, 291] width 39 height 320
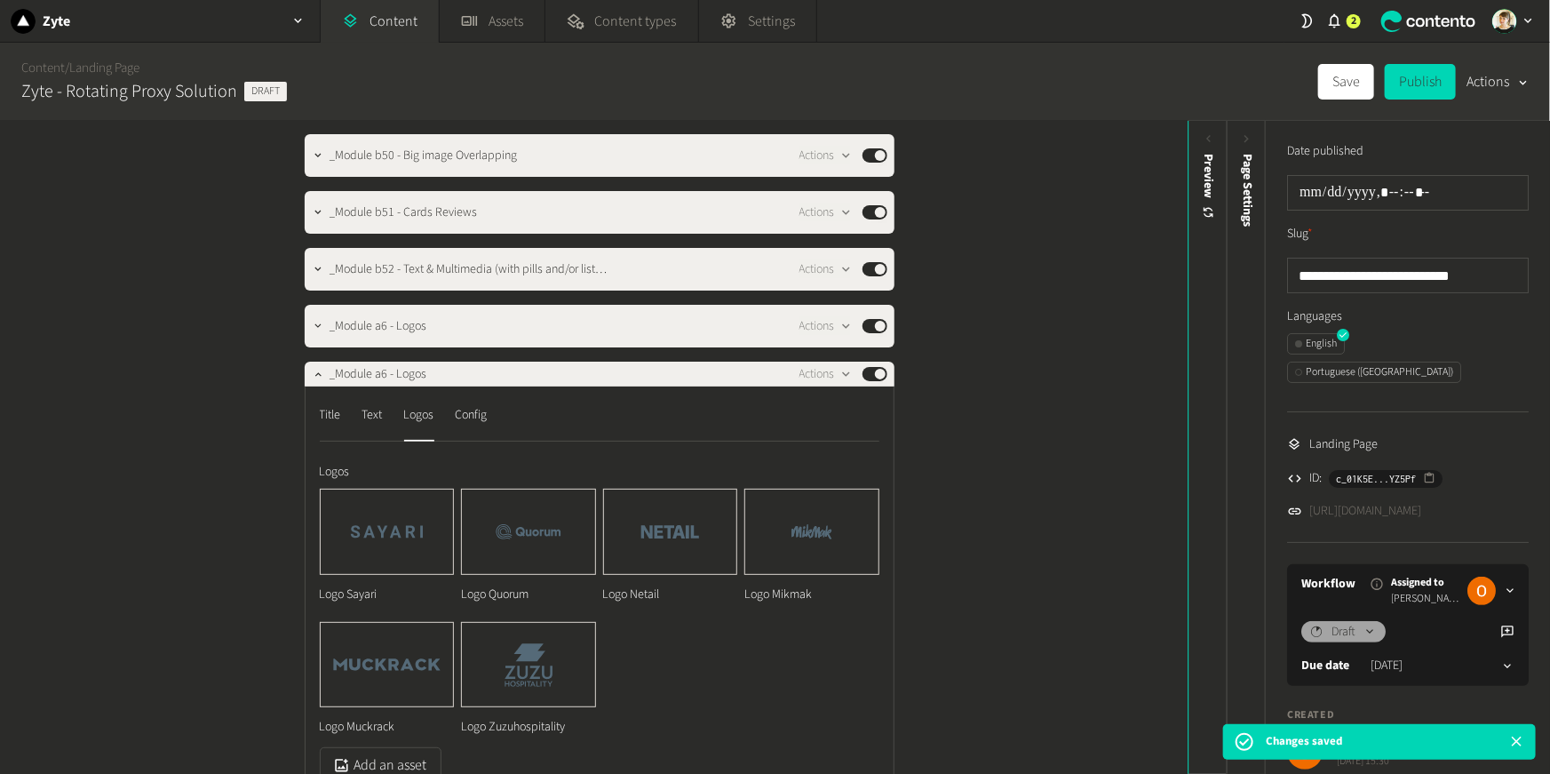
click at [1422, 502] on link "[URL][DOMAIN_NAME]" at bounding box center [1366, 511] width 112 height 19
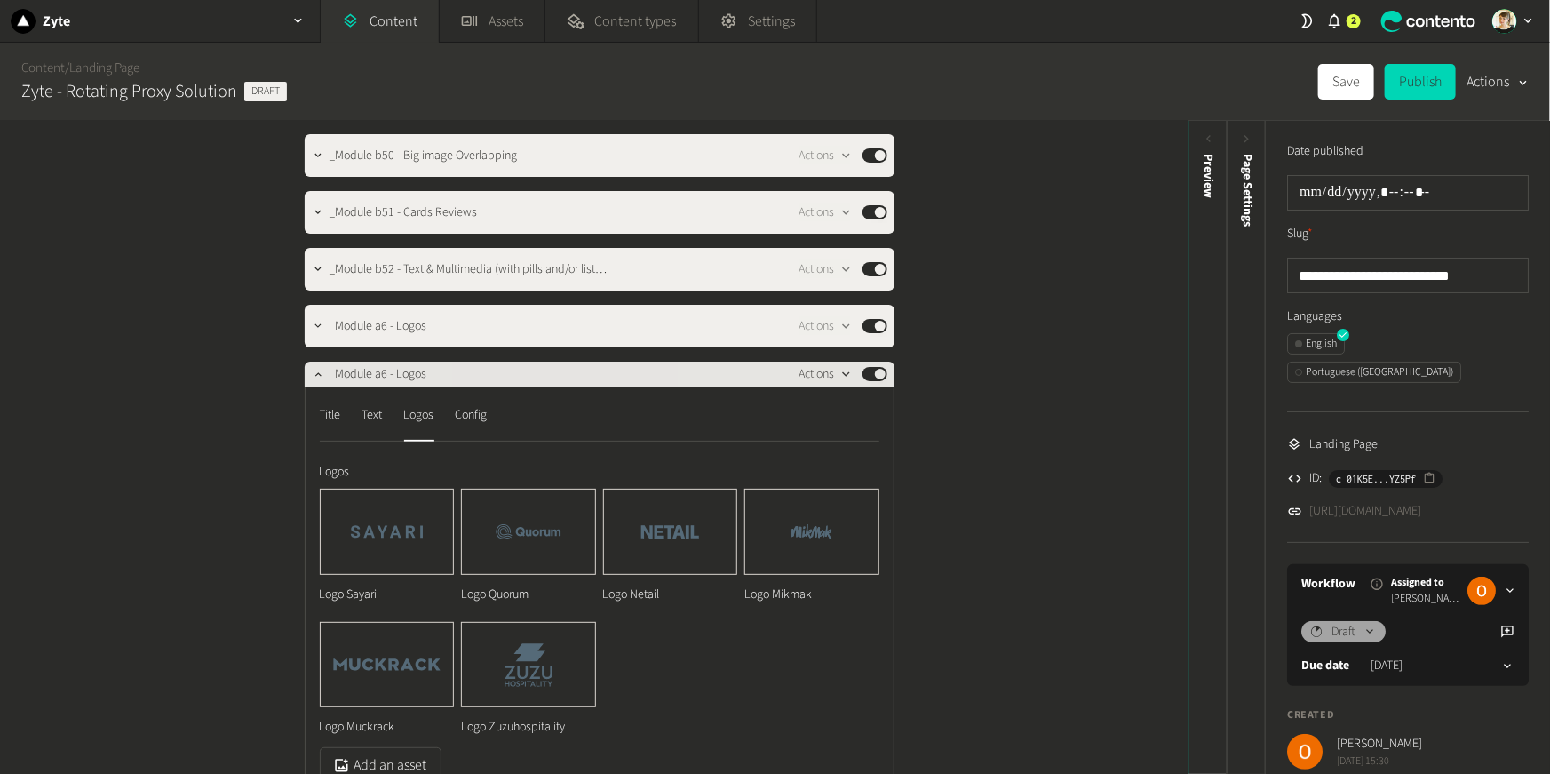
click at [831, 370] on button "Actions" at bounding box center [826, 373] width 52 height 21
click at [860, 522] on button "Delete" at bounding box center [856, 511] width 117 height 33
